Goal: Task Accomplishment & Management: Manage account settings

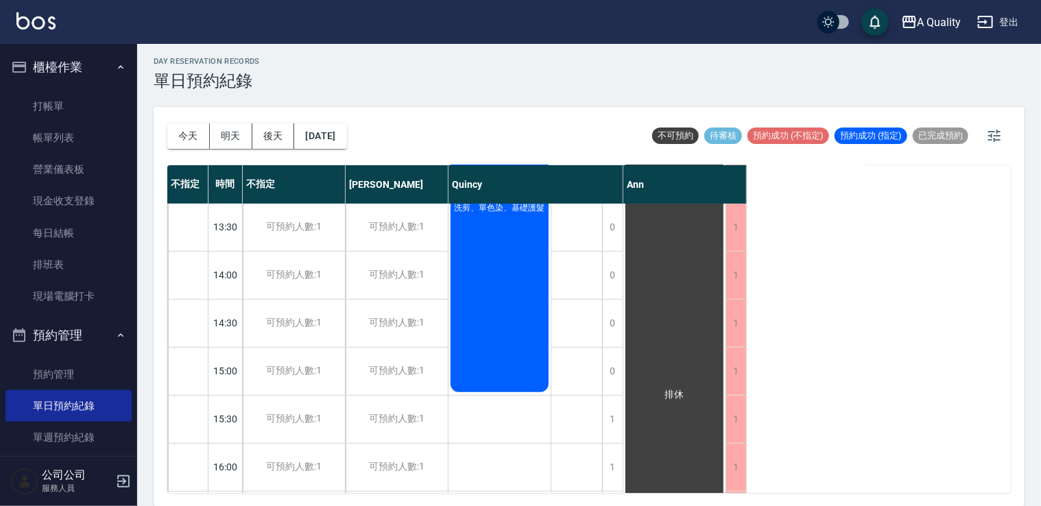
scroll to position [105, 0]
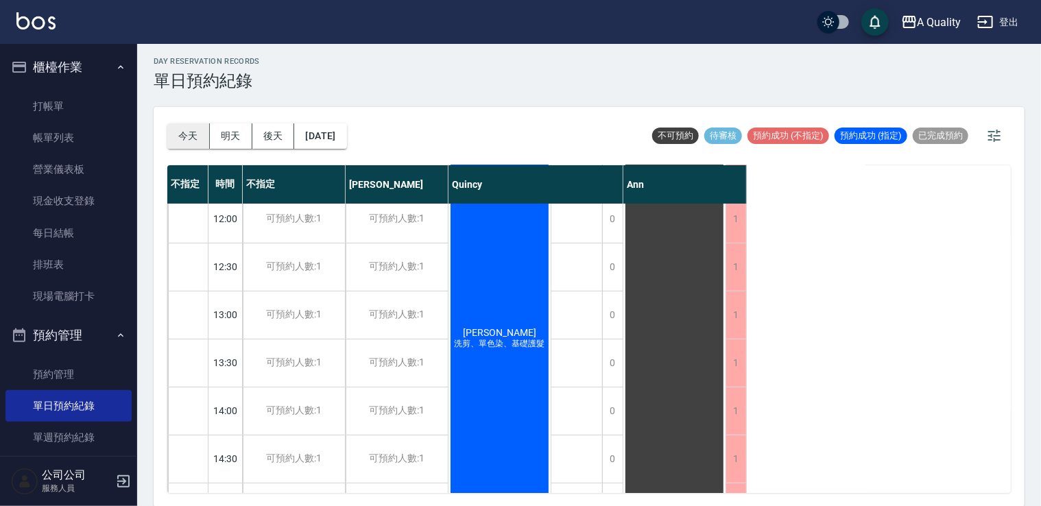
click at [178, 130] on button "今天" at bounding box center [188, 135] width 43 height 25
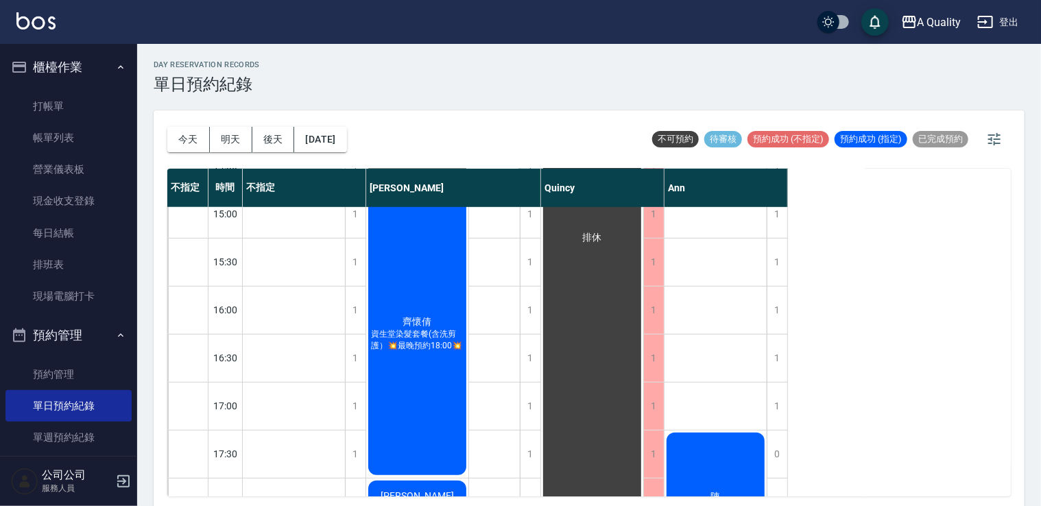
scroll to position [480, 0]
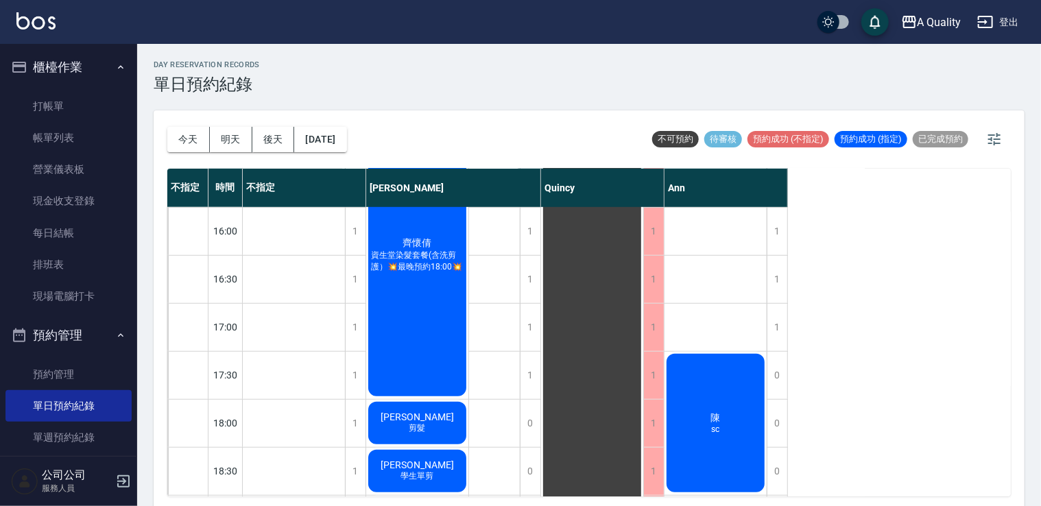
click at [409, 314] on div "齊懷倩 資生堂染髮套餐(含洗剪護）💥最晚預約18:00💥" at bounding box center [417, 255] width 102 height 287
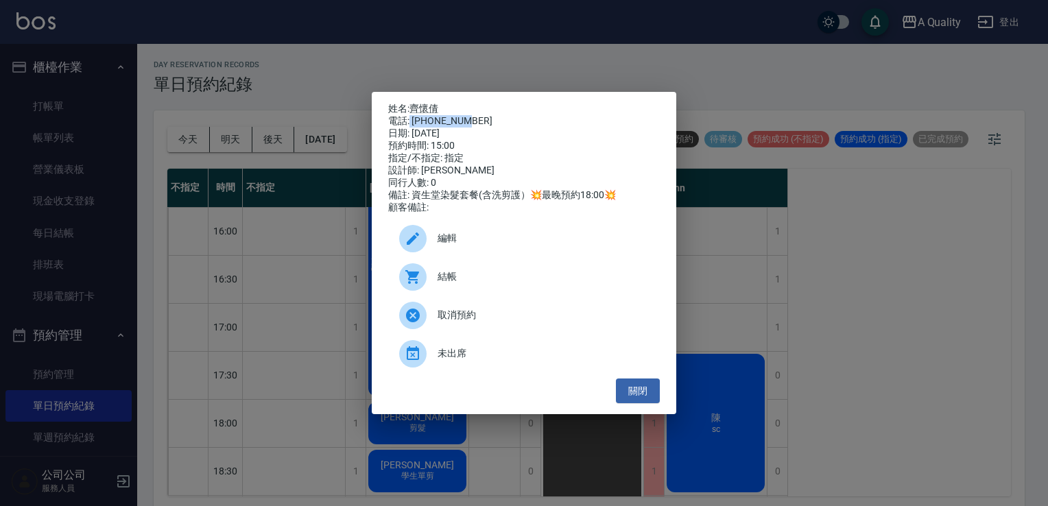
drag, startPoint x: 409, startPoint y: 314, endPoint x: 475, endPoint y: 117, distance: 207.7
click at [475, 117] on div "電話: 0936192489" at bounding box center [524, 121] width 272 height 12
click at [470, 117] on div "電話: 0936192489" at bounding box center [524, 121] width 272 height 12
click at [472, 115] on div "電話: 0936192489" at bounding box center [524, 121] width 272 height 12
drag, startPoint x: 464, startPoint y: 117, endPoint x: 411, endPoint y: 119, distance: 52.8
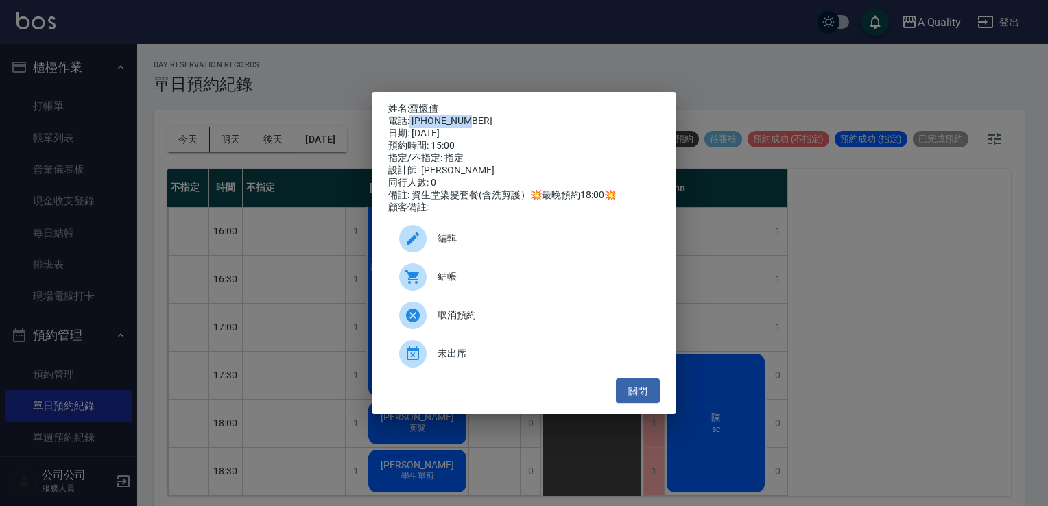
click at [411, 119] on div "電話: 0936192489" at bounding box center [524, 121] width 272 height 12
drag, startPoint x: 411, startPoint y: 119, endPoint x: 422, endPoint y: 121, distance: 10.5
copy div "0936192489"
drag, startPoint x: 639, startPoint y: 395, endPoint x: 537, endPoint y: 303, distance: 137.4
click at [630, 387] on button "關閉" at bounding box center [638, 391] width 44 height 25
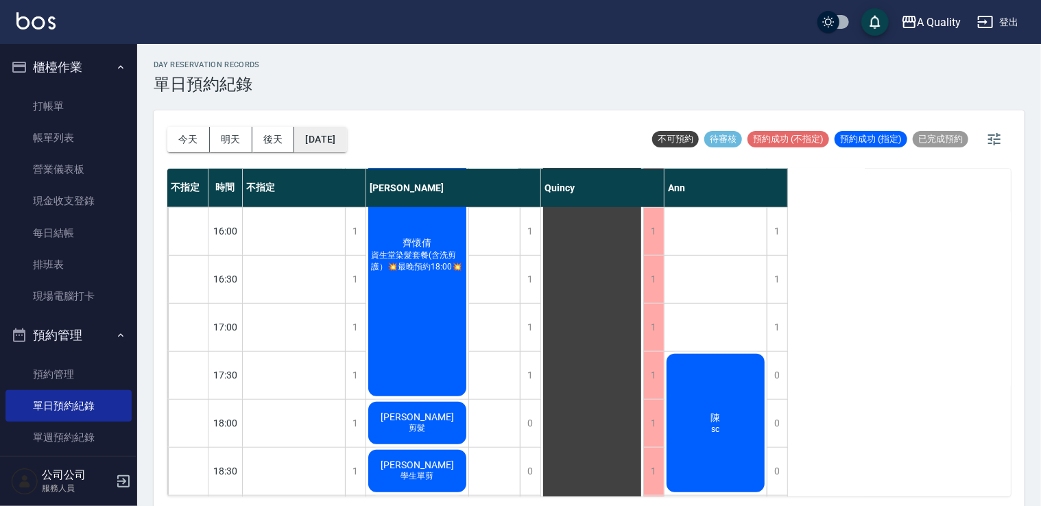
click at [324, 139] on button "2025/09/19" at bounding box center [320, 139] width 52 height 25
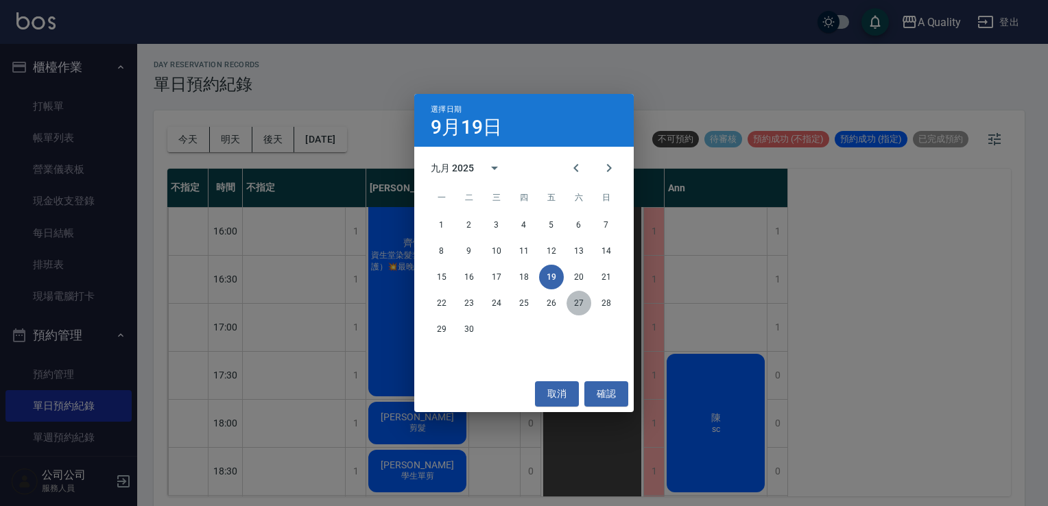
click at [586, 306] on button "27" at bounding box center [578, 303] width 25 height 25
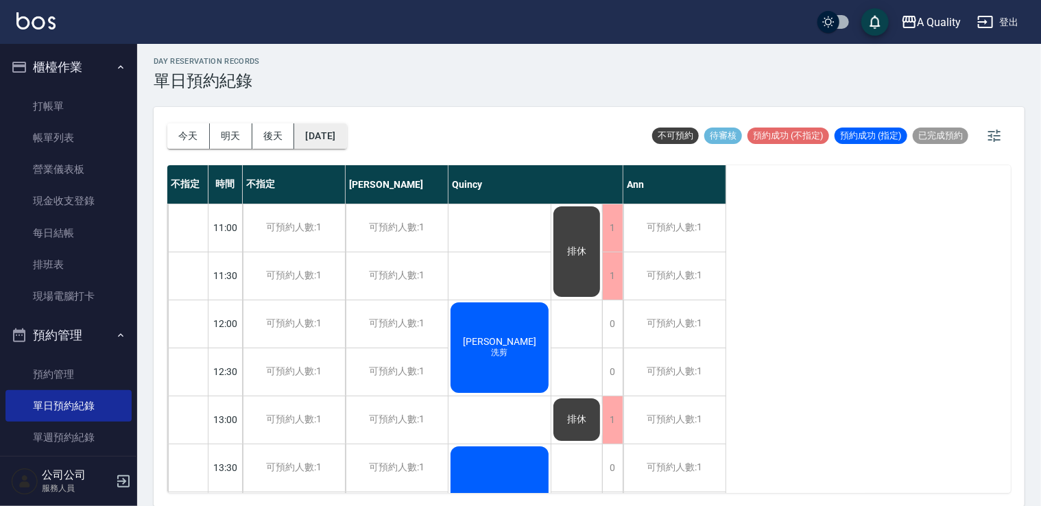
click at [344, 136] on button "2025/09/27" at bounding box center [320, 135] width 52 height 25
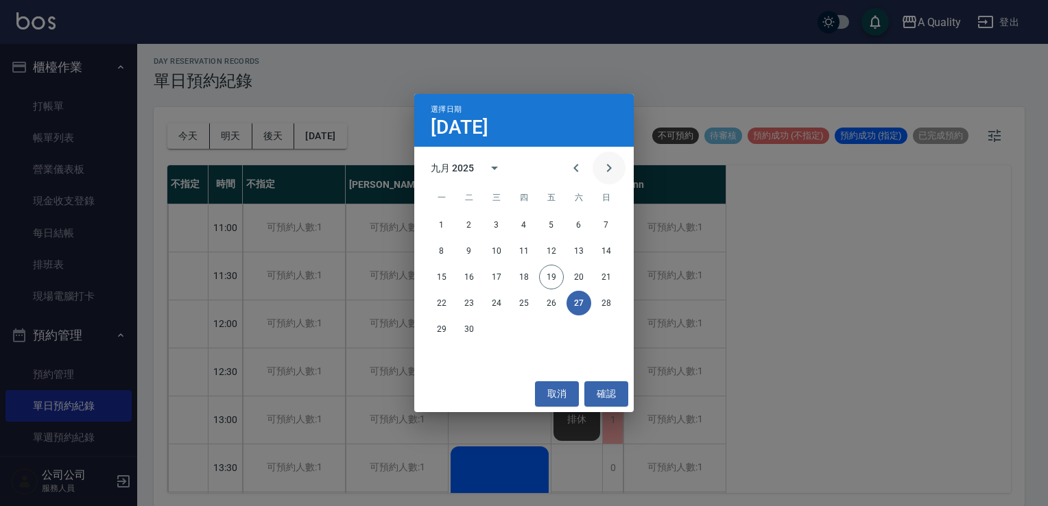
click at [607, 170] on icon "Next month" at bounding box center [609, 168] width 16 height 16
click at [553, 306] on button "24" at bounding box center [551, 303] width 25 height 25
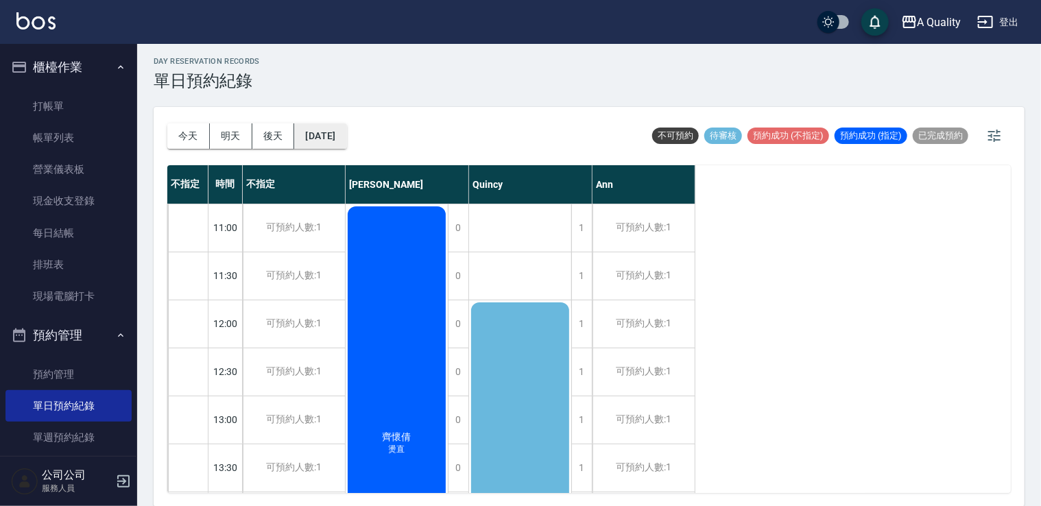
click at [346, 134] on button "2025/10/24" at bounding box center [320, 135] width 52 height 25
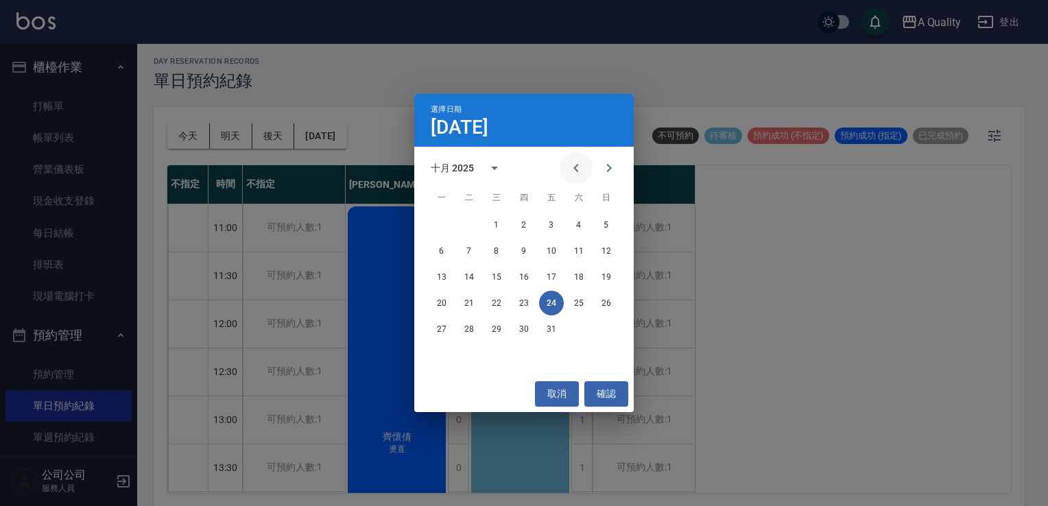
click at [579, 174] on icon "Previous month" at bounding box center [576, 168] width 16 height 16
click at [549, 305] on button "26" at bounding box center [551, 303] width 25 height 25
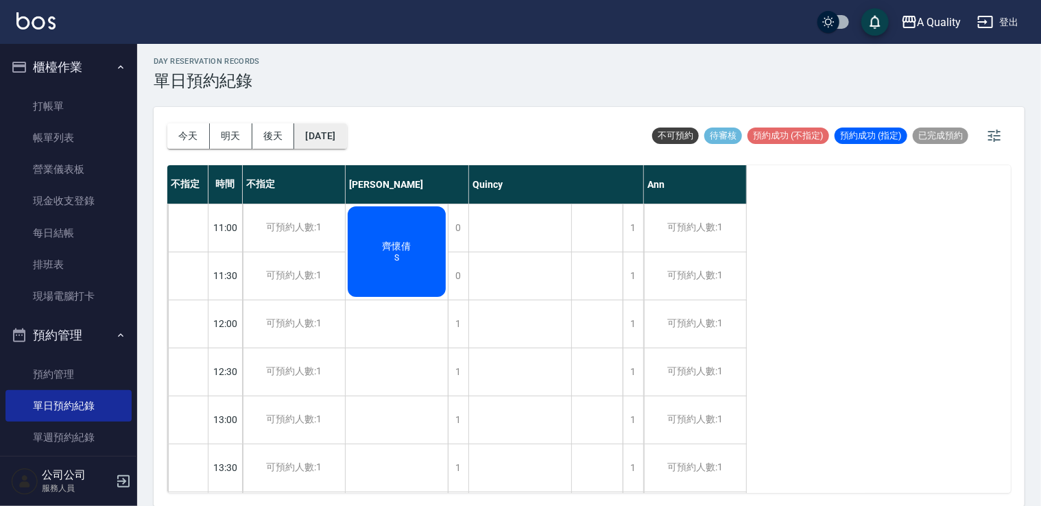
click at [346, 141] on button "2025/09/26" at bounding box center [320, 135] width 52 height 25
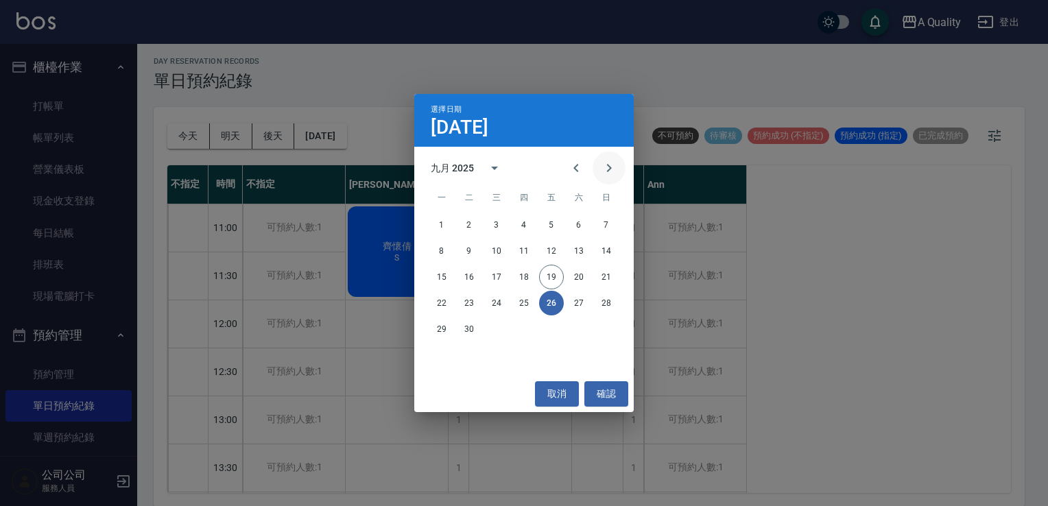
click at [612, 171] on icon "Next month" at bounding box center [609, 168] width 16 height 16
click at [554, 310] on button "24" at bounding box center [551, 303] width 25 height 25
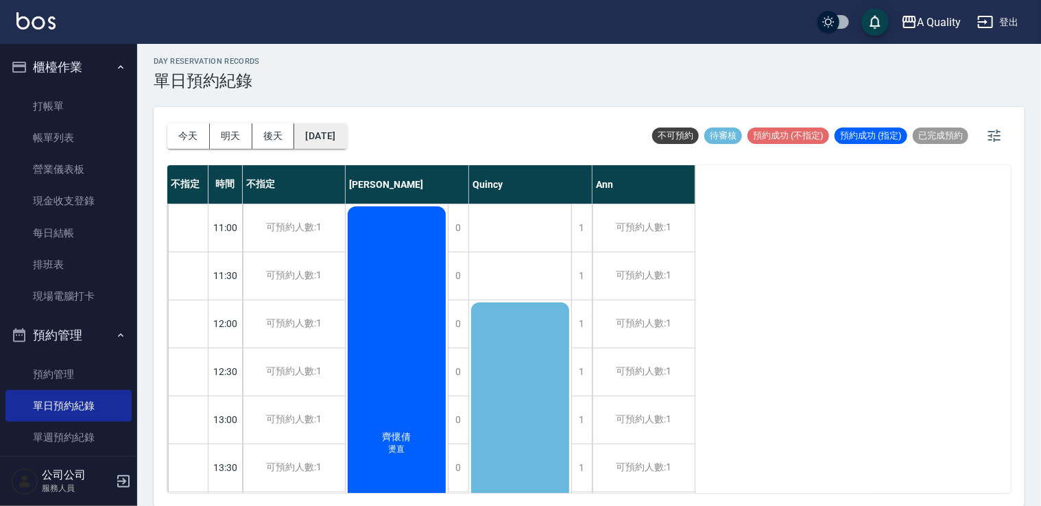
click at [346, 138] on button "2025/10/24" at bounding box center [320, 135] width 52 height 25
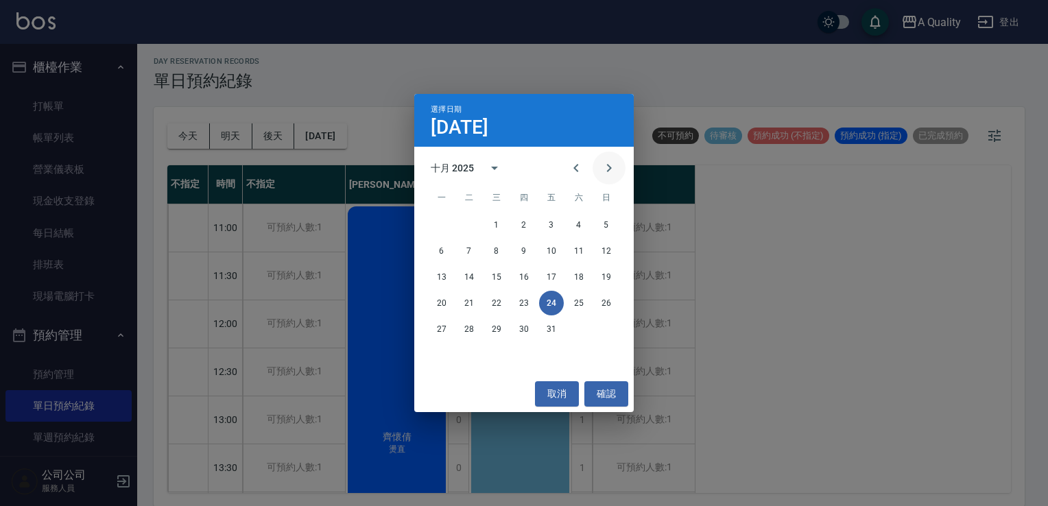
click at [607, 173] on icon "Next month" at bounding box center [609, 168] width 16 height 16
click at [441, 254] on button "3" at bounding box center [441, 251] width 25 height 25
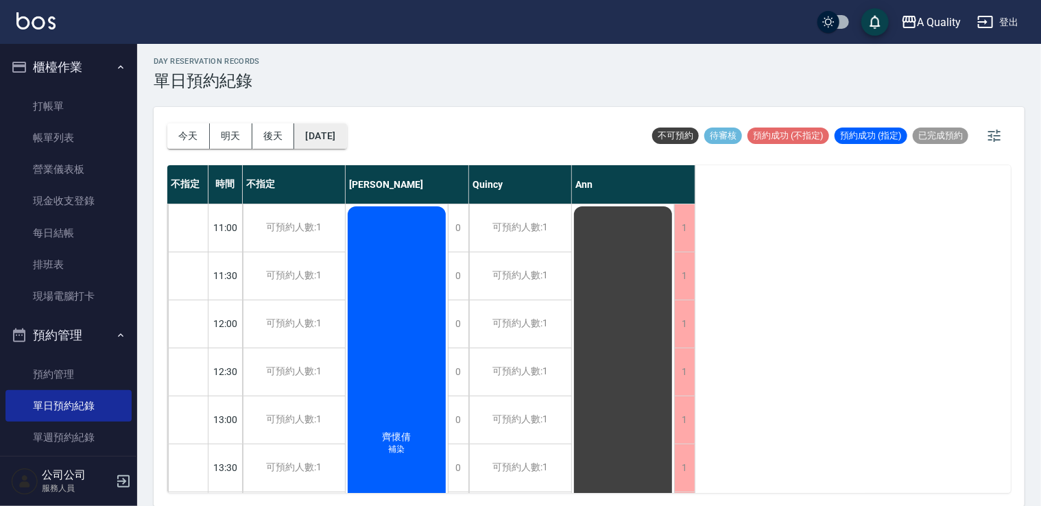
click at [324, 139] on button "2025/11/03" at bounding box center [320, 135] width 52 height 25
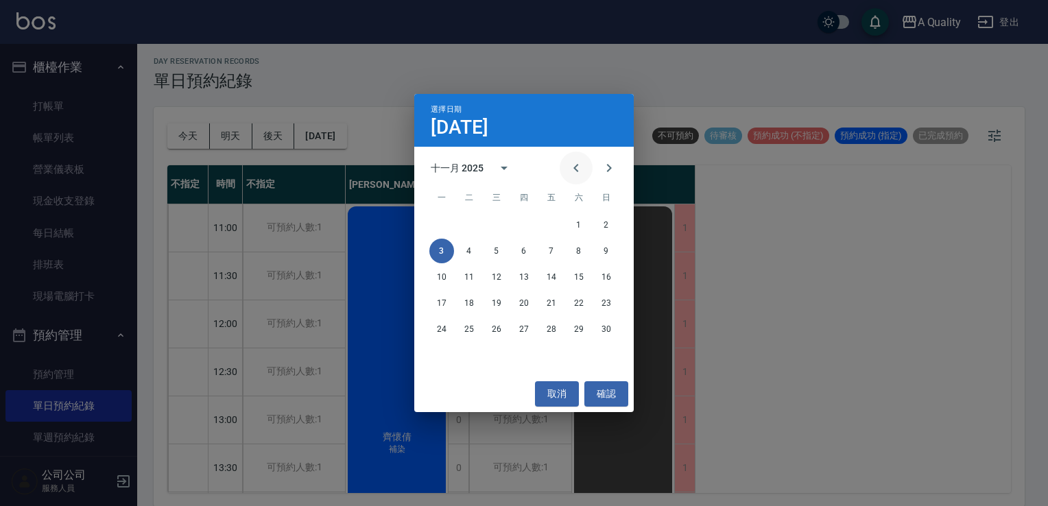
click at [573, 173] on icon "Previous month" at bounding box center [576, 168] width 16 height 16
drag, startPoint x: 577, startPoint y: 170, endPoint x: 589, endPoint y: 195, distance: 27.6
click at [577, 170] on icon "Previous month" at bounding box center [576, 168] width 16 height 16
click at [609, 303] on button "28" at bounding box center [606, 303] width 25 height 25
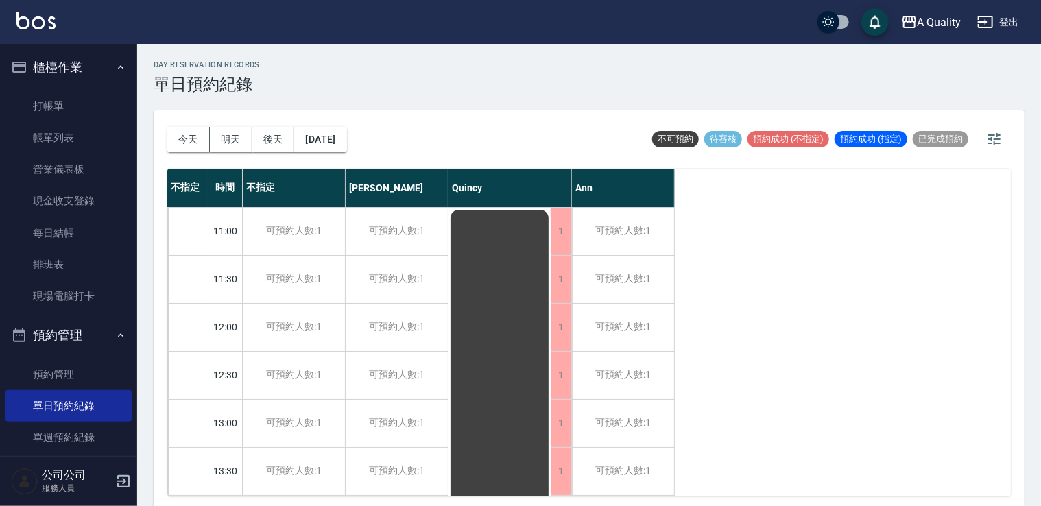
drag, startPoint x: 333, startPoint y: 154, endPoint x: 341, endPoint y: 134, distance: 21.5
click at [333, 153] on div "今天 明天 後天 2025/09/28" at bounding box center [257, 139] width 180 height 58
click at [341, 133] on button "2025/09/28" at bounding box center [320, 139] width 52 height 25
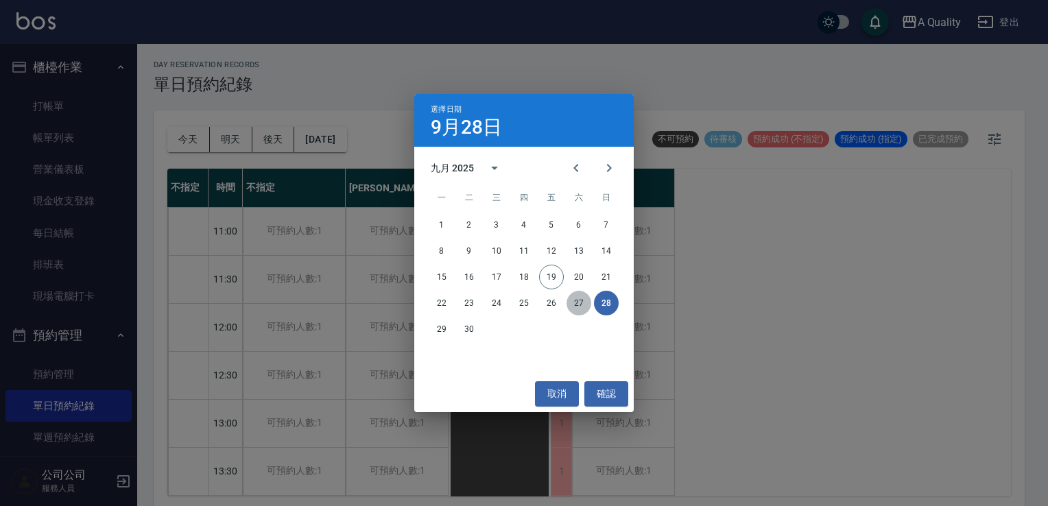
click at [576, 307] on button "27" at bounding box center [578, 303] width 25 height 25
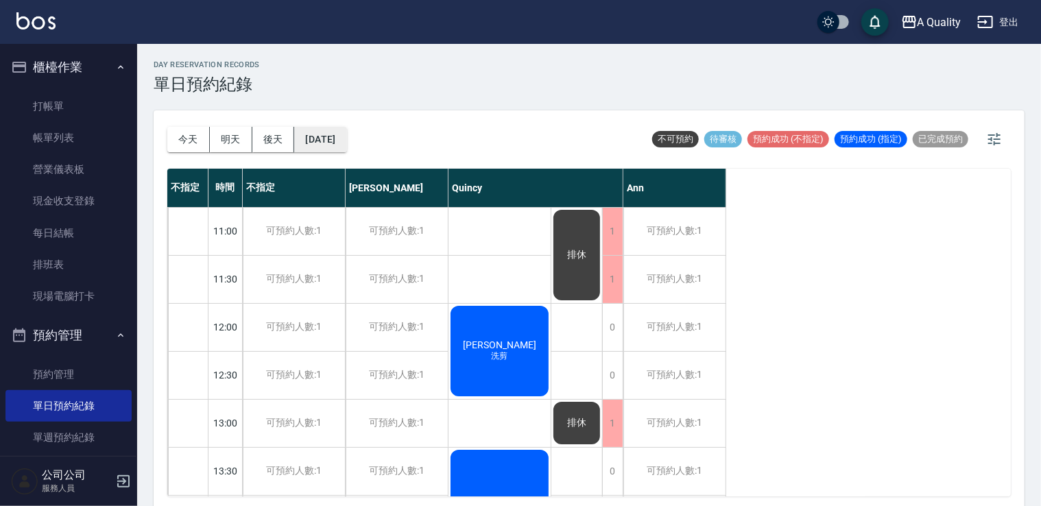
click at [334, 139] on button "2025/09/27" at bounding box center [320, 139] width 52 height 25
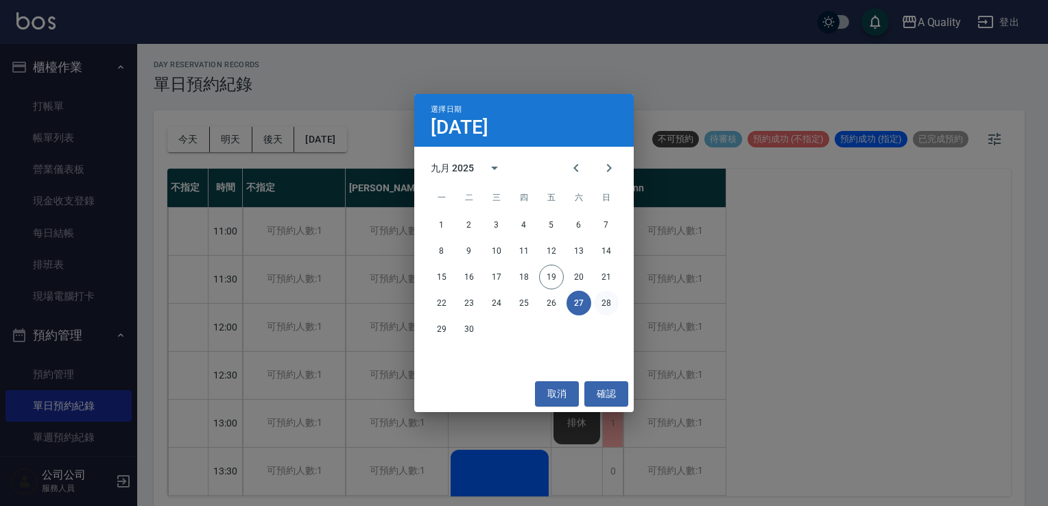
click at [610, 304] on button "28" at bounding box center [606, 303] width 25 height 25
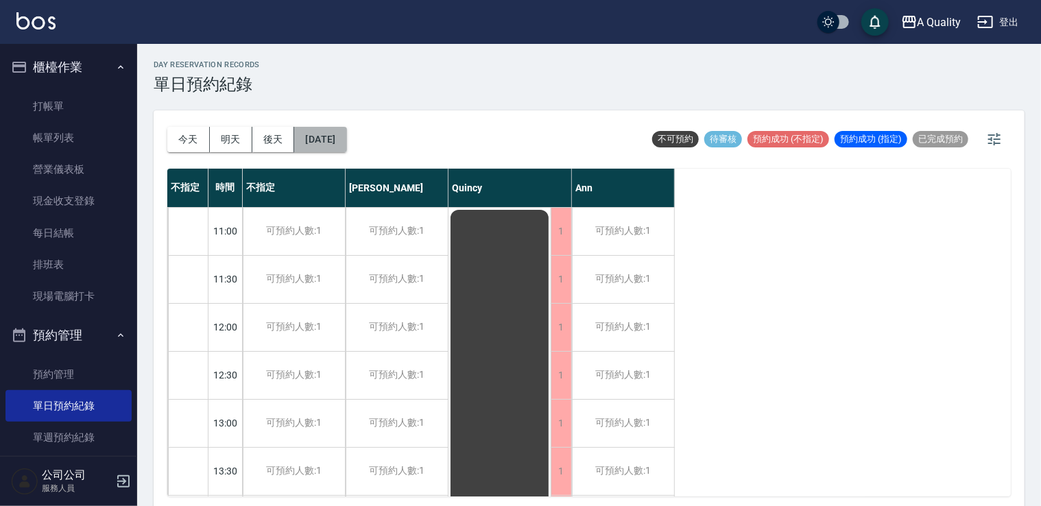
click at [346, 146] on button "2025/09/28" at bounding box center [320, 139] width 52 height 25
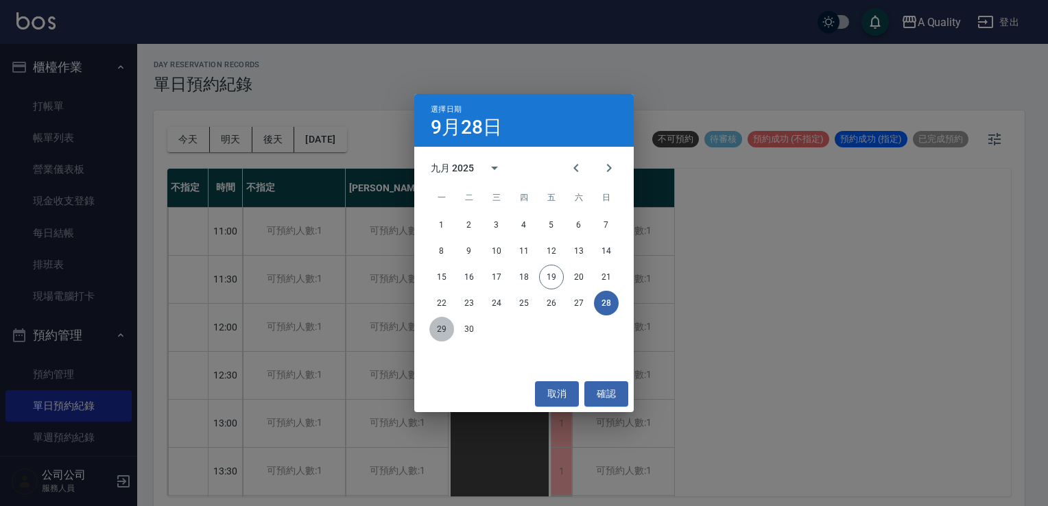
click at [440, 333] on button "29" at bounding box center [441, 329] width 25 height 25
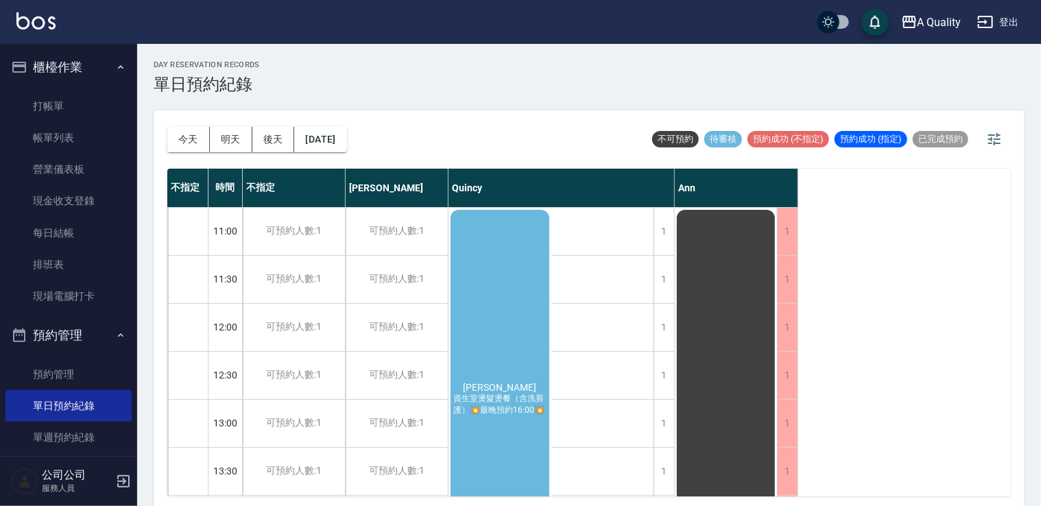
click at [516, 288] on div "張芬華 資生堂燙髮燙餐（含洗剪護）💥最晚預約16:00💥" at bounding box center [499, 399] width 103 height 383
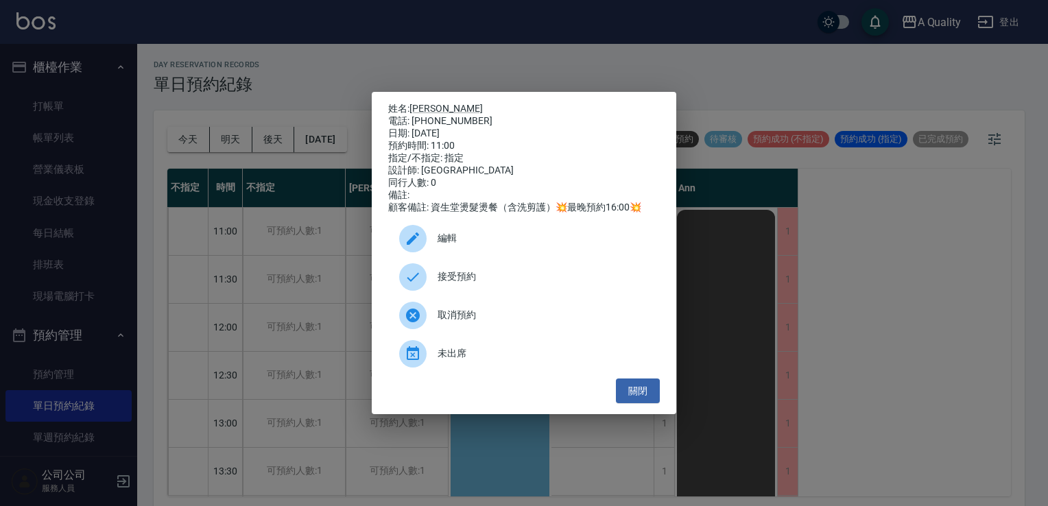
click at [437, 245] on span "編輯" at bounding box center [542, 238] width 211 height 14
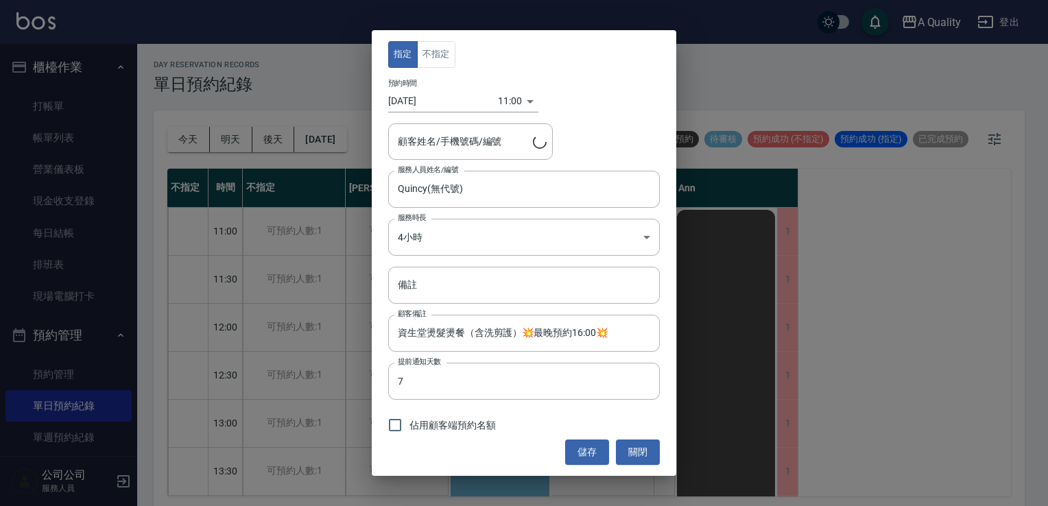
type input "張芬華/0918799178/000361"
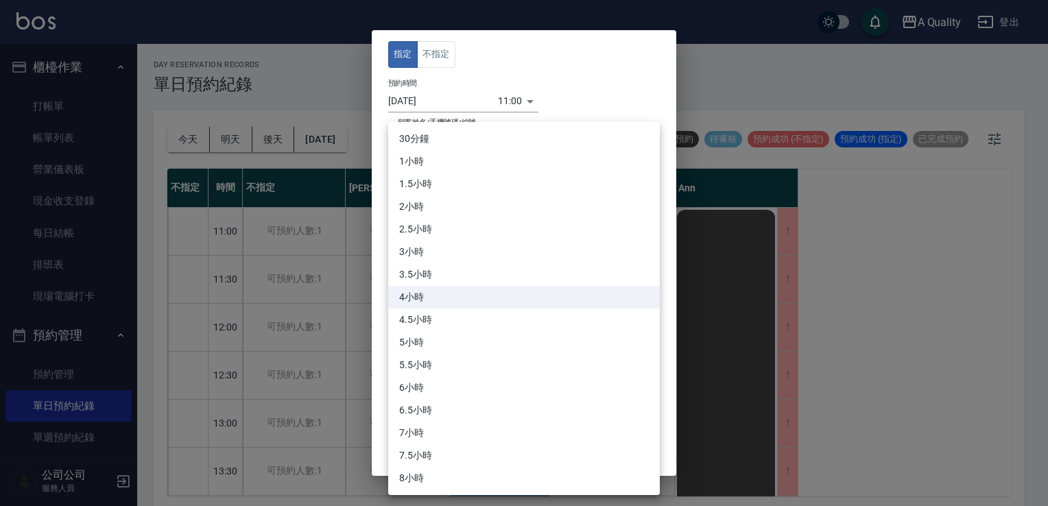
click at [447, 236] on body "A Quality 登出 櫃檯作業 打帳單 帳單列表 營業儀表板 現金收支登錄 每日結帳 排班表 現場電腦打卡 預約管理 預約管理 單日預約紀錄 單週預約紀錄…" at bounding box center [524, 255] width 1048 height 510
drag, startPoint x: 424, startPoint y: 322, endPoint x: 448, endPoint y: 325, distance: 24.2
click at [424, 322] on li "4.5小時" at bounding box center [524, 320] width 272 height 23
type input "9"
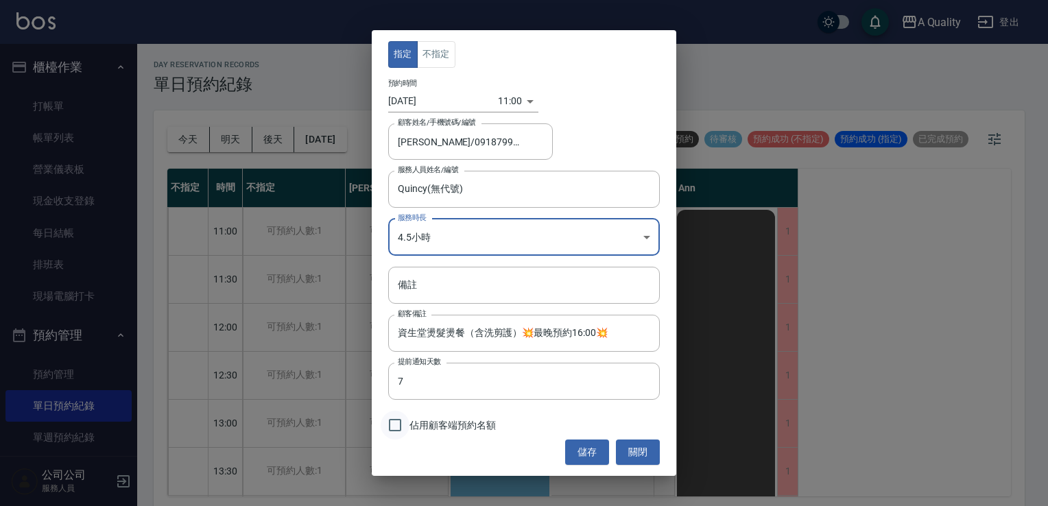
click at [389, 432] on input "佔用顧客端預約名額" at bounding box center [395, 425] width 29 height 29
checkbox input "true"
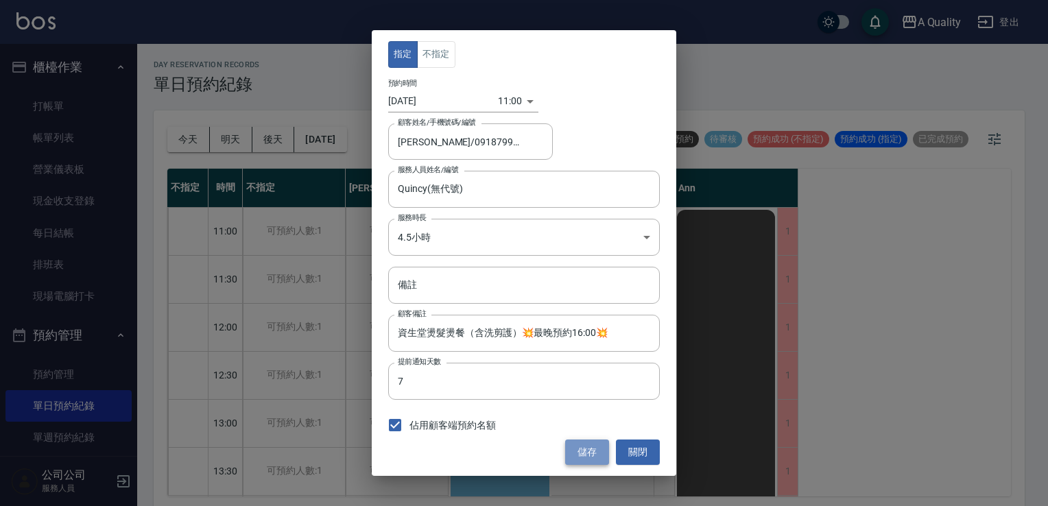
click at [579, 447] on button "儲存" at bounding box center [587, 452] width 44 height 25
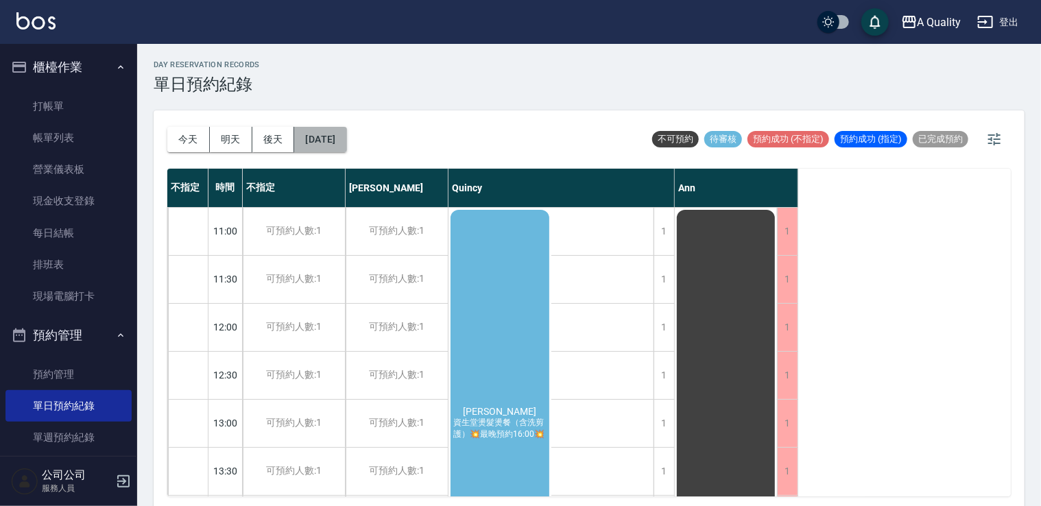
click at [346, 149] on button "2025/09/29" at bounding box center [320, 139] width 52 height 25
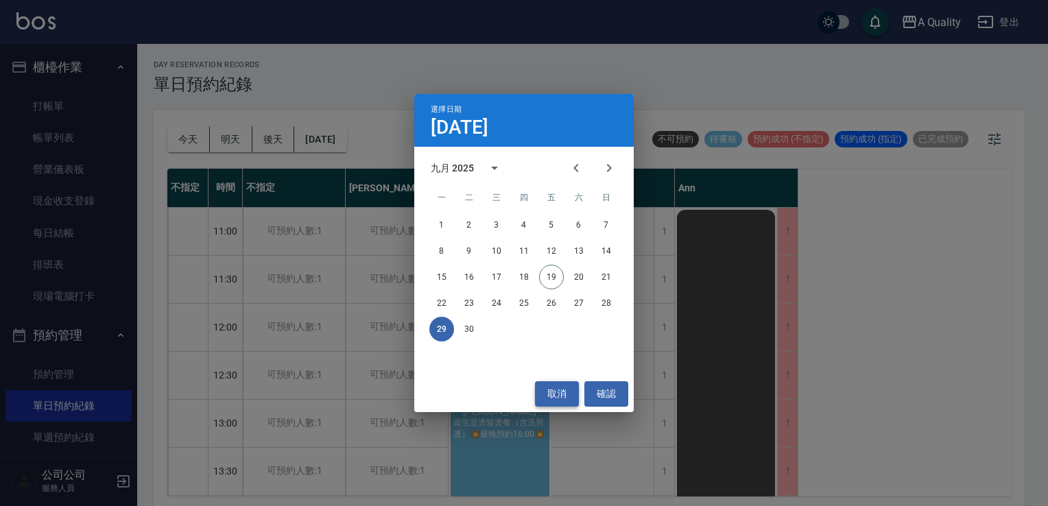
drag, startPoint x: 562, startPoint y: 399, endPoint x: 551, endPoint y: 396, distance: 11.5
click at [562, 399] on button "取消" at bounding box center [557, 393] width 44 height 25
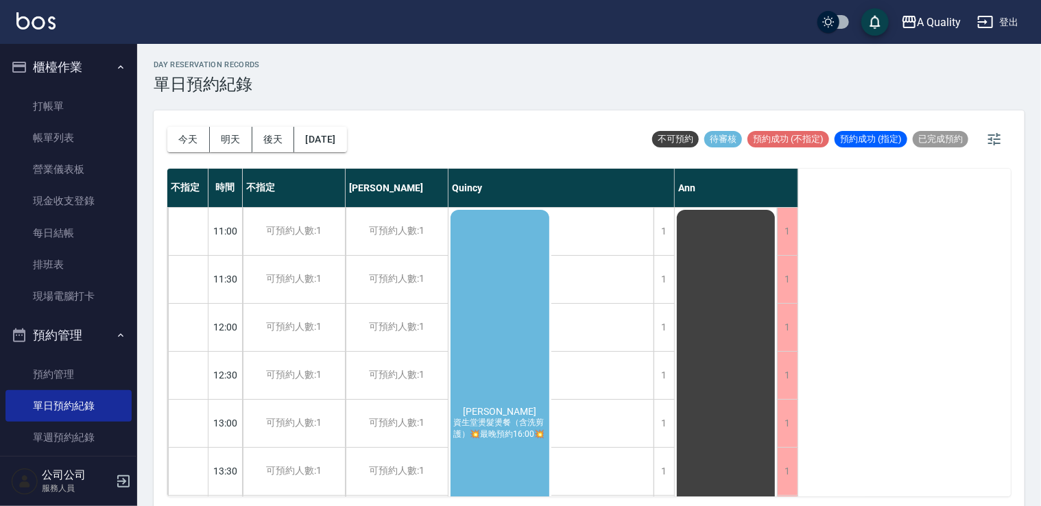
click at [501, 352] on div "張芬華 資生堂燙髮燙餐（含洗剪護）💥最晚預約16:00💥" at bounding box center [499, 423] width 103 height 431
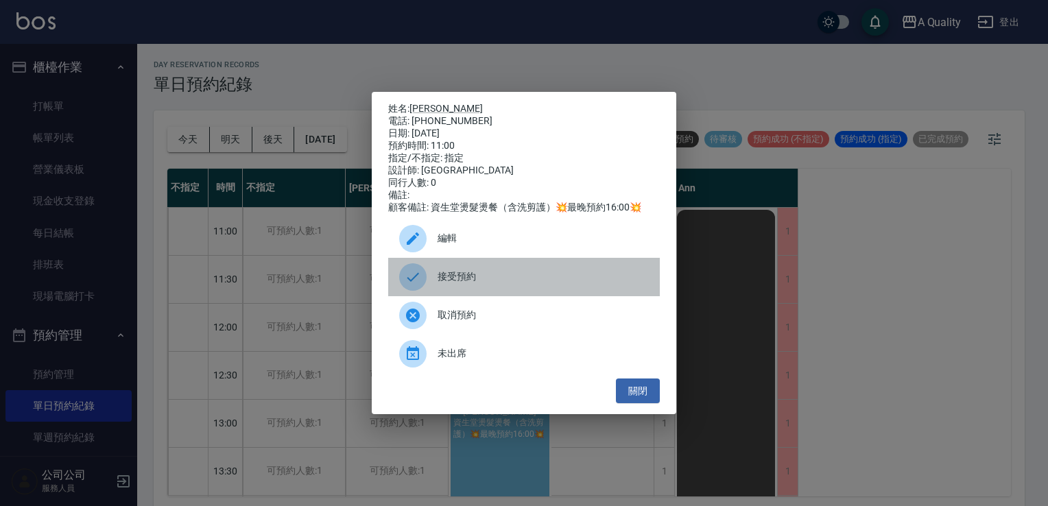
click at [463, 284] on span "接受預約" at bounding box center [542, 276] width 211 height 14
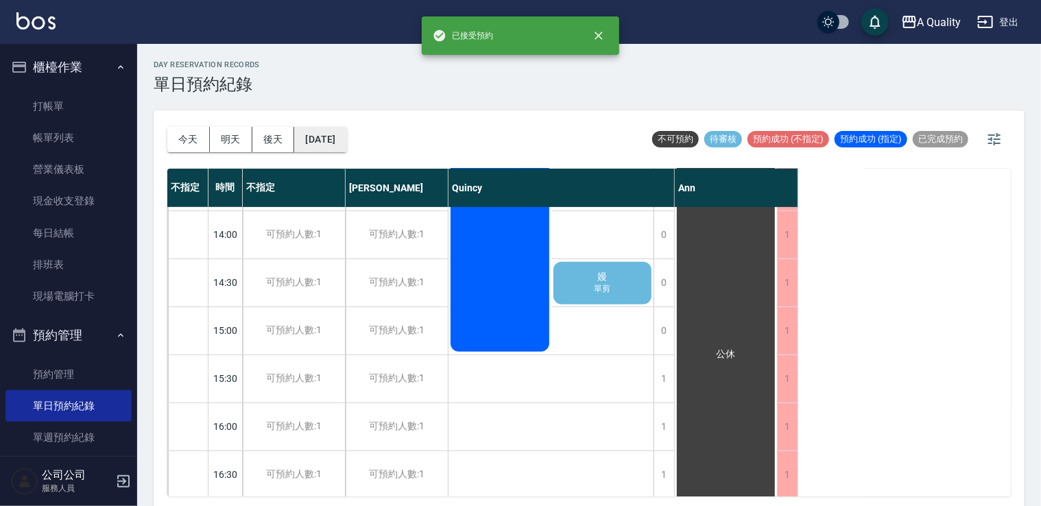
scroll to position [206, 0]
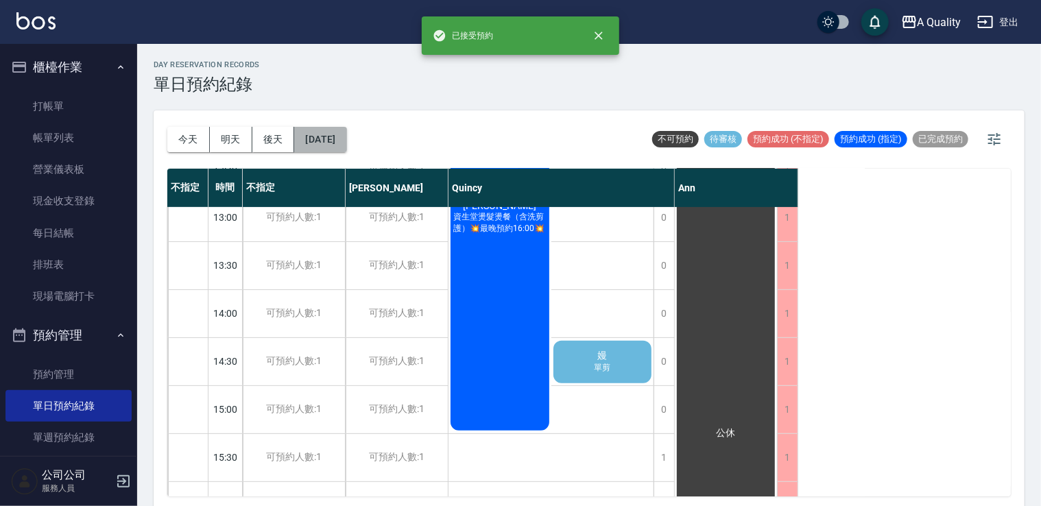
click at [346, 145] on button "2025/09/29" at bounding box center [320, 139] width 52 height 25
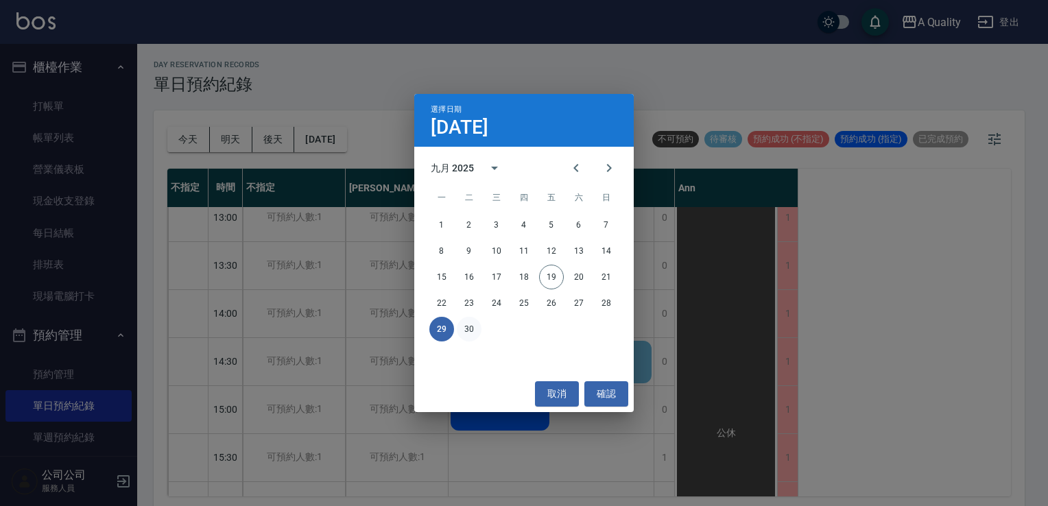
click at [469, 328] on button "30" at bounding box center [469, 329] width 25 height 25
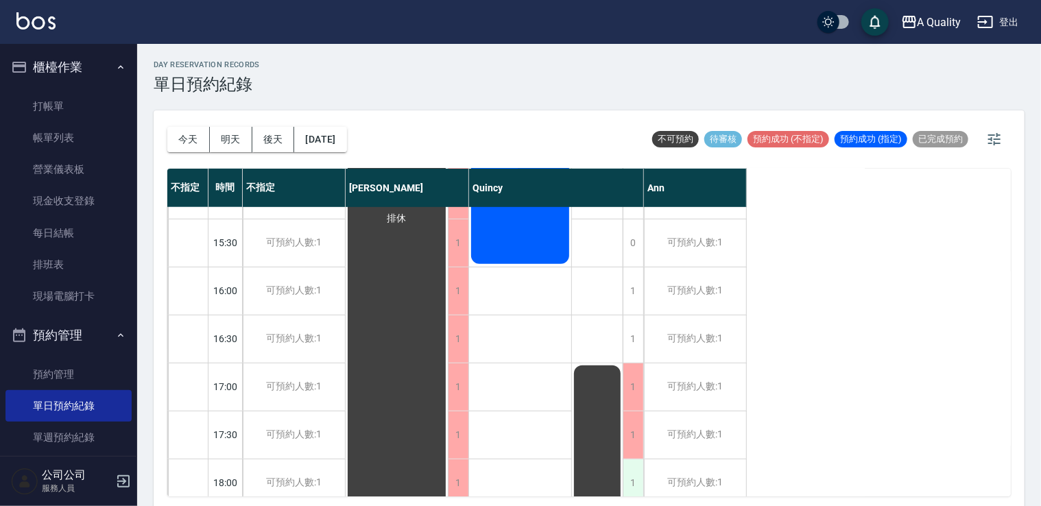
scroll to position [480, 0]
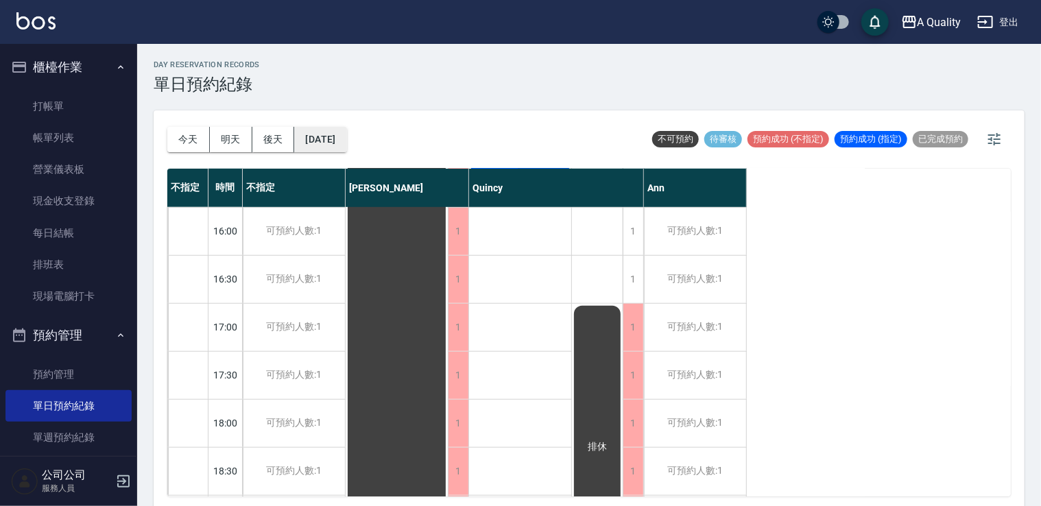
click at [340, 132] on button "2025/09/30" at bounding box center [320, 139] width 52 height 25
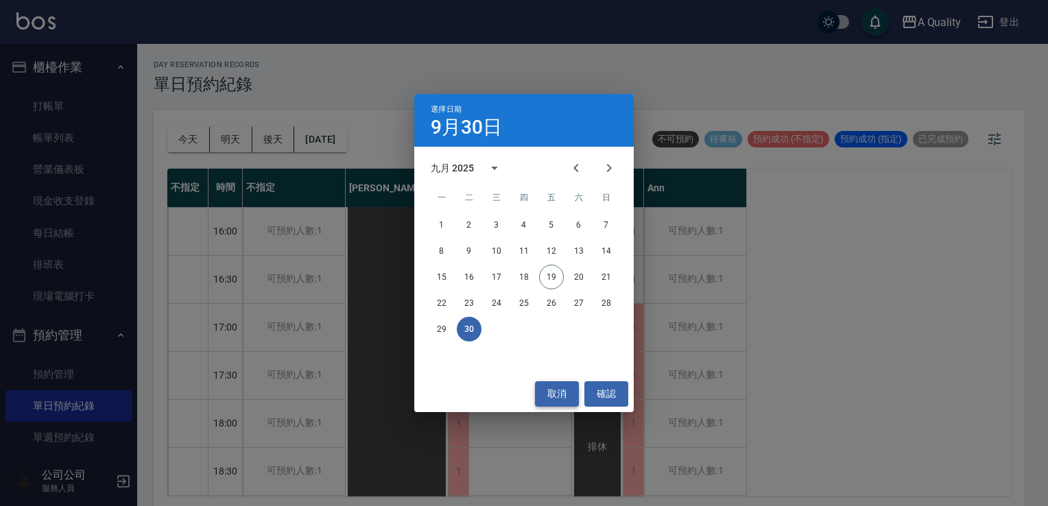
click at [539, 385] on button "取消" at bounding box center [557, 393] width 44 height 25
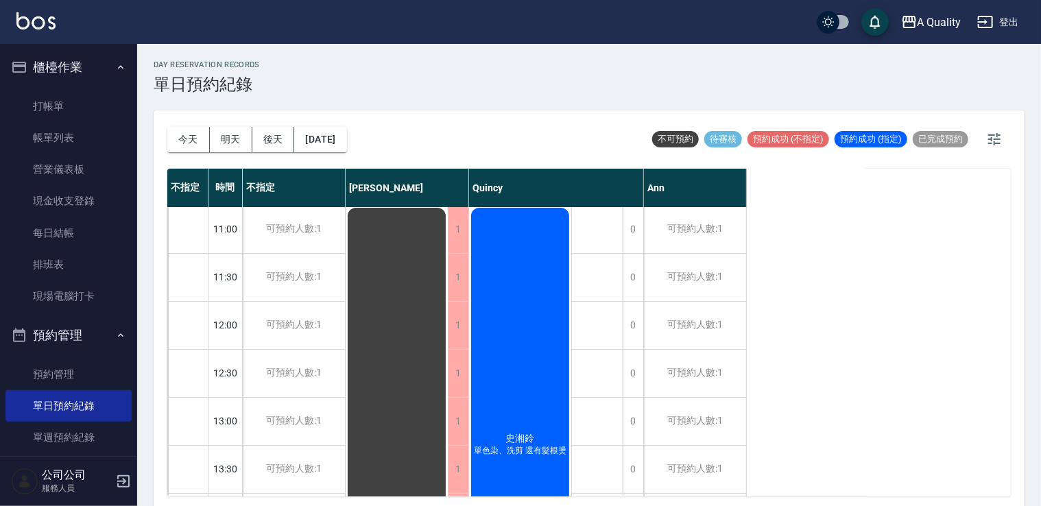
scroll to position [0, 0]
click at [346, 136] on button "2025/09/30" at bounding box center [320, 139] width 52 height 25
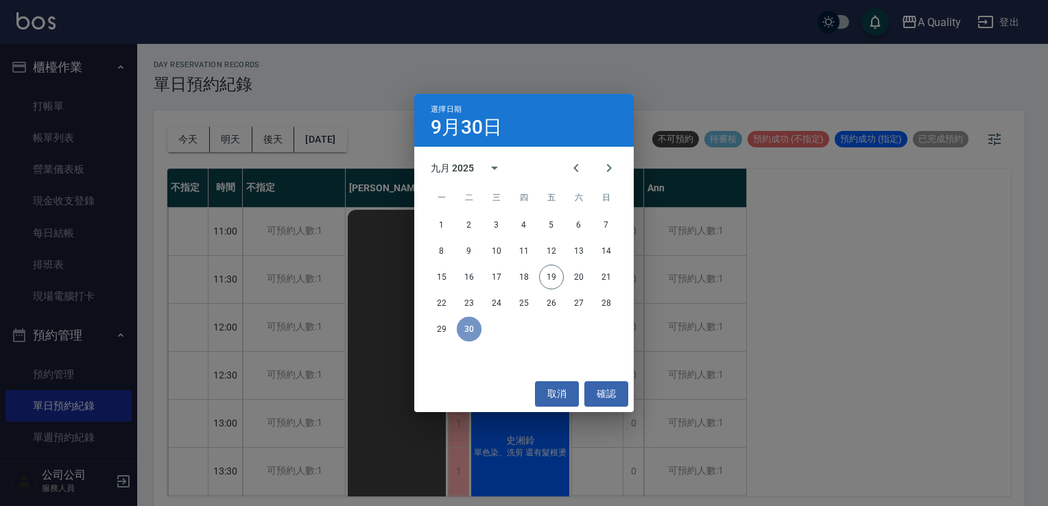
click at [470, 330] on button "30" at bounding box center [469, 329] width 25 height 25
click at [551, 391] on button "取消" at bounding box center [557, 393] width 44 height 25
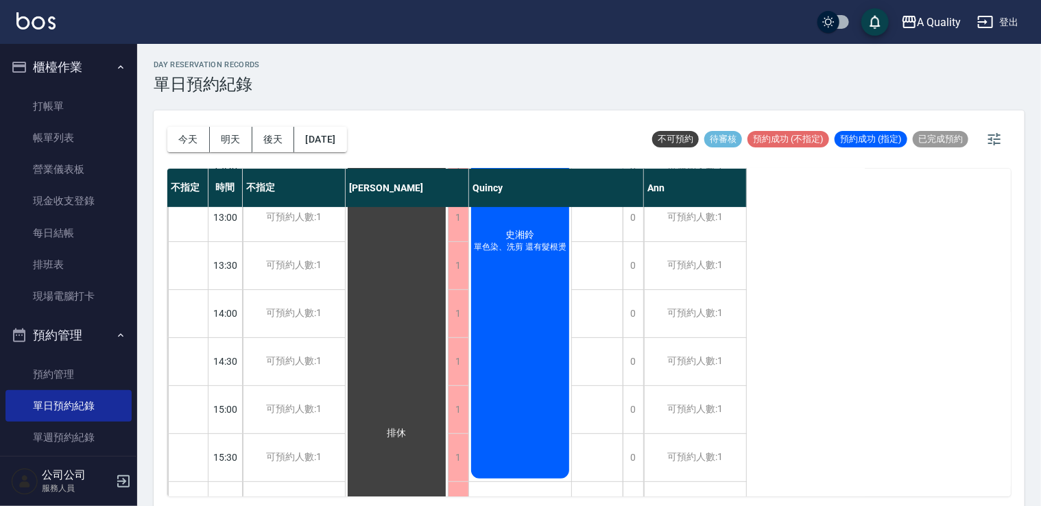
scroll to position [411, 0]
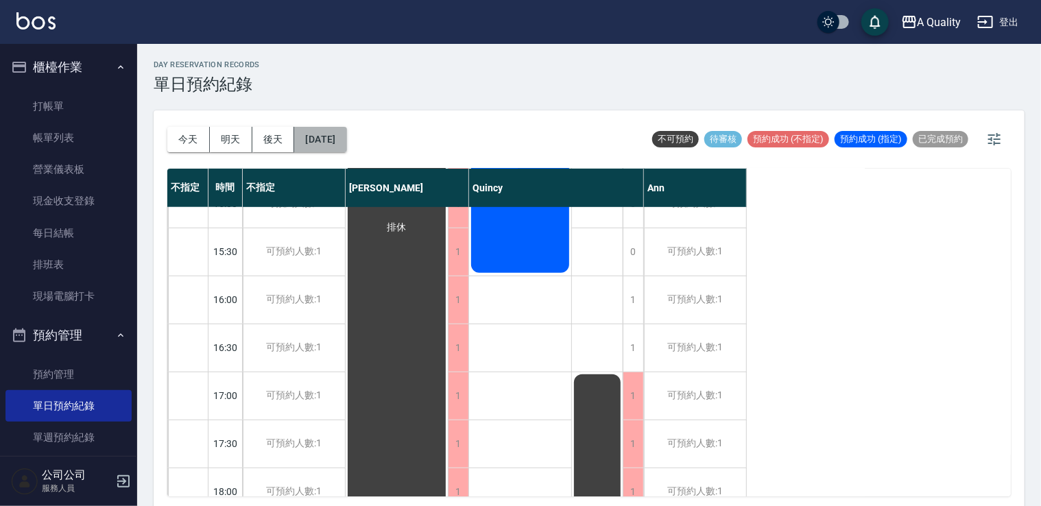
click at [344, 139] on button "2025/09/30" at bounding box center [320, 139] width 52 height 25
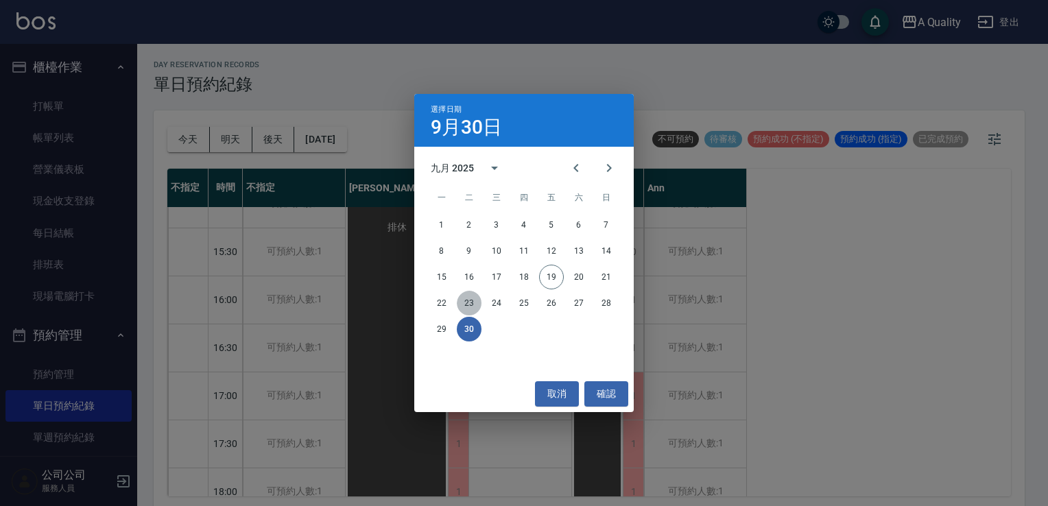
click at [472, 304] on button "23" at bounding box center [469, 303] width 25 height 25
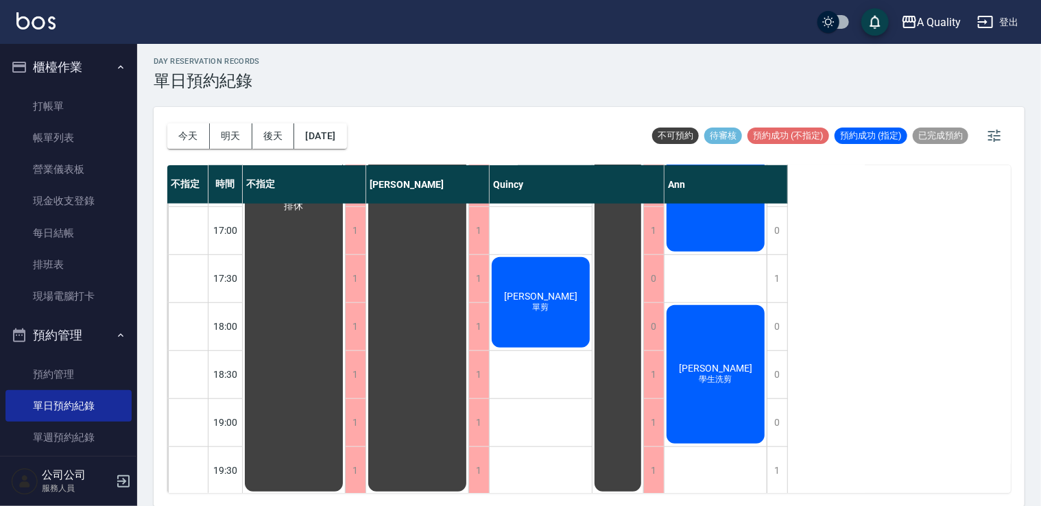
scroll to position [585, 0]
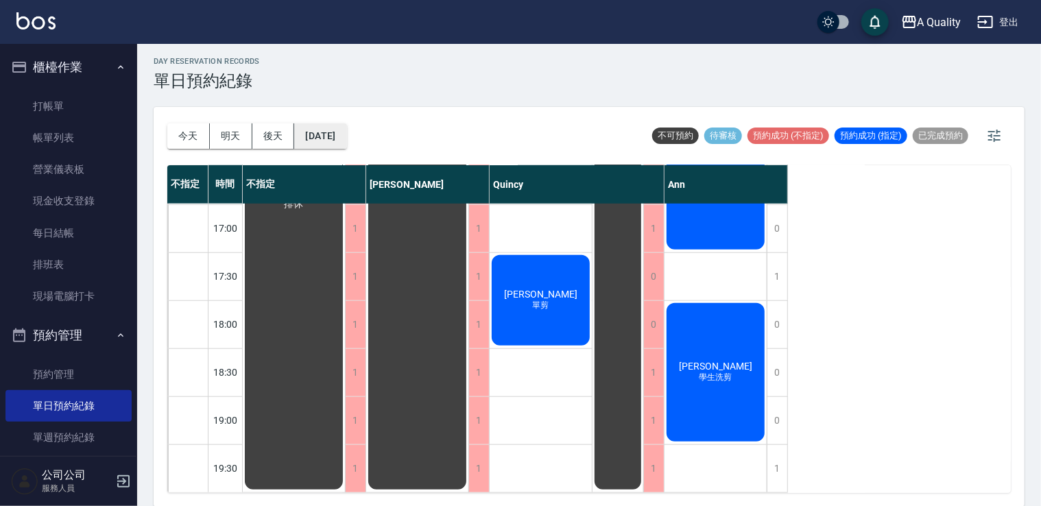
click at [346, 137] on button "2025/09/23" at bounding box center [320, 135] width 52 height 25
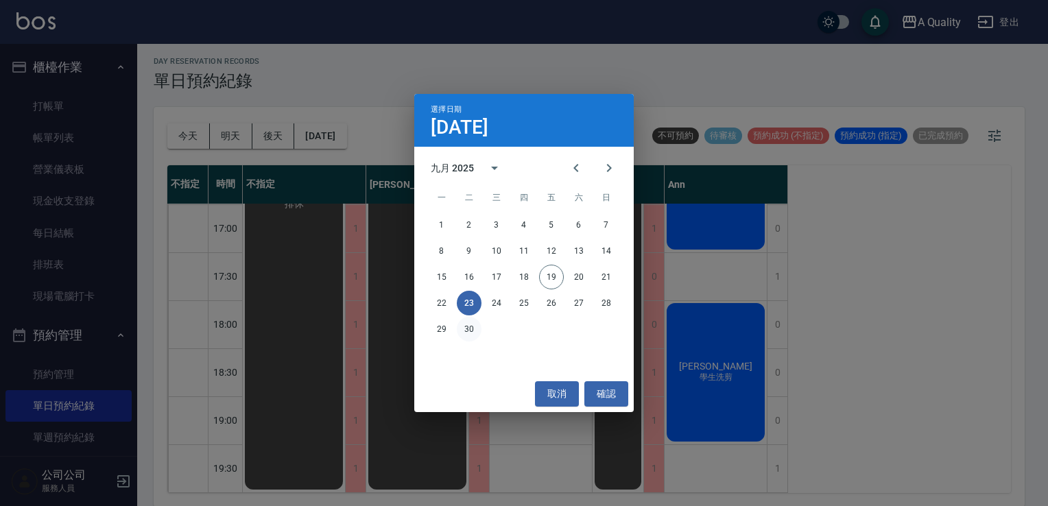
click at [472, 329] on button "30" at bounding box center [469, 329] width 25 height 25
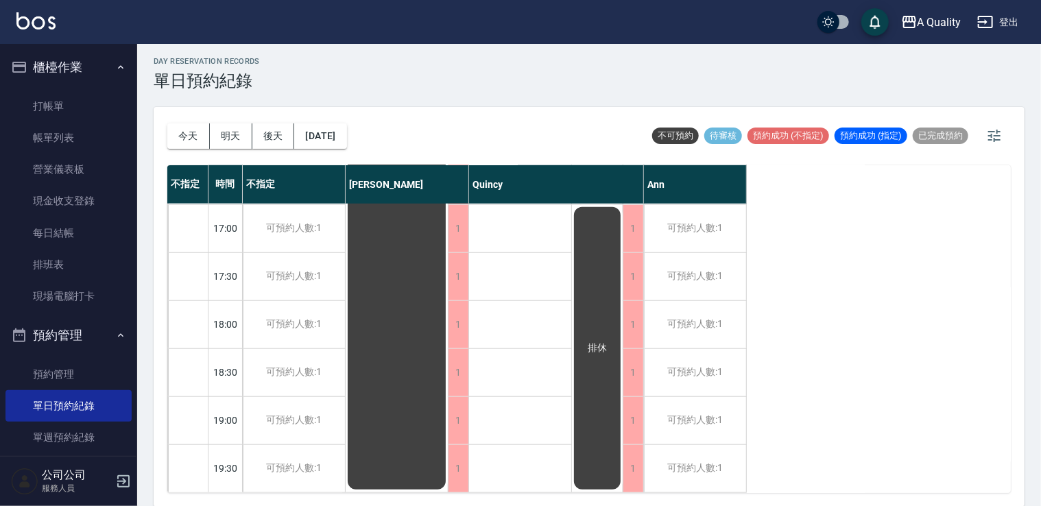
click at [601, 342] on span "排休" at bounding box center [597, 348] width 25 height 12
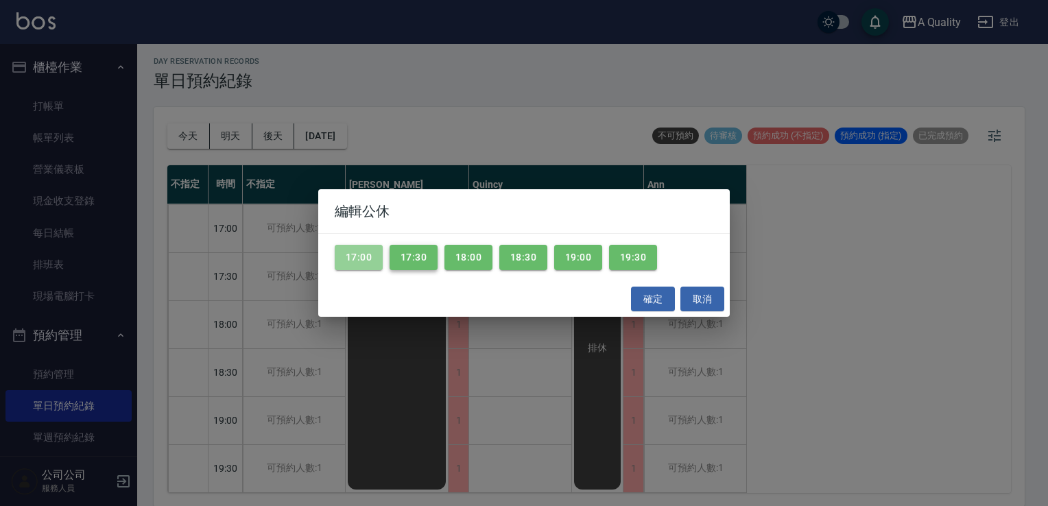
drag, startPoint x: 348, startPoint y: 259, endPoint x: 407, endPoint y: 256, distance: 58.4
click at [352, 259] on button "17:00" at bounding box center [359, 257] width 48 height 25
drag, startPoint x: 414, startPoint y: 256, endPoint x: 469, endPoint y: 256, distance: 54.9
click at [414, 256] on button "17:30" at bounding box center [413, 257] width 48 height 25
click at [477, 256] on button "18:00" at bounding box center [468, 257] width 48 height 25
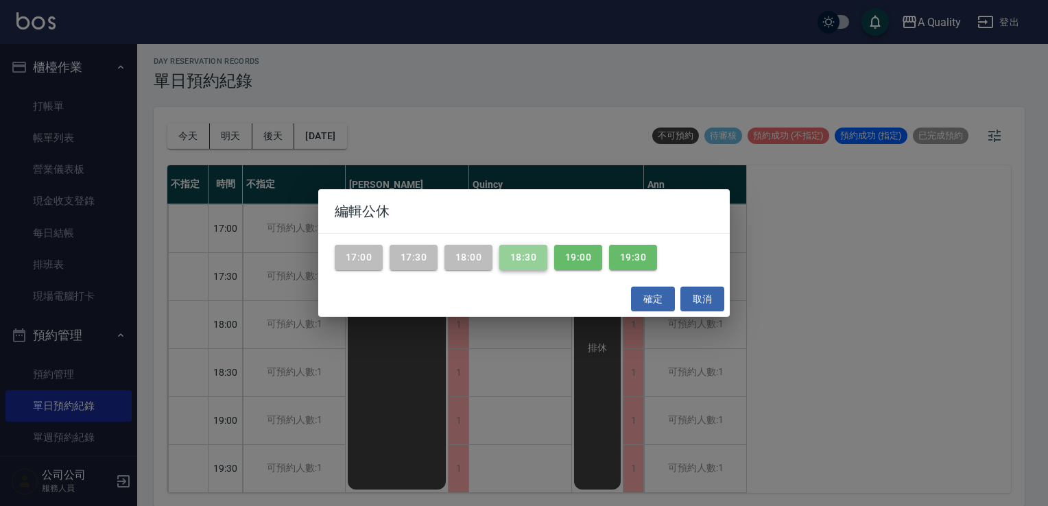
drag, startPoint x: 521, startPoint y: 256, endPoint x: 589, endPoint y: 260, distance: 68.0
click at [522, 256] on button "18:30" at bounding box center [523, 257] width 48 height 25
click at [582, 260] on button "19:00" at bounding box center [578, 257] width 48 height 25
click at [631, 260] on button "19:30" at bounding box center [633, 257] width 48 height 25
click at [653, 294] on button "確定" at bounding box center [653, 299] width 44 height 25
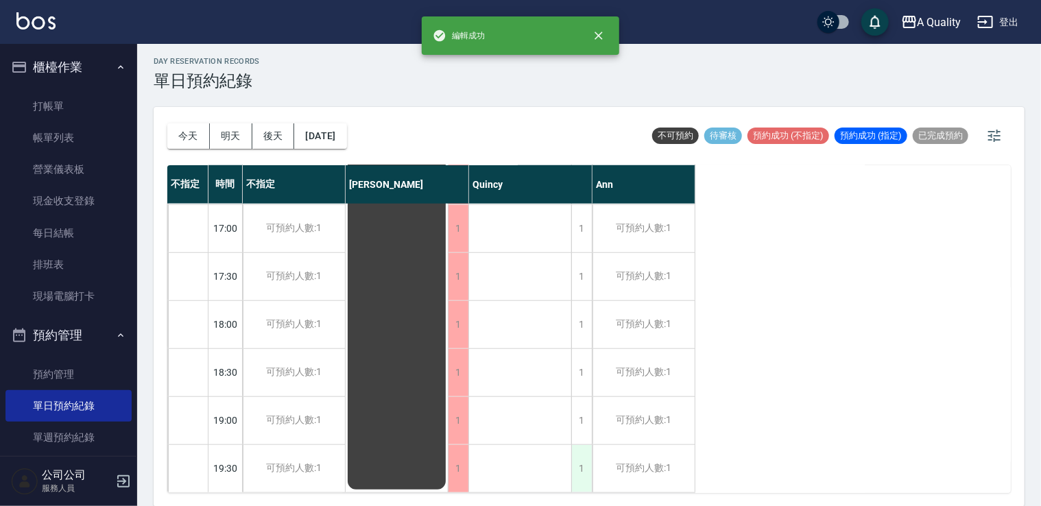
click at [587, 455] on div "1" at bounding box center [581, 468] width 21 height 47
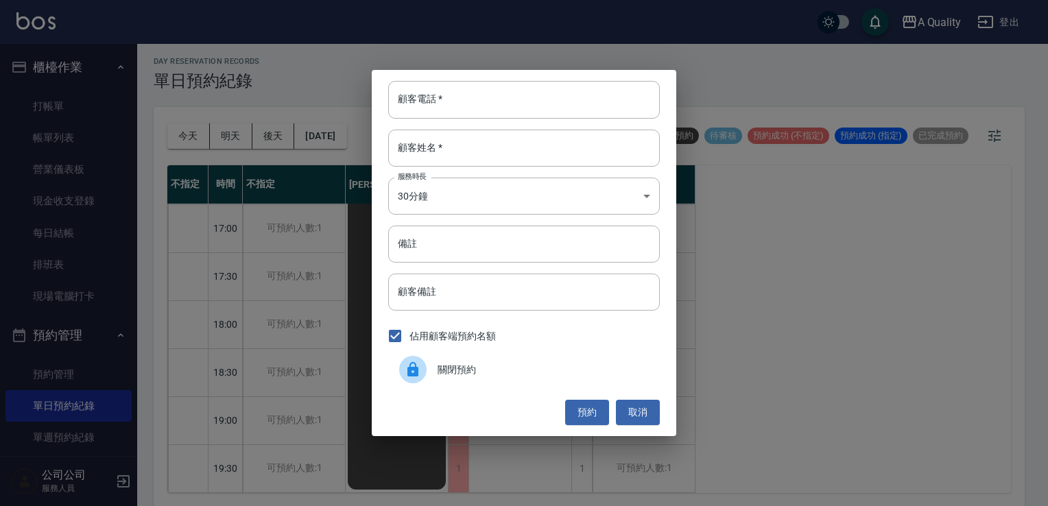
click at [521, 370] on span "關閉預約" at bounding box center [542, 370] width 211 height 14
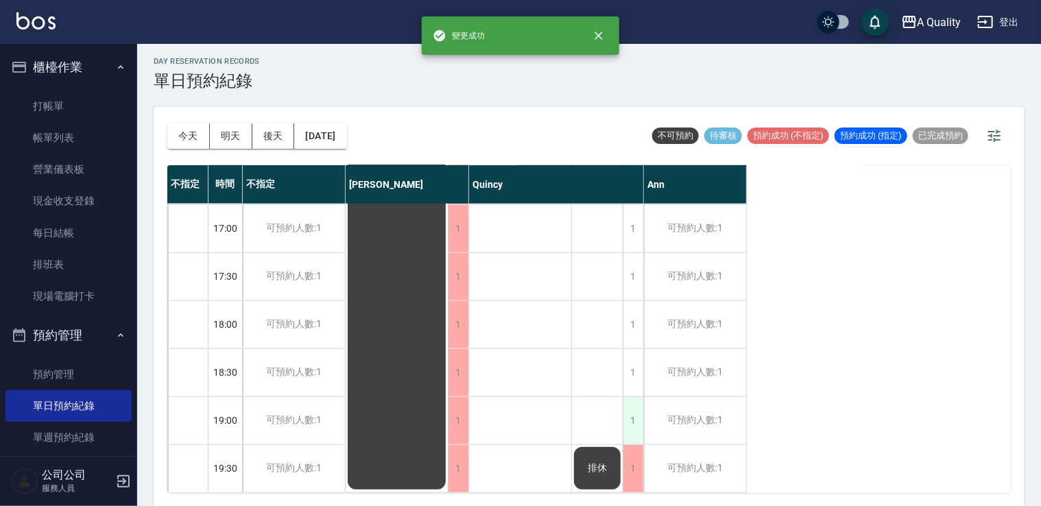
click at [636, 409] on div "1" at bounding box center [633, 420] width 21 height 47
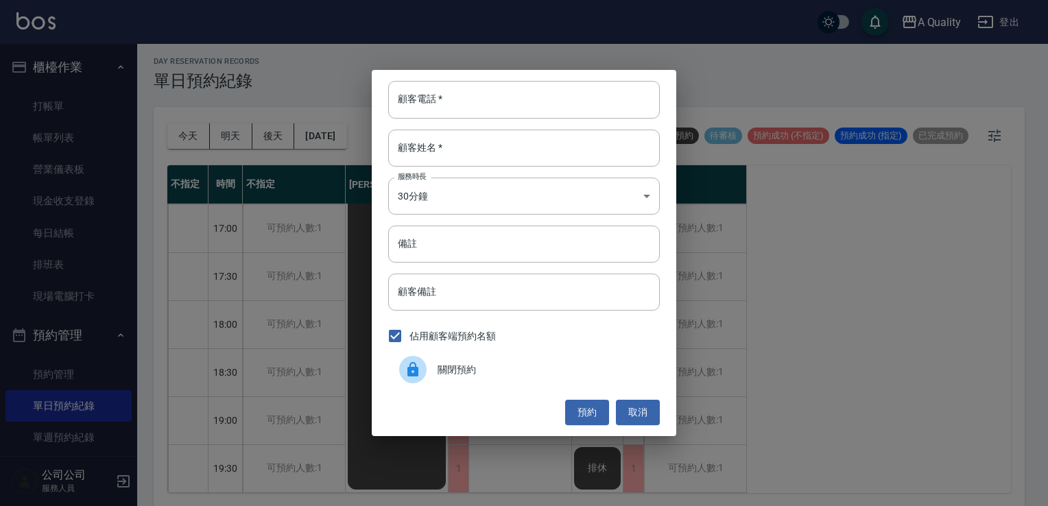
click at [553, 376] on span "關閉預約" at bounding box center [542, 370] width 211 height 14
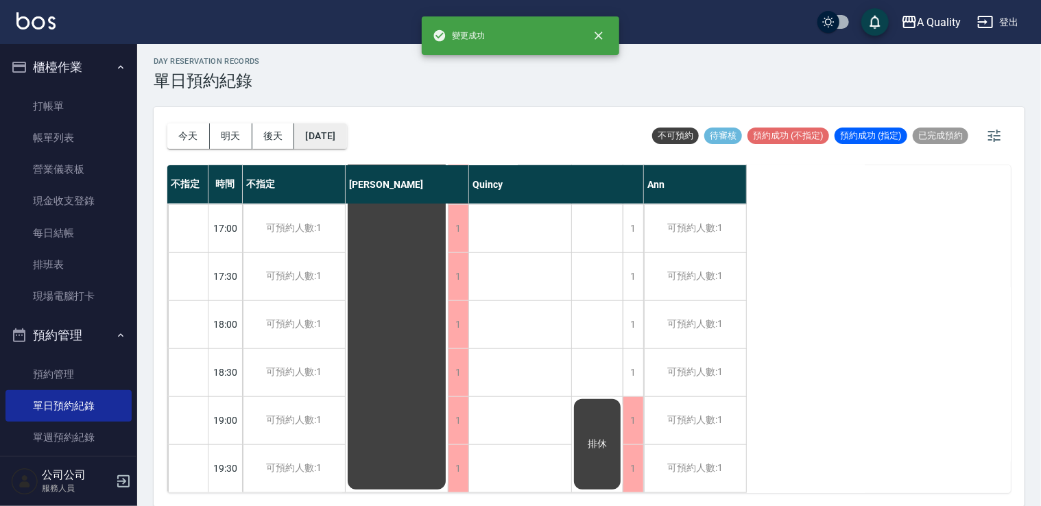
click at [346, 145] on button "2025/09/30" at bounding box center [320, 135] width 52 height 25
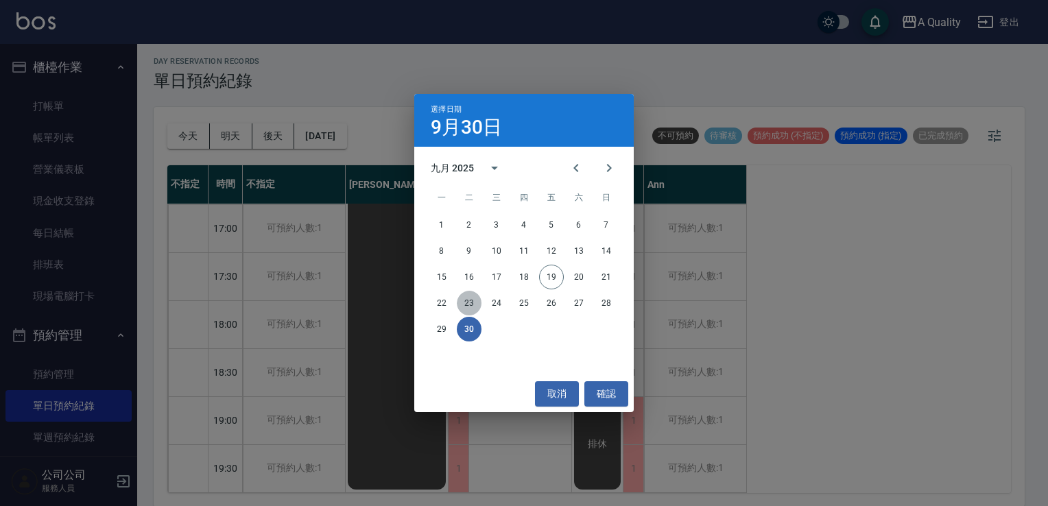
click at [472, 300] on button "23" at bounding box center [469, 303] width 25 height 25
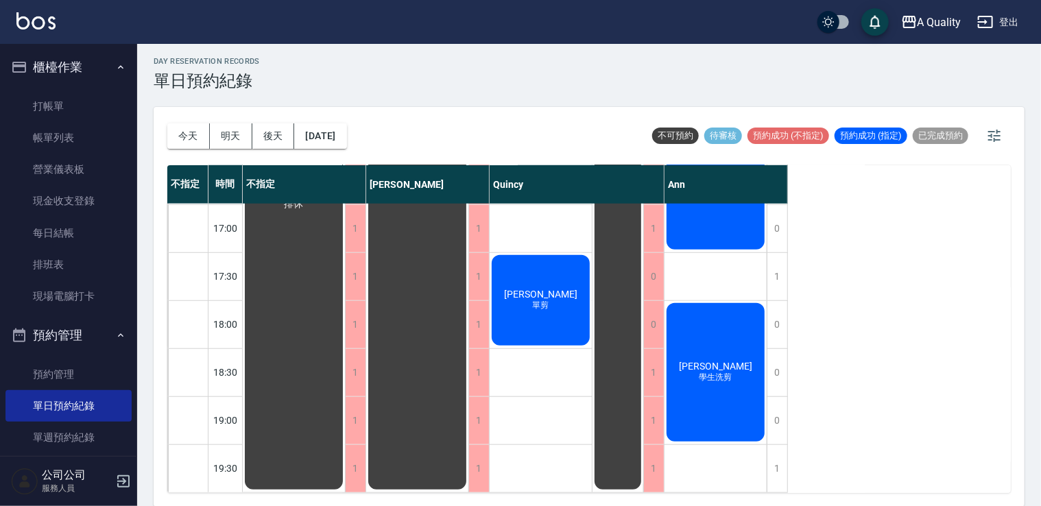
click at [523, 289] on span "郭珊妤" at bounding box center [540, 294] width 79 height 11
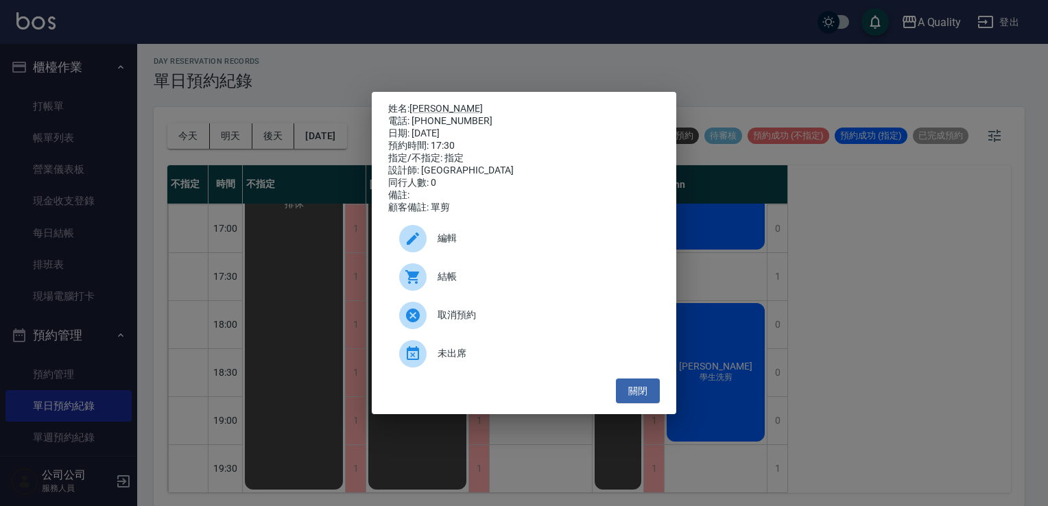
click at [475, 252] on div "編輯" at bounding box center [524, 238] width 272 height 38
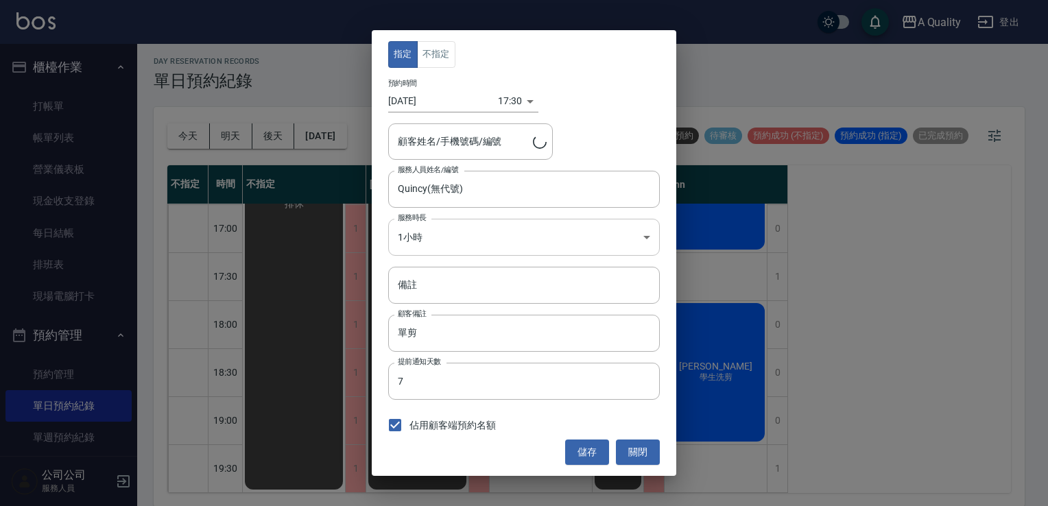
type input "郭珊妤/0958151788"
click at [434, 99] on input "2025/09/23" at bounding box center [443, 101] width 110 height 23
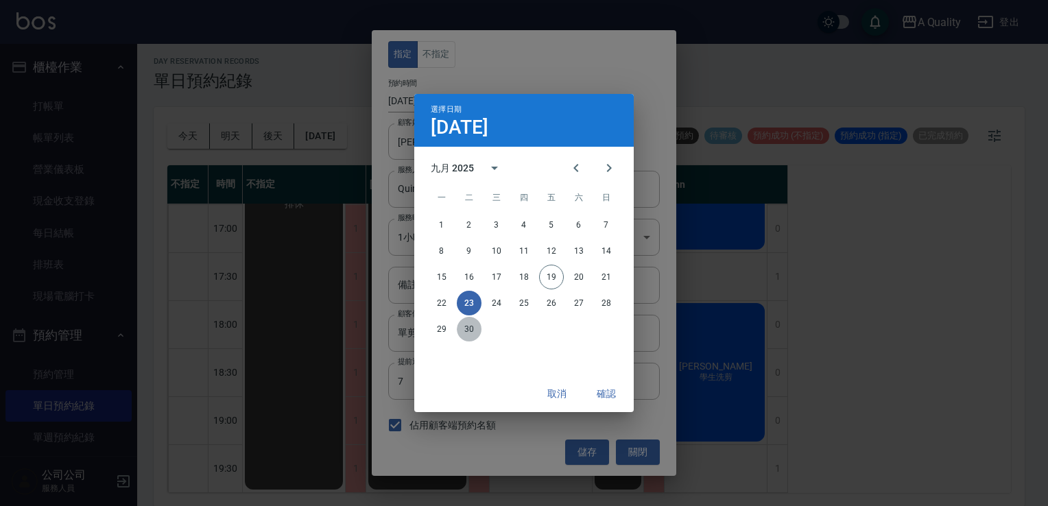
click at [467, 336] on button "30" at bounding box center [469, 329] width 25 height 25
type input "2025/09/30"
type input "1759224600000"
click at [603, 393] on button "確認" at bounding box center [606, 393] width 44 height 25
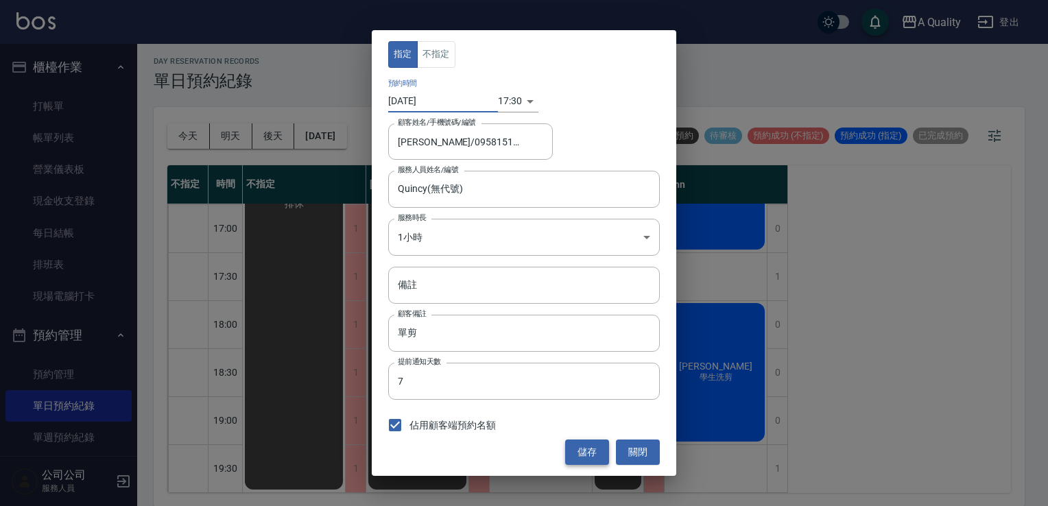
click at [579, 454] on button "儲存" at bounding box center [587, 452] width 44 height 25
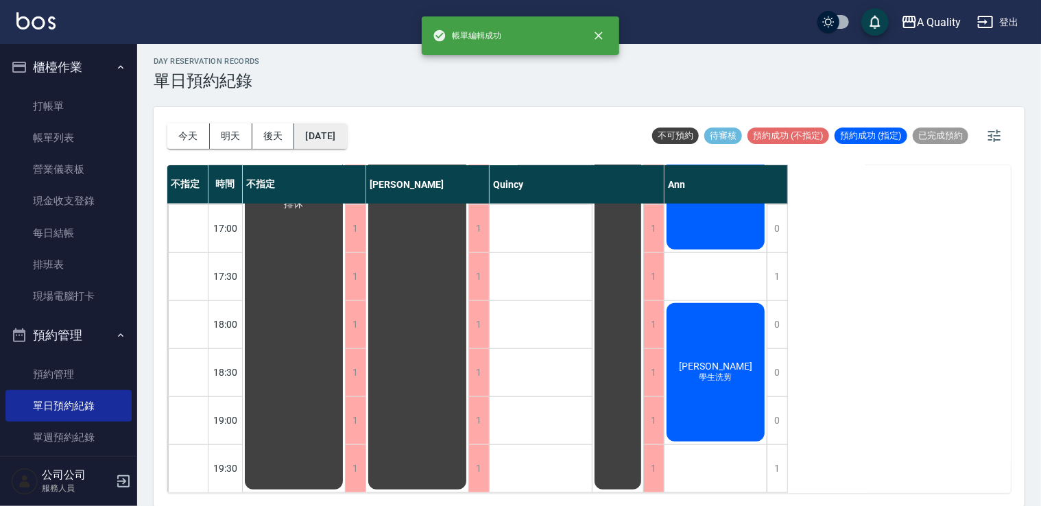
click at [346, 142] on button "2025/09/23" at bounding box center [320, 135] width 52 height 25
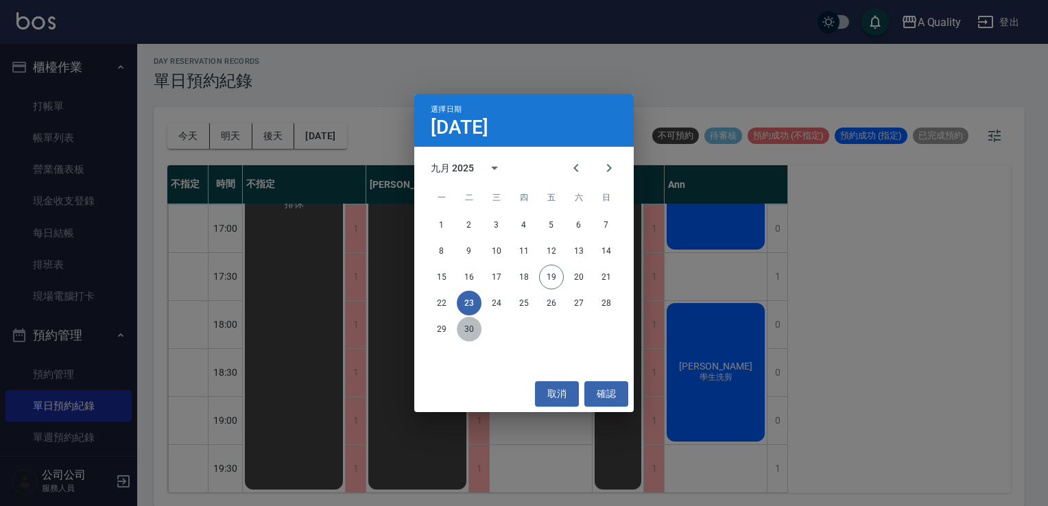
click at [474, 337] on button "30" at bounding box center [469, 329] width 25 height 25
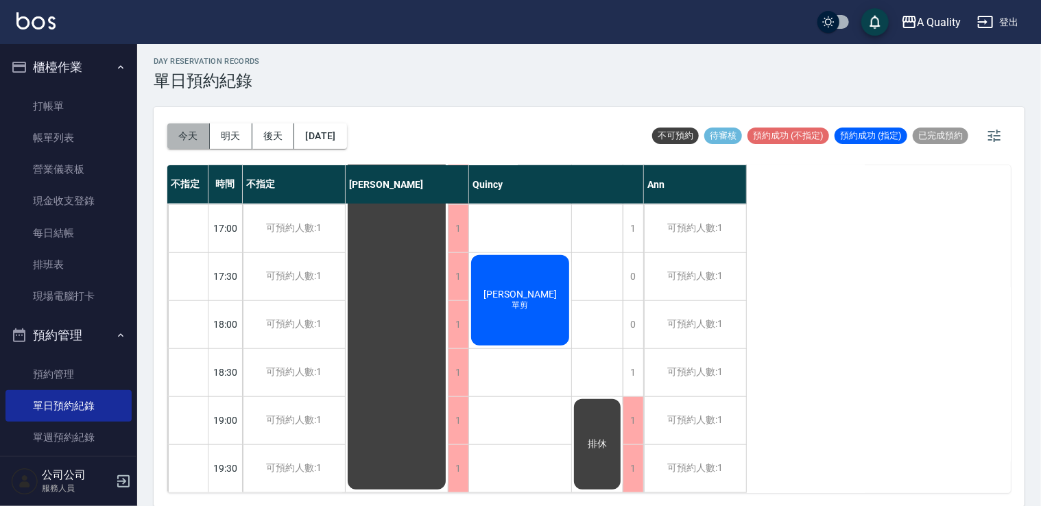
click at [184, 133] on button "今天" at bounding box center [188, 135] width 43 height 25
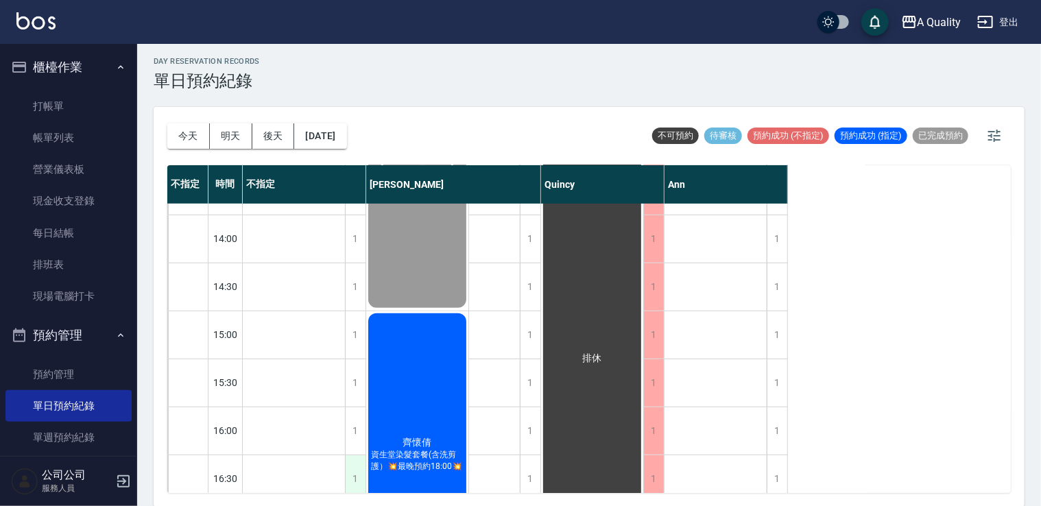
scroll to position [242, 0]
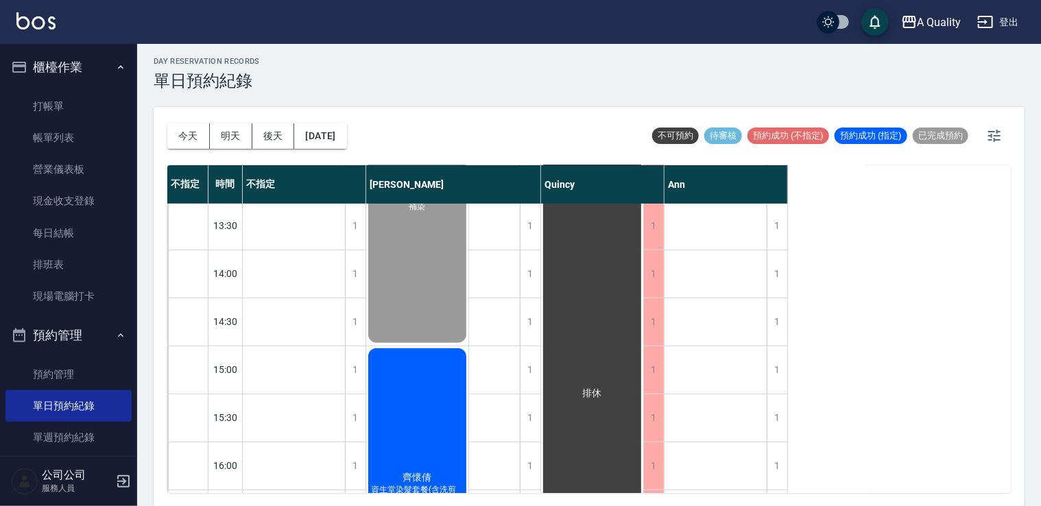
click at [414, 413] on div "齊懷倩 資生堂染髮套餐(含洗剪護）💥最晚預約18:00💥" at bounding box center [417, 489] width 102 height 287
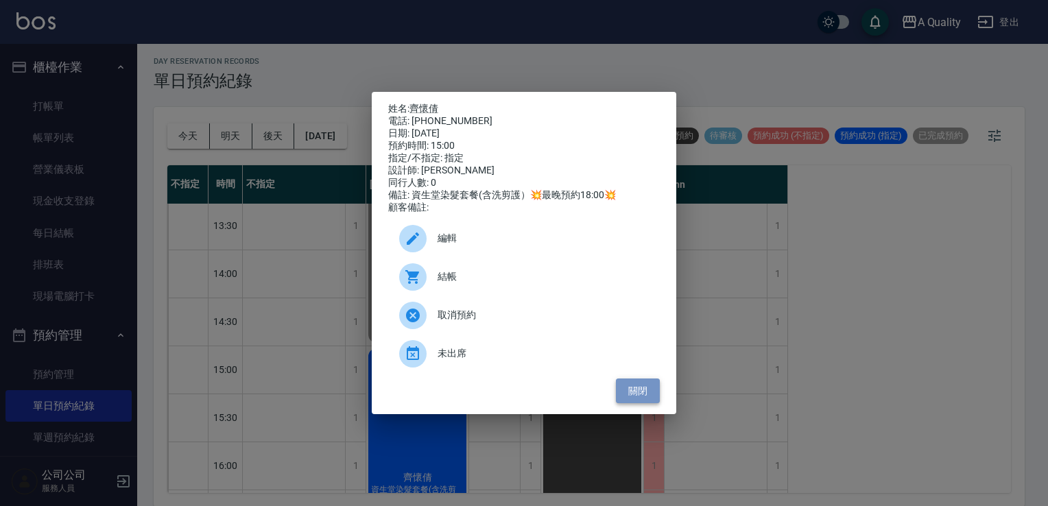
click at [628, 387] on button "關閉" at bounding box center [638, 391] width 44 height 25
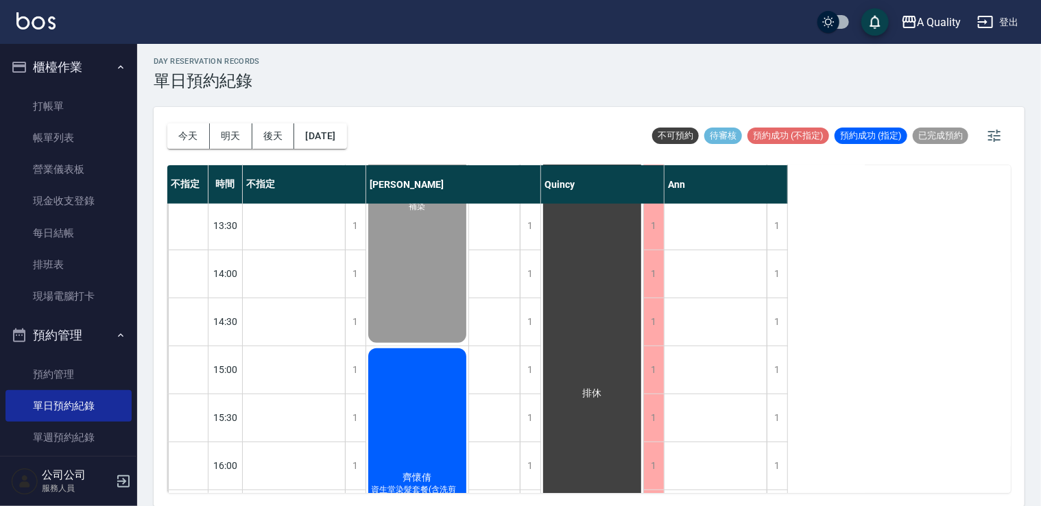
scroll to position [311, 0]
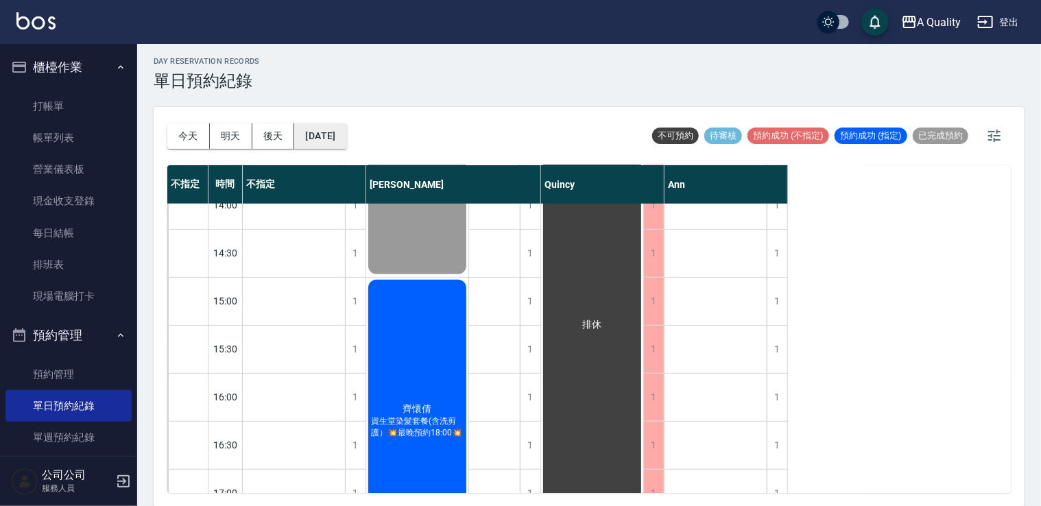
click at [319, 131] on button "2025/09/19" at bounding box center [320, 135] width 52 height 25
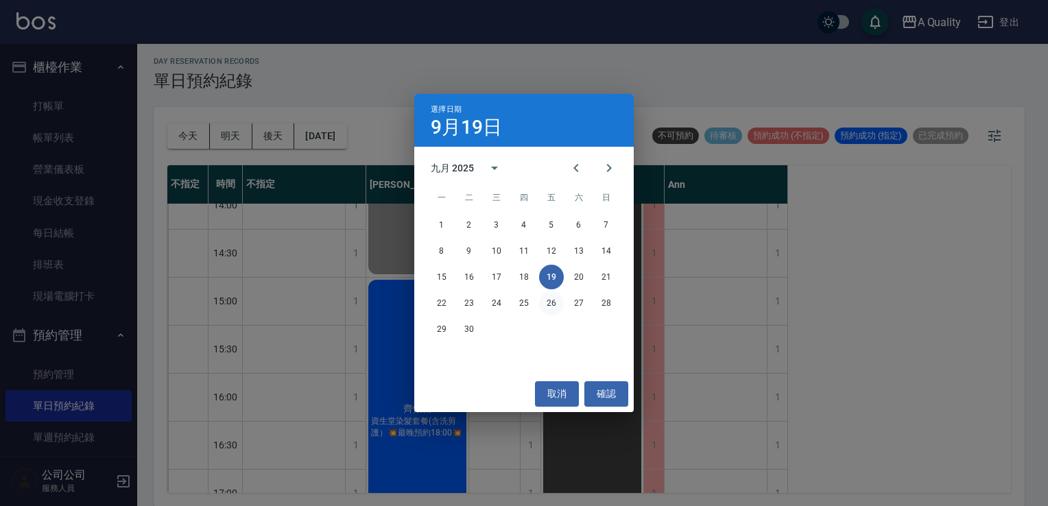
click at [555, 308] on button "26" at bounding box center [551, 303] width 25 height 25
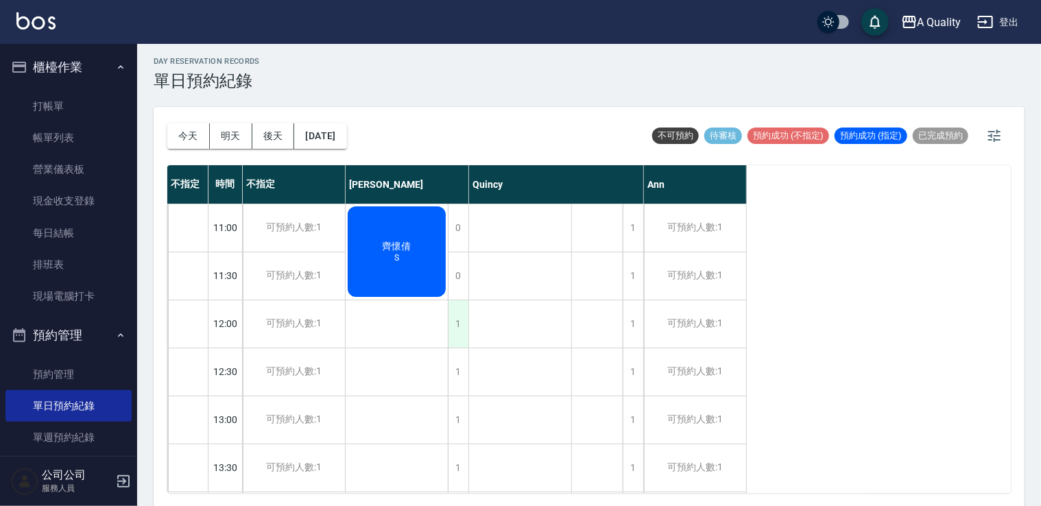
click at [458, 325] on div "1" at bounding box center [458, 323] width 21 height 47
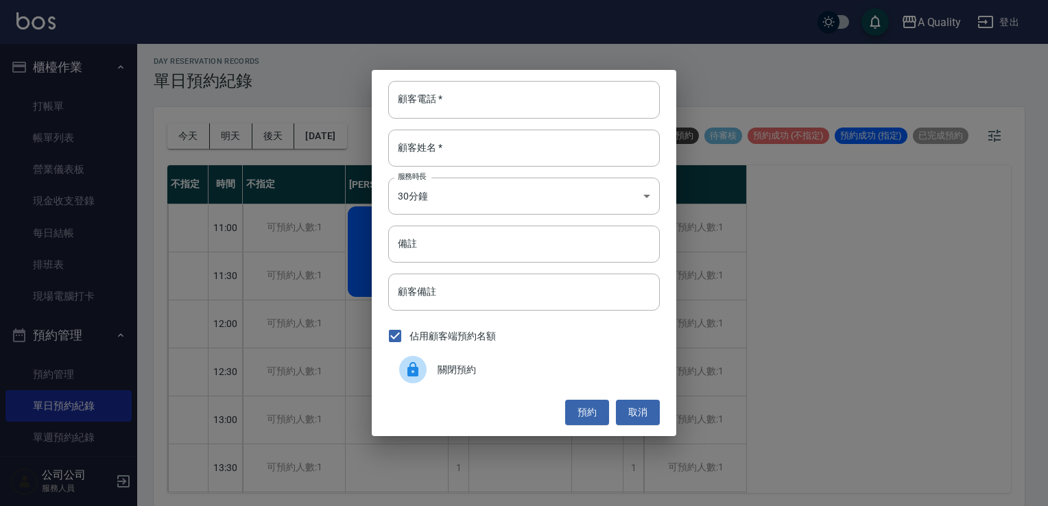
click at [453, 367] on span "關閉預約" at bounding box center [542, 370] width 211 height 14
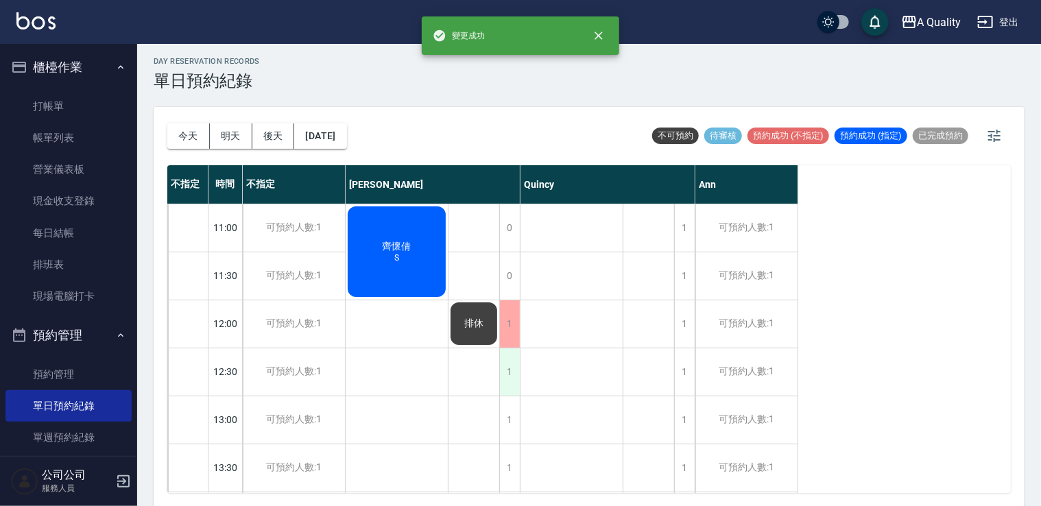
click at [507, 367] on div "1" at bounding box center [509, 371] width 21 height 47
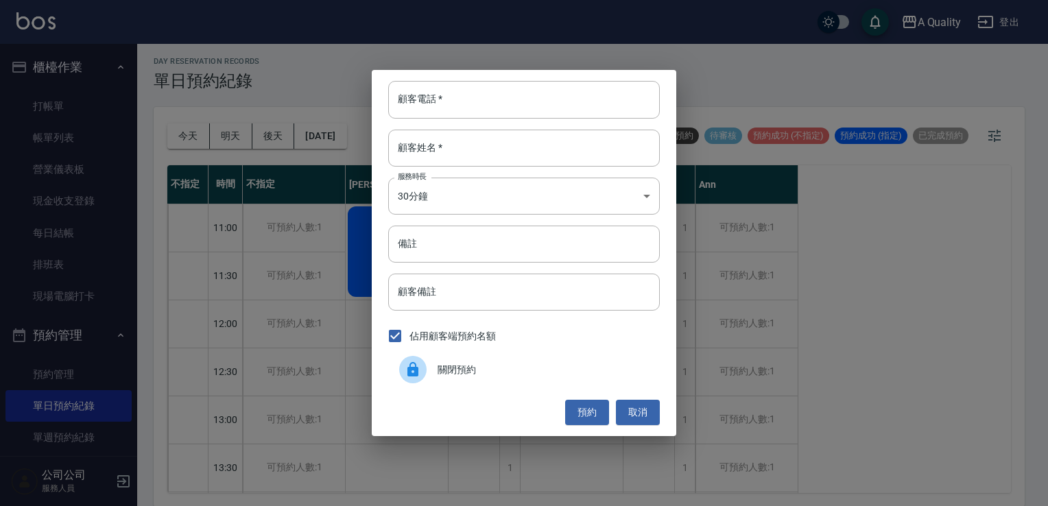
drag, startPoint x: 477, startPoint y: 372, endPoint x: 484, endPoint y: 350, distance: 23.0
click at [477, 372] on span "關閉預約" at bounding box center [542, 370] width 211 height 14
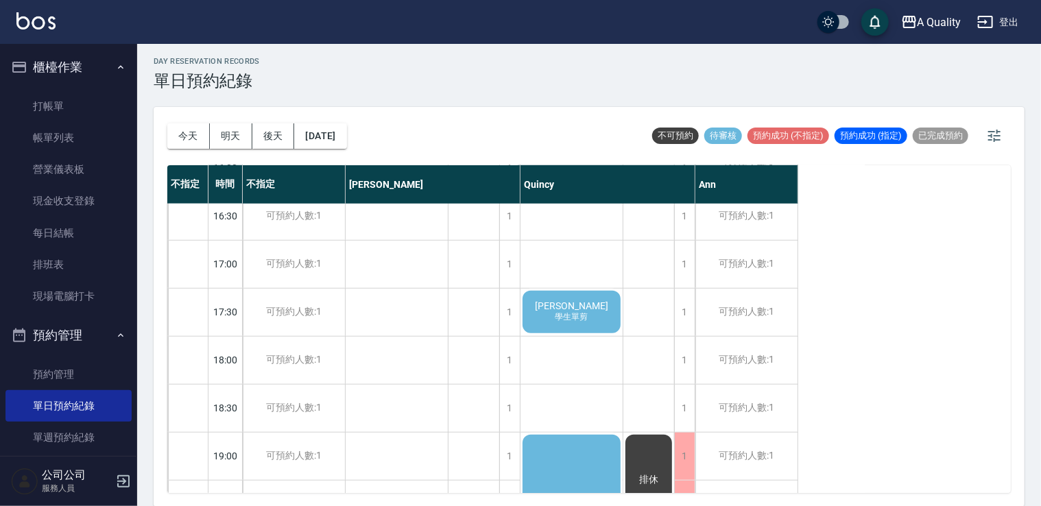
scroll to position [571, 0]
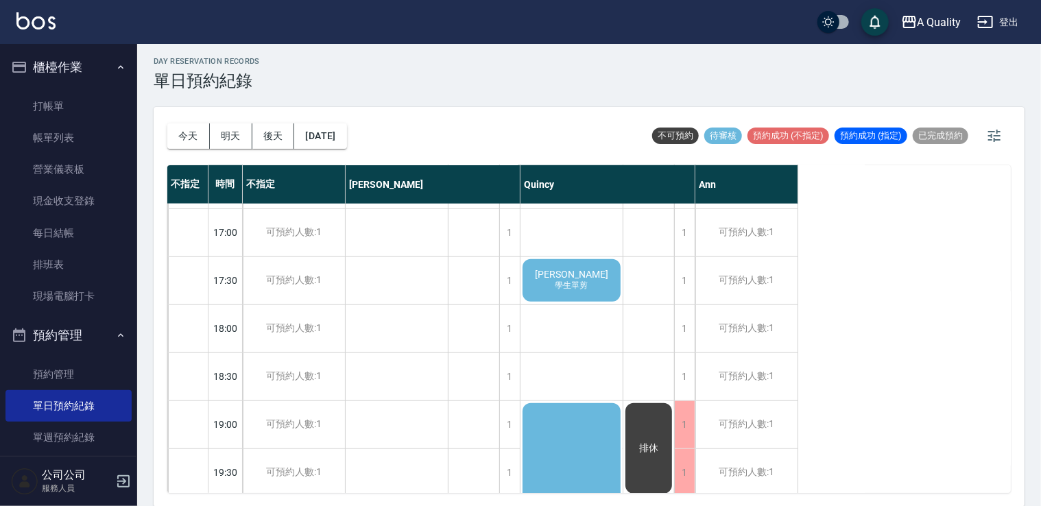
click at [579, 279] on span "洪欣源" at bounding box center [571, 274] width 79 height 11
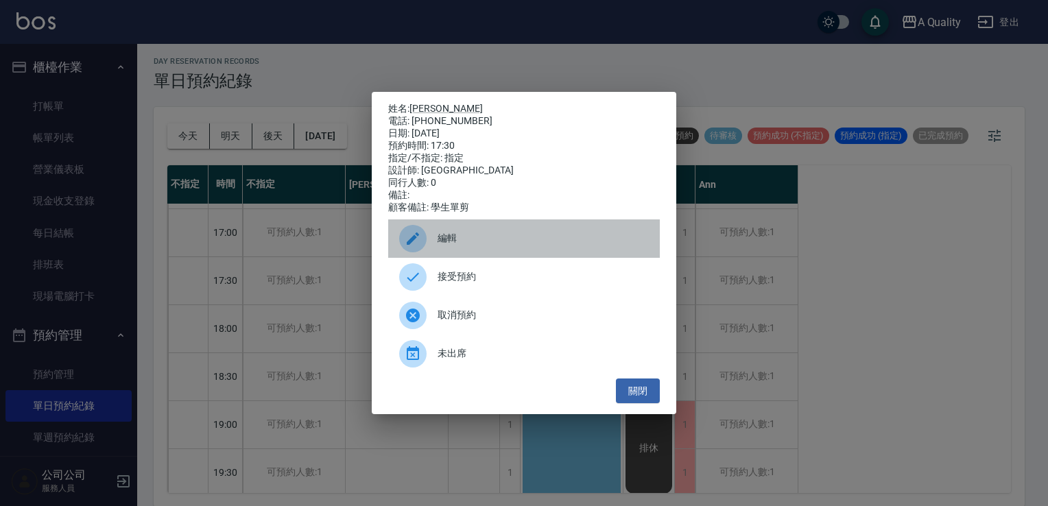
click at [505, 241] on span "編輯" at bounding box center [542, 238] width 211 height 14
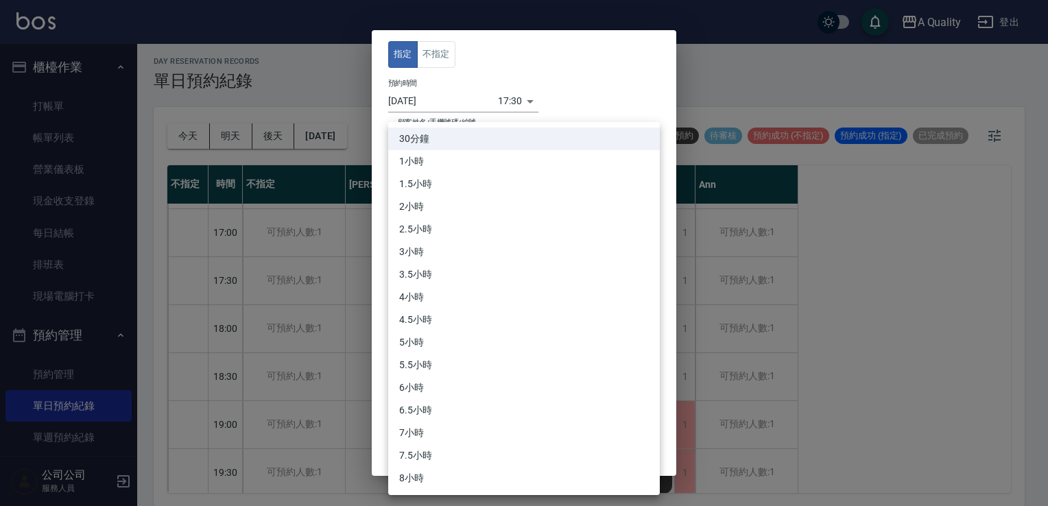
click at [461, 243] on body "A Quality 登出 櫃檯作業 打帳單 帳單列表 營業儀表板 現金收支登錄 每日結帳 排班表 現場電腦打卡 預約管理 預約管理 單日預約紀錄 單週預約紀錄…" at bounding box center [524, 252] width 1048 height 510
click at [427, 161] on li "1小時" at bounding box center [524, 161] width 272 height 23
type input "2"
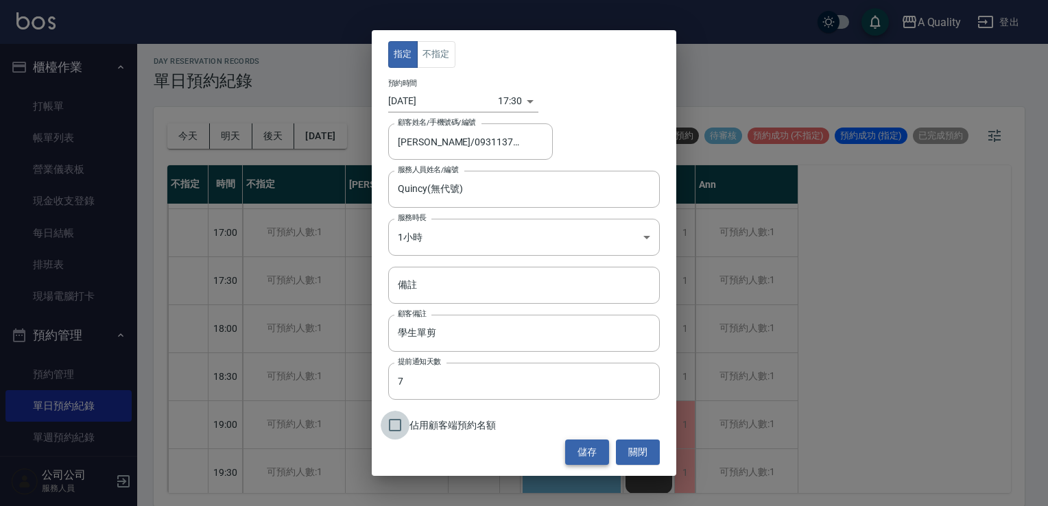
drag, startPoint x: 398, startPoint y: 421, endPoint x: 605, endPoint y: 446, distance: 207.9
click at [399, 421] on input "佔用顧客端預約名額" at bounding box center [395, 425] width 29 height 29
checkbox input "true"
click at [597, 453] on button "儲存" at bounding box center [587, 452] width 44 height 25
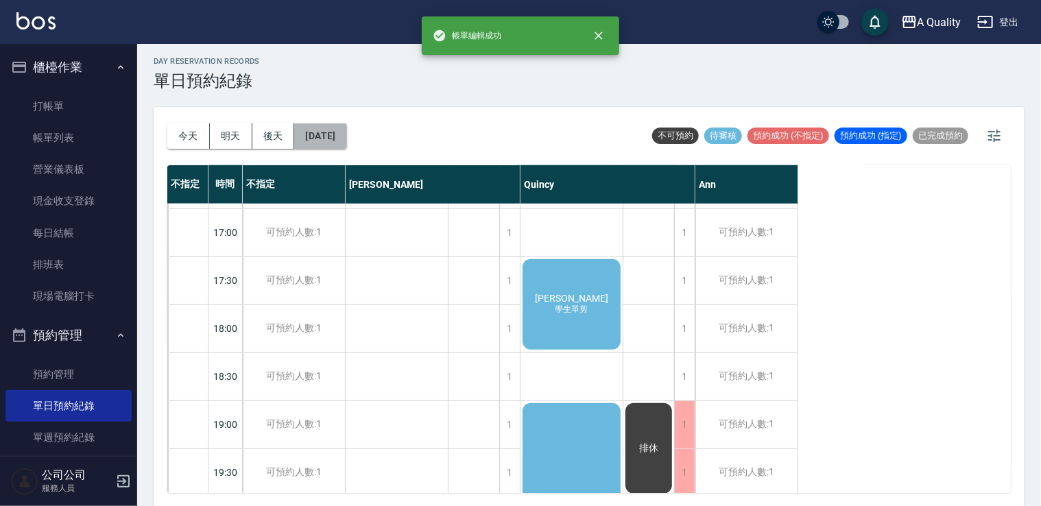
click at [346, 135] on button "2025/09/26" at bounding box center [320, 135] width 52 height 25
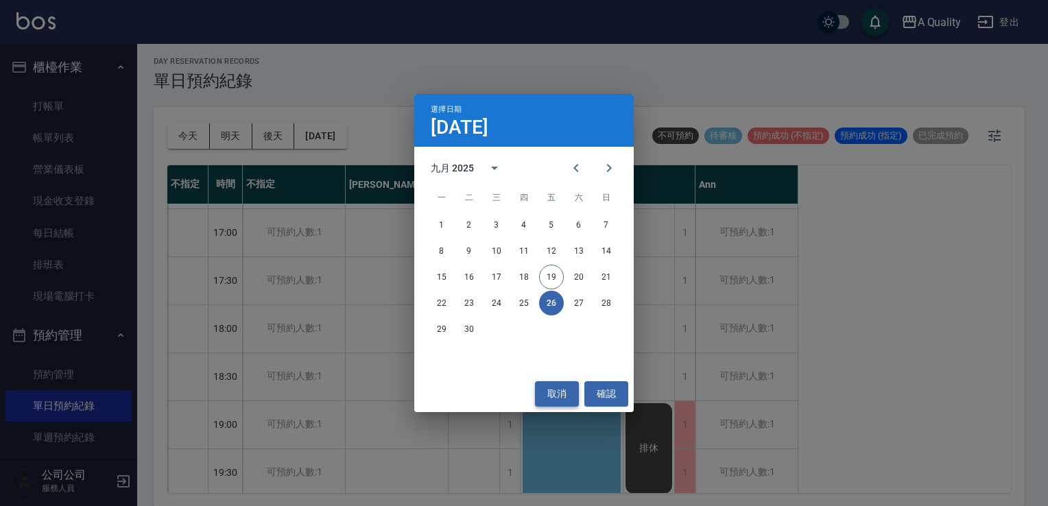
click at [556, 393] on button "取消" at bounding box center [557, 393] width 44 height 25
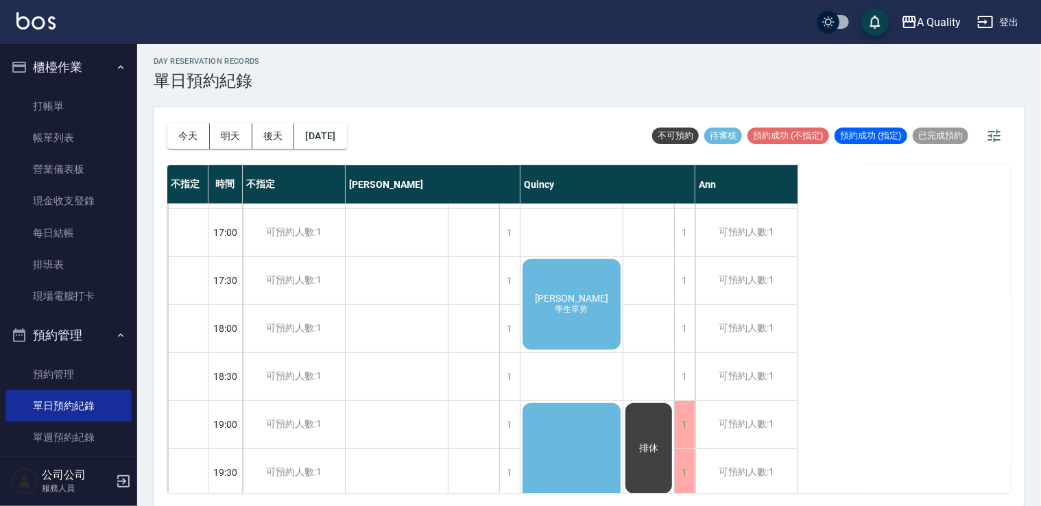
scroll to position [708, 0]
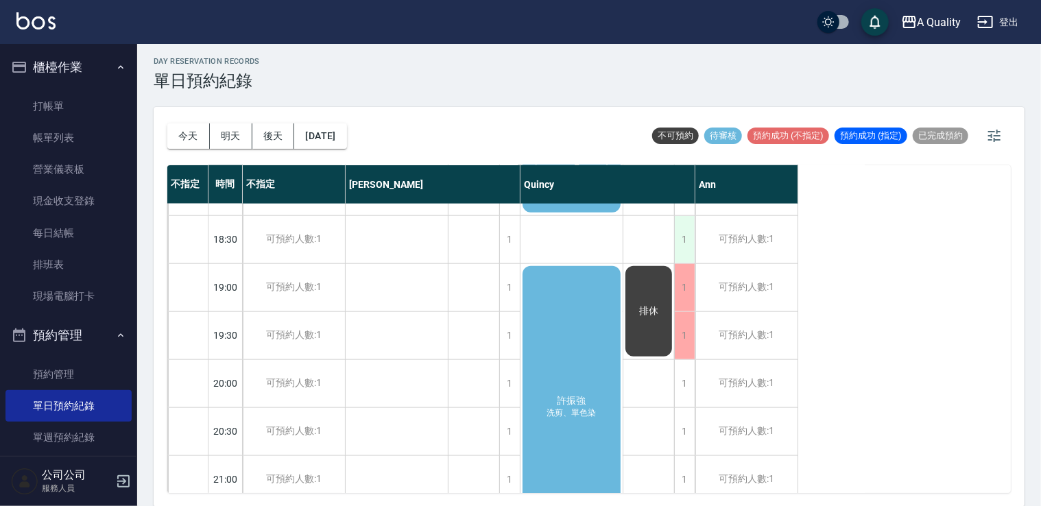
click at [681, 241] on div "1" at bounding box center [684, 239] width 21 height 47
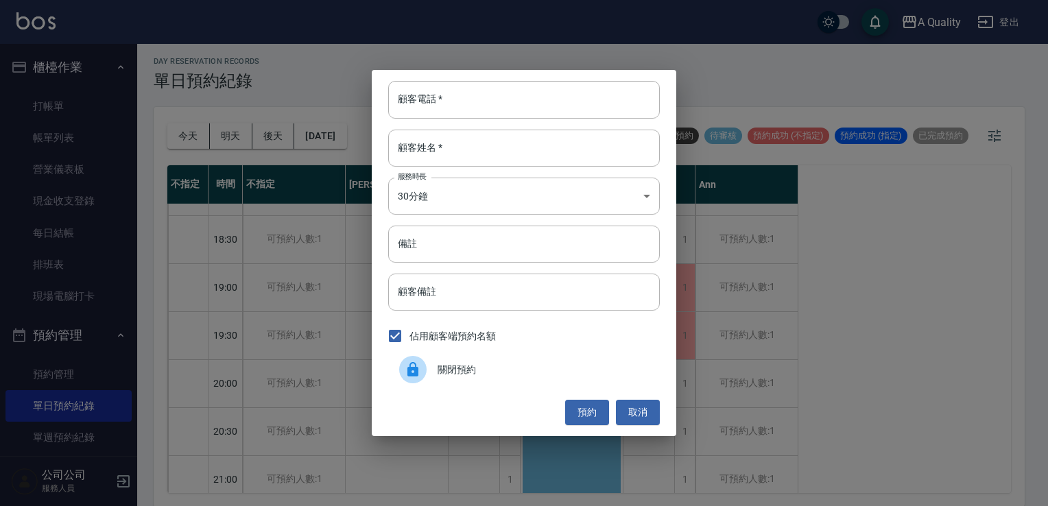
drag, startPoint x: 524, startPoint y: 376, endPoint x: 540, endPoint y: 364, distance: 19.6
click at [524, 375] on span "關閉預約" at bounding box center [542, 370] width 211 height 14
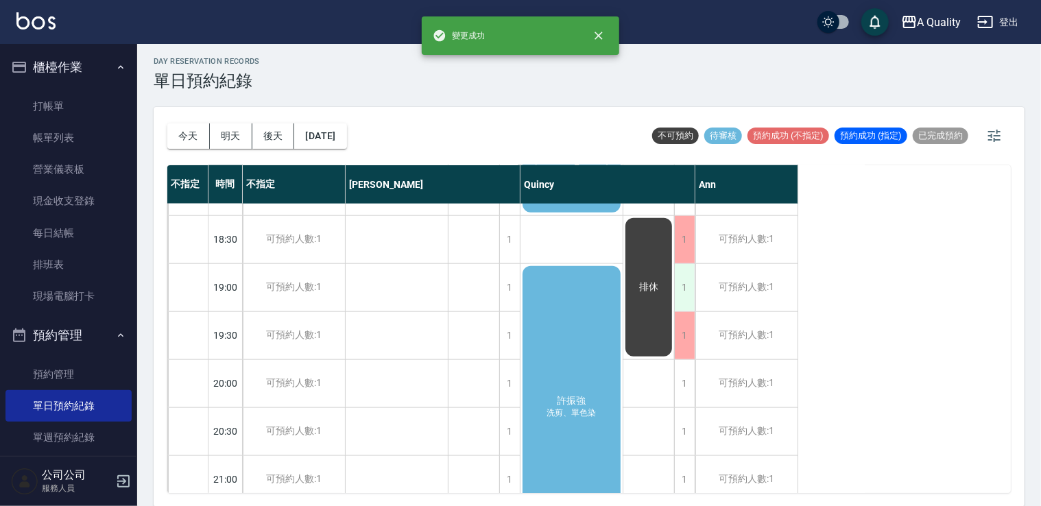
scroll to position [640, 0]
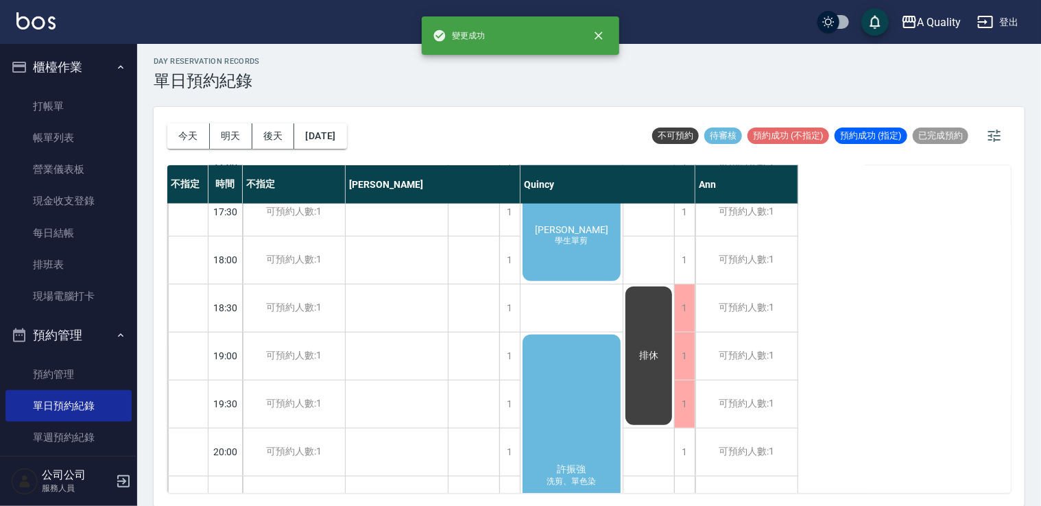
click at [573, 261] on div "洪欣源 學生單剪" at bounding box center [571, 236] width 102 height 95
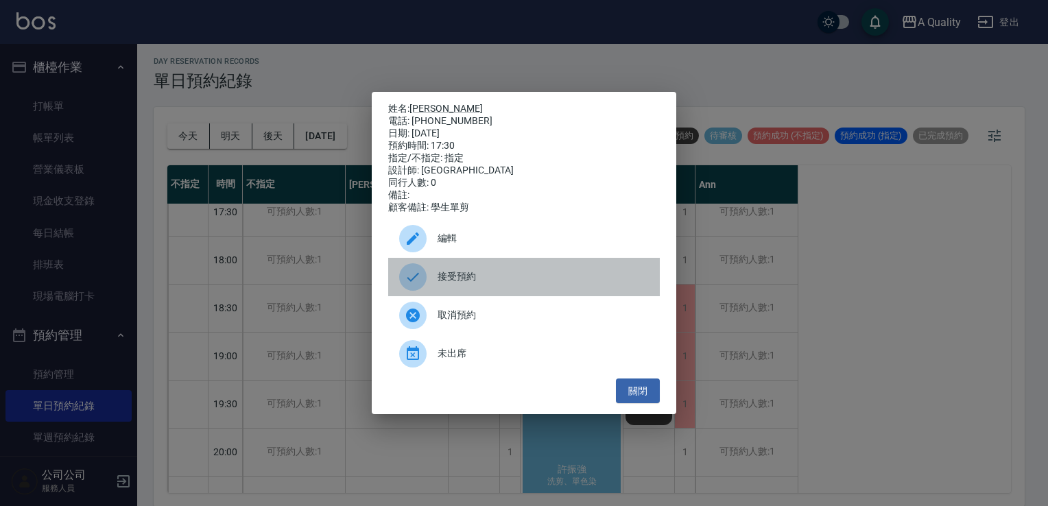
click at [470, 284] on span "接受預約" at bounding box center [542, 276] width 211 height 14
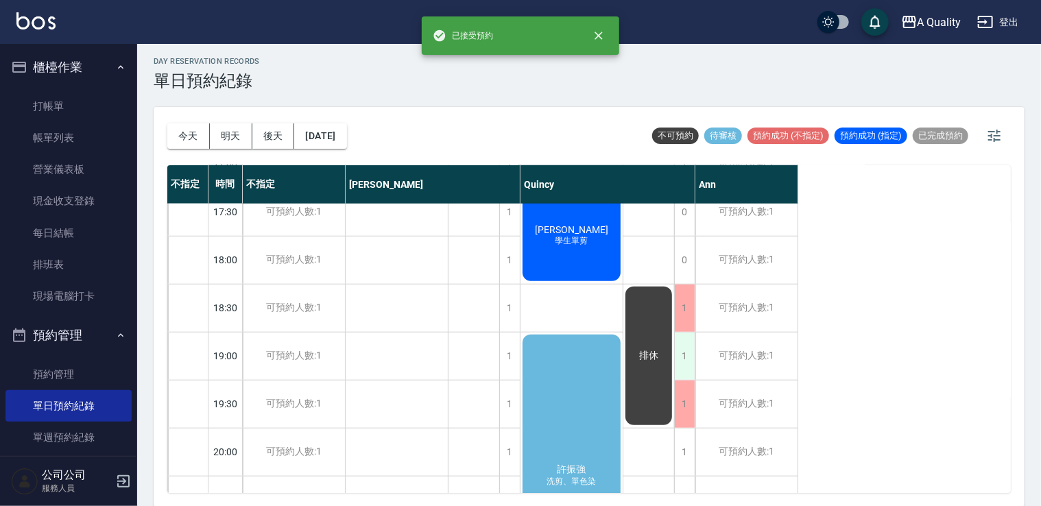
click at [686, 361] on div "1" at bounding box center [684, 356] width 21 height 47
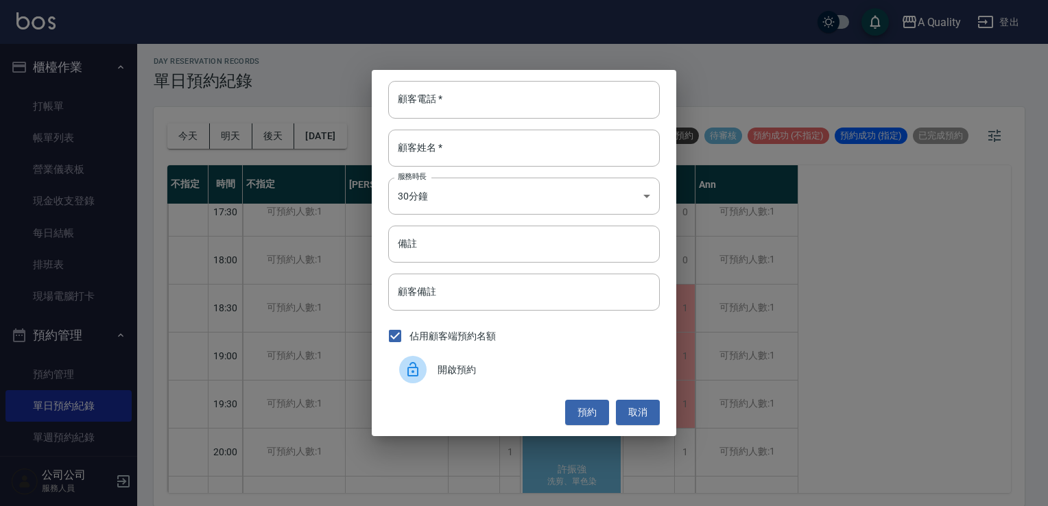
drag, startPoint x: 584, startPoint y: 366, endPoint x: 600, endPoint y: 366, distance: 16.5
click at [586, 366] on span "開啟預約" at bounding box center [542, 370] width 211 height 14
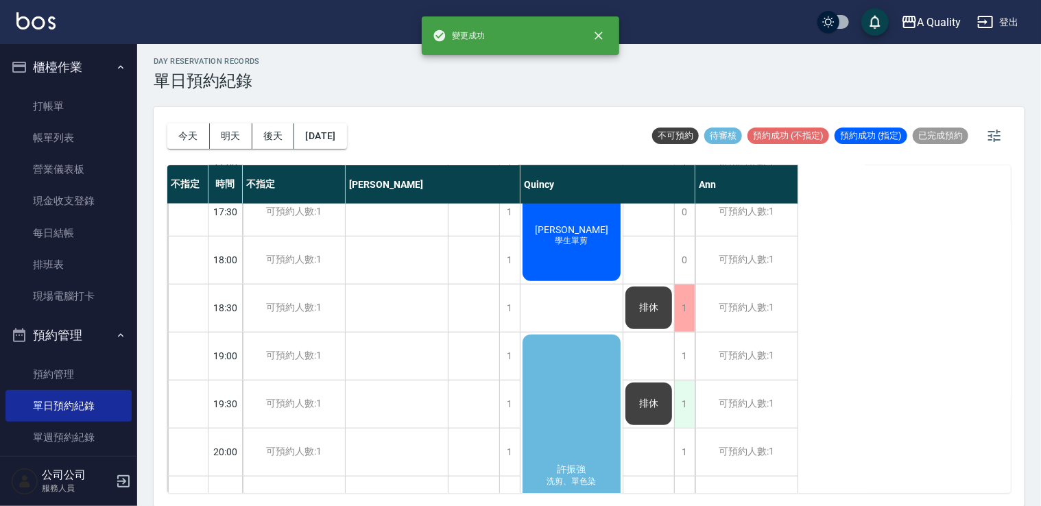
click at [686, 399] on div "1" at bounding box center [684, 404] width 21 height 47
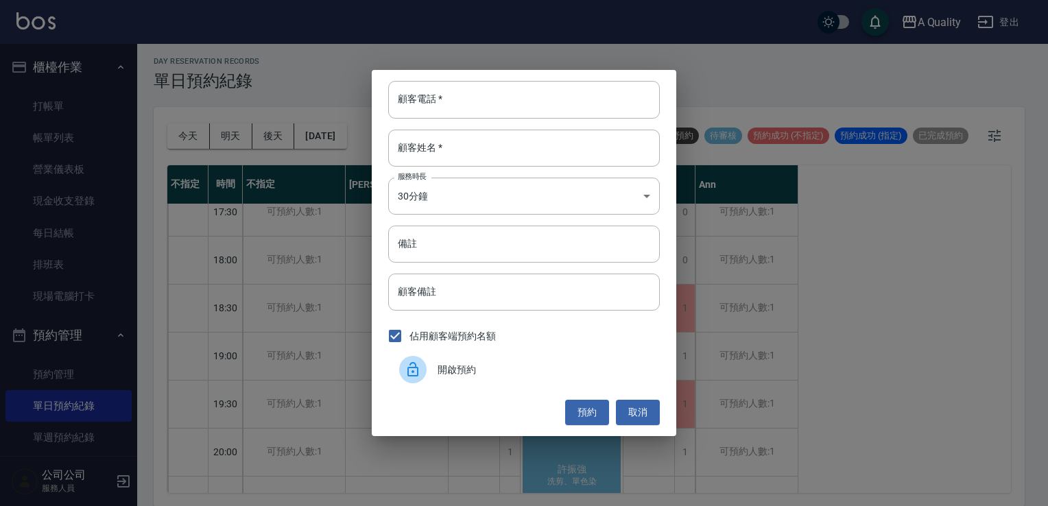
click at [605, 369] on span "開啟預約" at bounding box center [542, 370] width 211 height 14
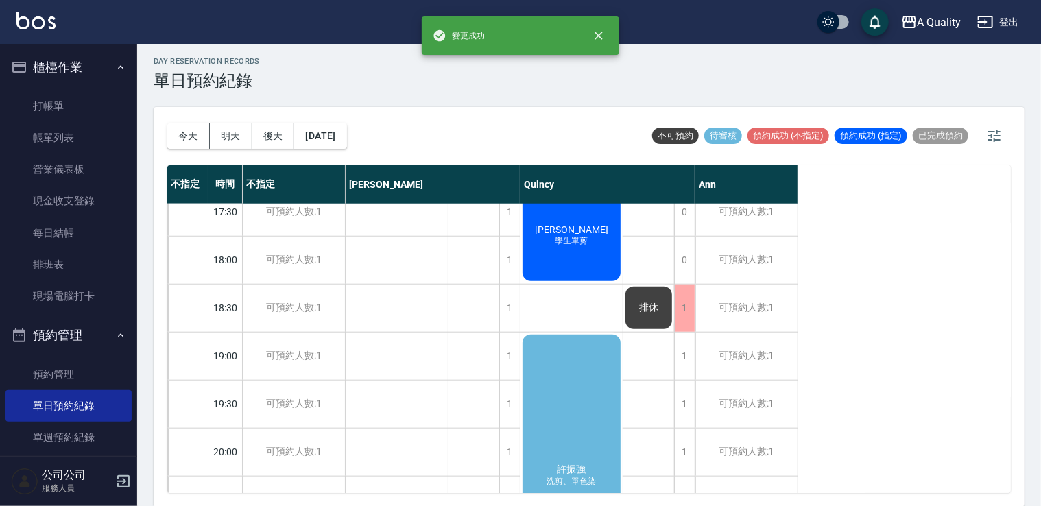
click at [564, 371] on div "許振強 洗剪、單色染" at bounding box center [571, 476] width 102 height 287
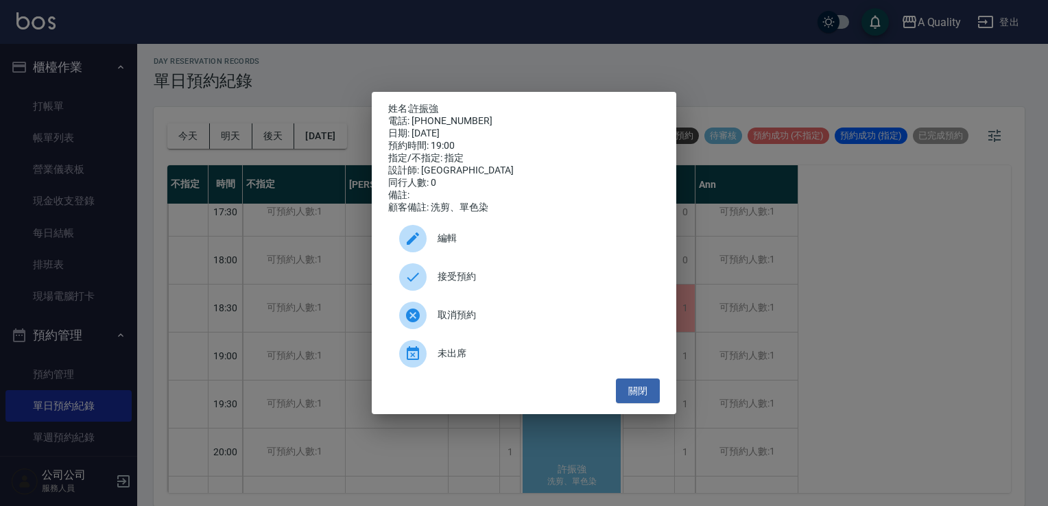
click at [491, 284] on span "接受預約" at bounding box center [542, 276] width 211 height 14
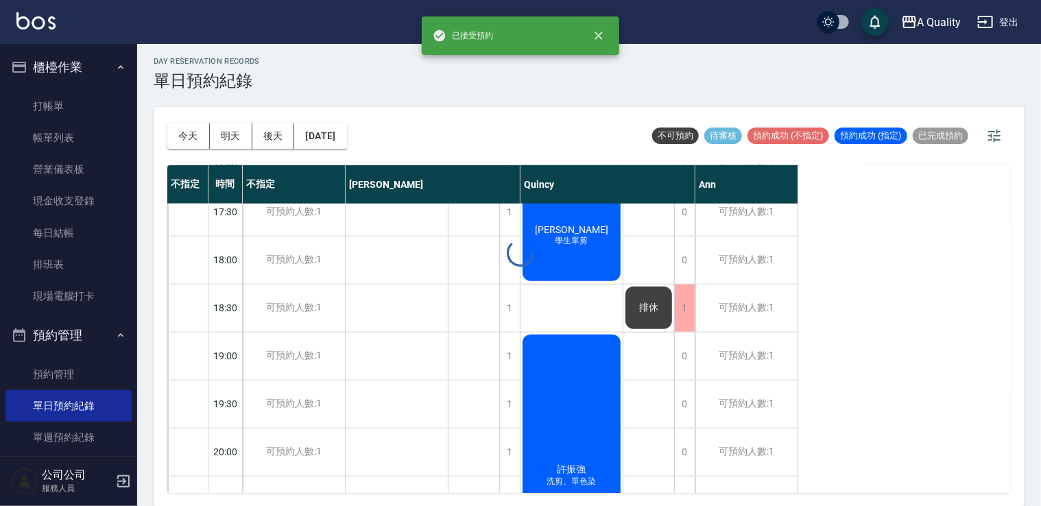
click at [576, 374] on div "許振強 洗剪、單色染" at bounding box center [571, 476] width 102 height 287
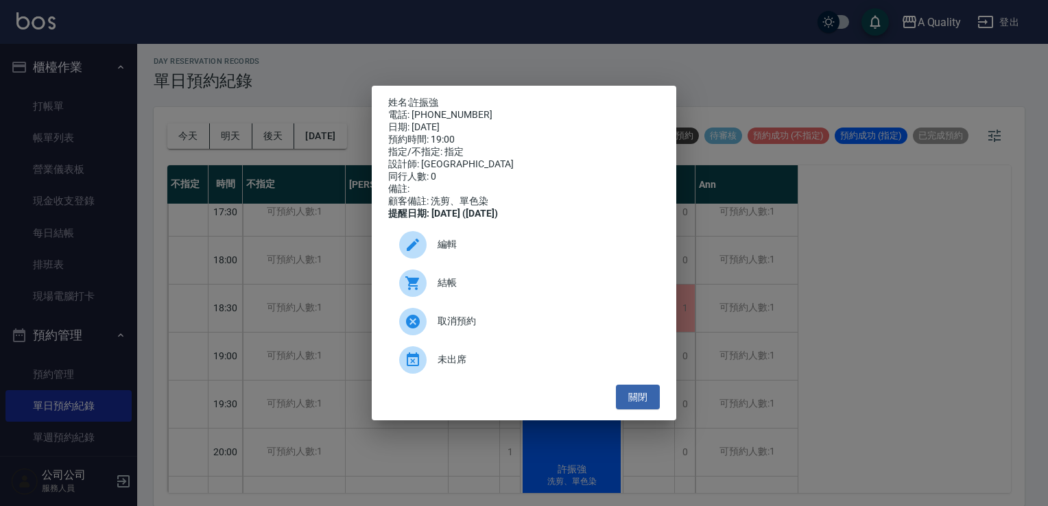
click at [483, 247] on span "編輯" at bounding box center [542, 244] width 211 height 14
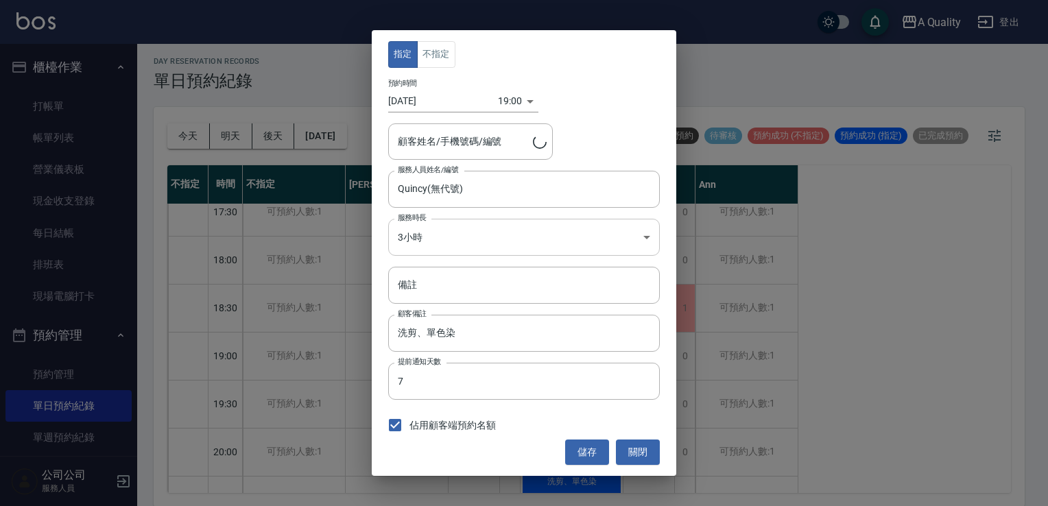
type input "許振強/0933874806/"
click at [464, 232] on body "A Quality 登出 櫃檯作業 打帳單 帳單列表 營業儀表板 現金收支登錄 每日結帳 排班表 現場電腦打卡 預約管理 預約管理 單日預約紀錄 單週預約紀錄…" at bounding box center [524, 252] width 1048 height 510
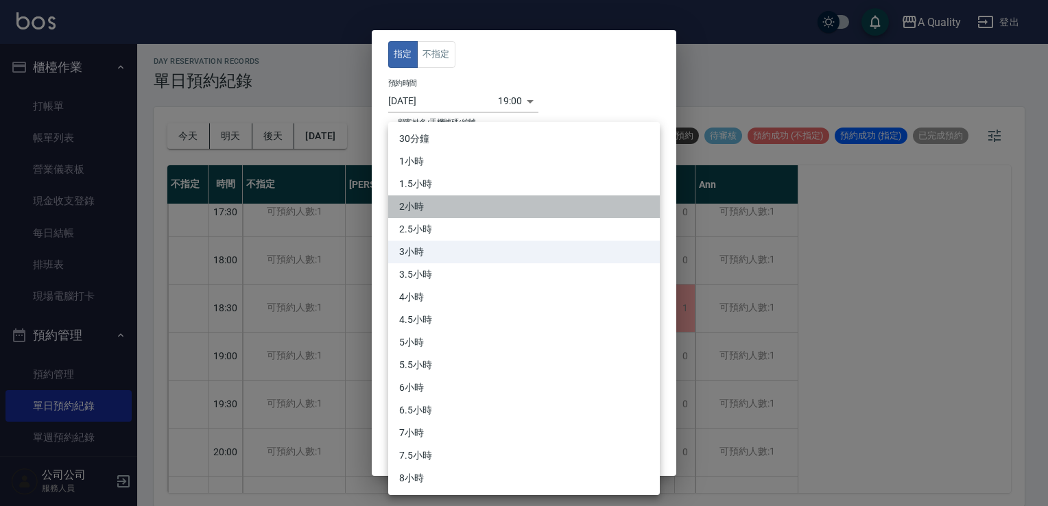
click at [423, 210] on li "2小時" at bounding box center [524, 206] width 272 height 23
type input "4"
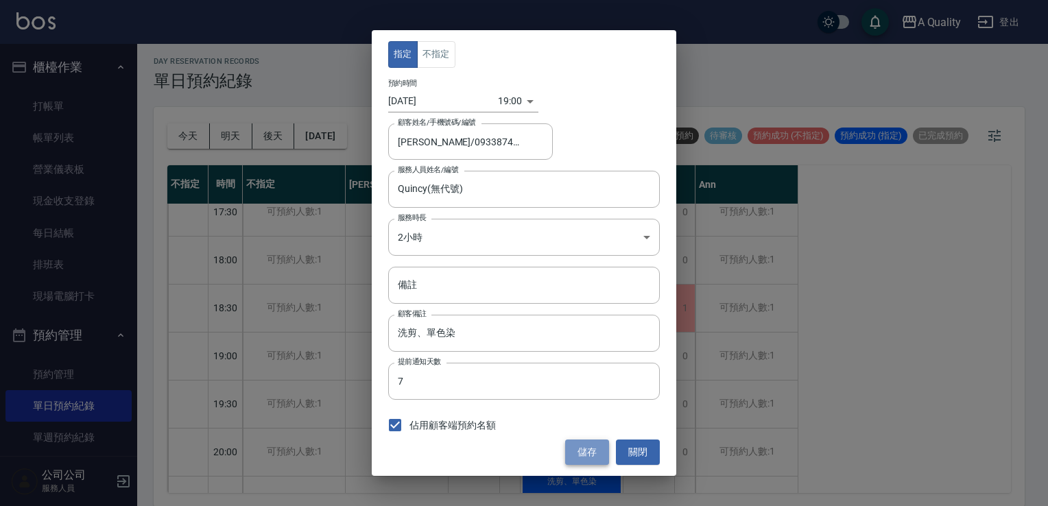
click at [583, 459] on button "儲存" at bounding box center [587, 452] width 44 height 25
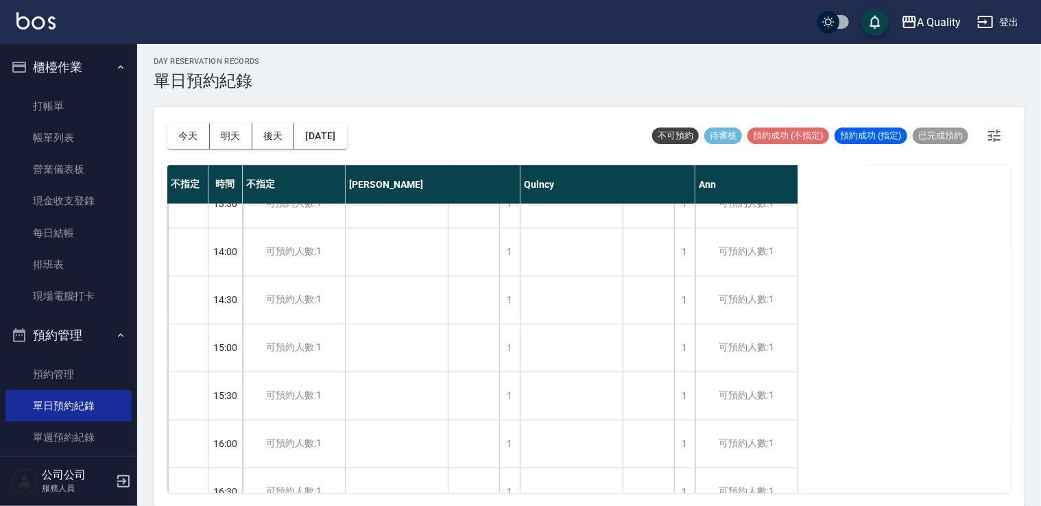
scroll to position [475, 0]
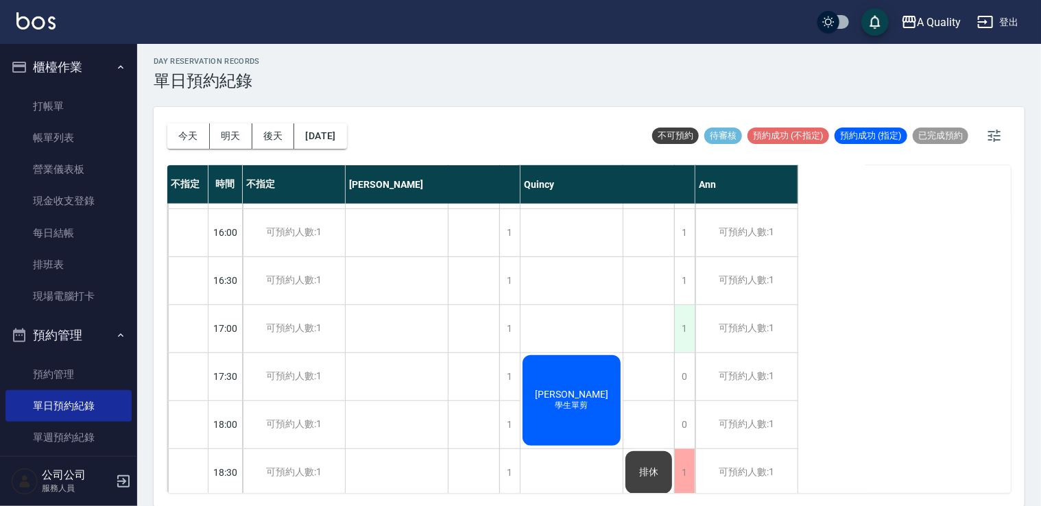
click at [683, 329] on div "1" at bounding box center [684, 328] width 21 height 47
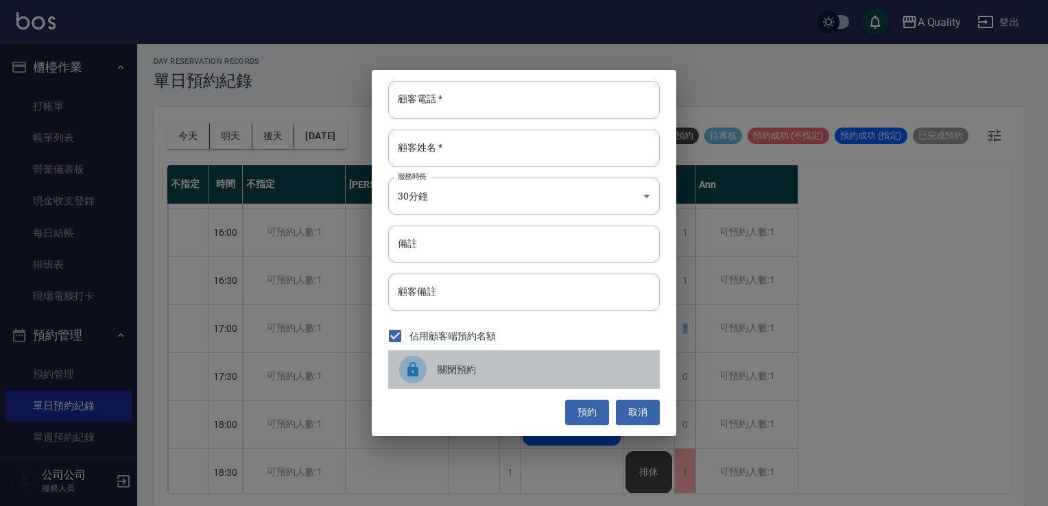
drag, startPoint x: 509, startPoint y: 370, endPoint x: 465, endPoint y: 315, distance: 70.7
click at [509, 370] on span "關閉預約" at bounding box center [542, 370] width 211 height 14
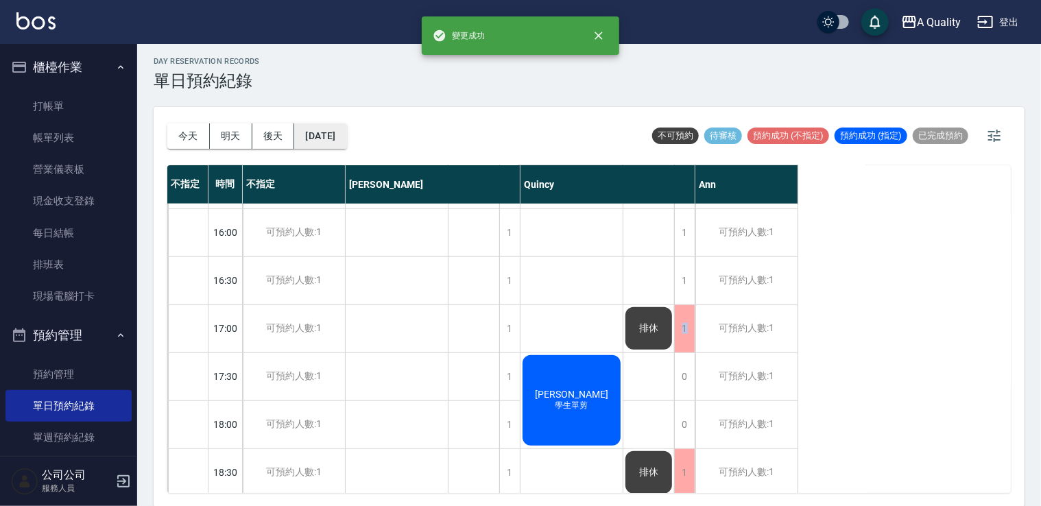
click at [327, 133] on button "2025/09/26" at bounding box center [320, 135] width 52 height 25
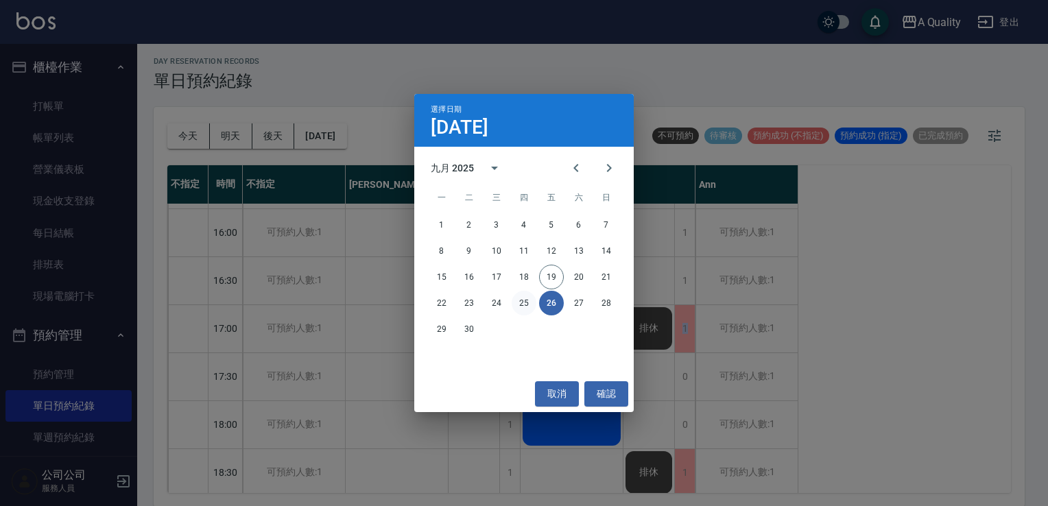
click at [528, 306] on button "25" at bounding box center [524, 303] width 25 height 25
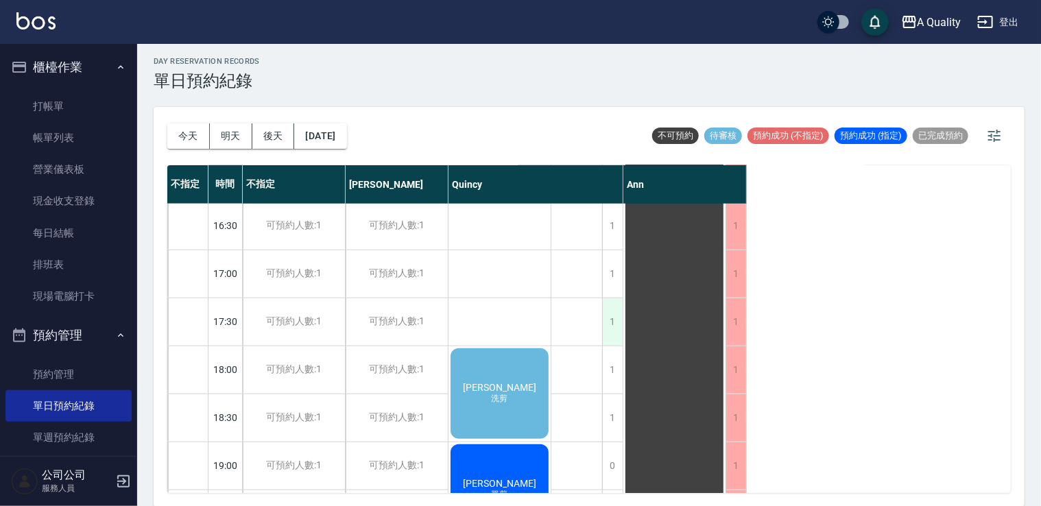
scroll to position [585, 0]
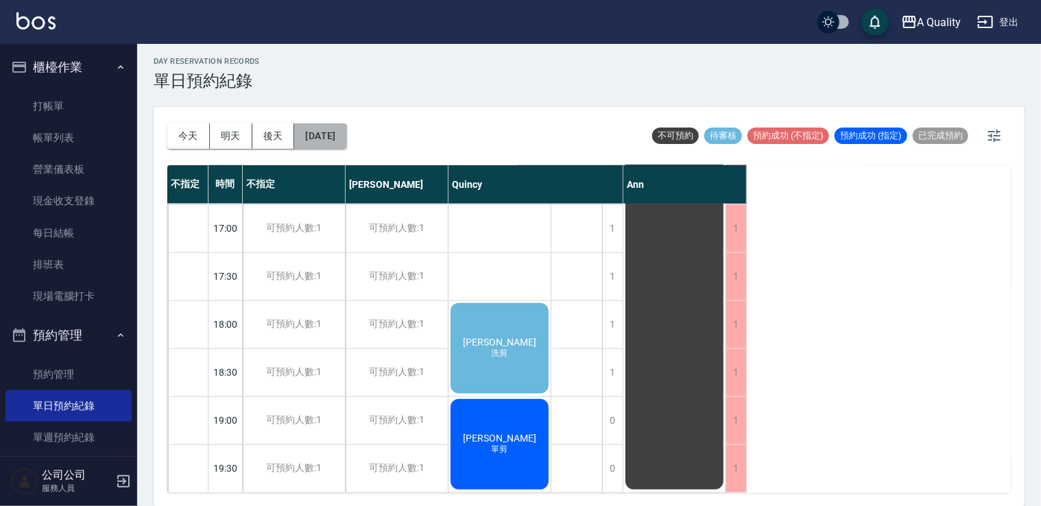
click at [346, 147] on button "2025/09/25" at bounding box center [320, 135] width 52 height 25
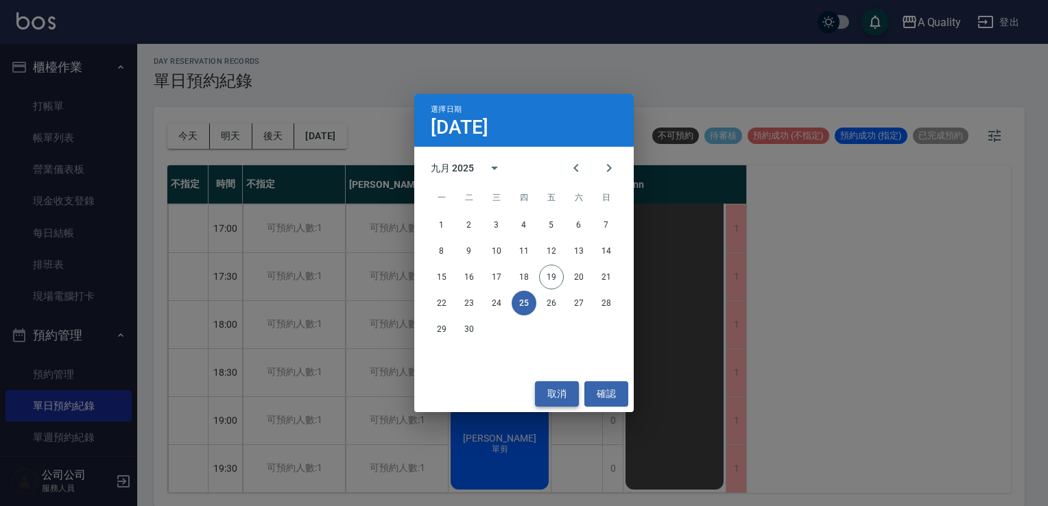
drag, startPoint x: 558, startPoint y: 385, endPoint x: 542, endPoint y: 377, distance: 18.4
click at [558, 386] on button "取消" at bounding box center [557, 393] width 44 height 25
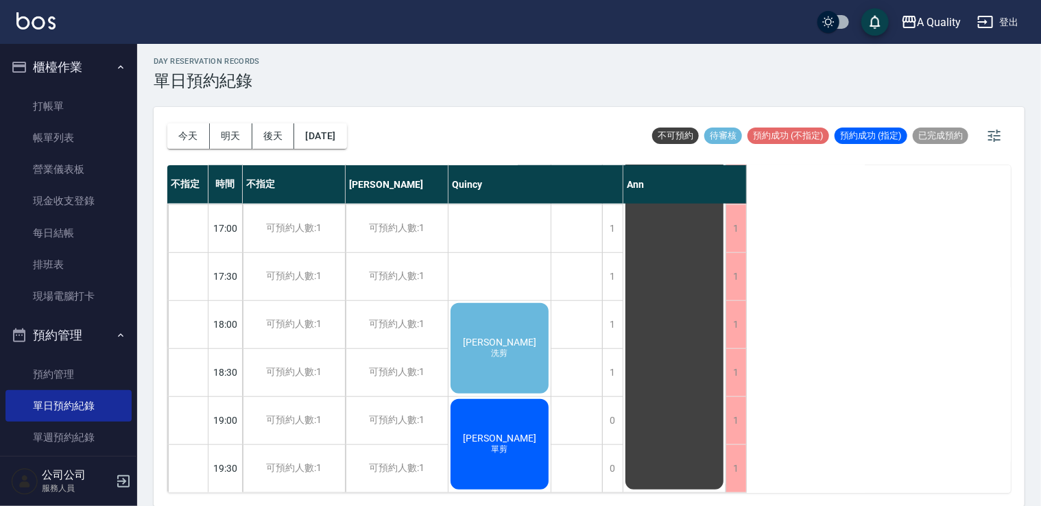
click at [516, 336] on div "承佑 洗剪" at bounding box center [499, 348] width 102 height 95
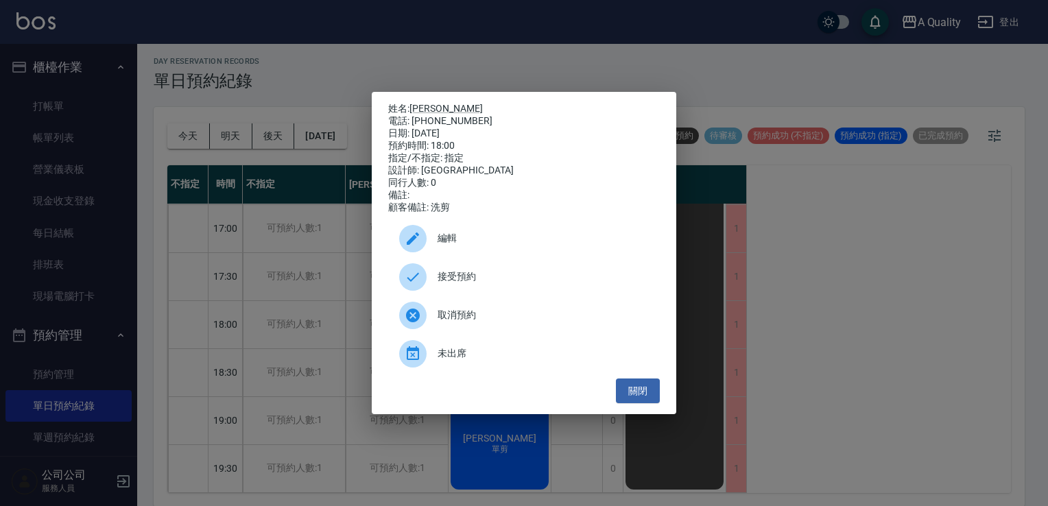
click at [480, 282] on span "接受預約" at bounding box center [542, 276] width 211 height 14
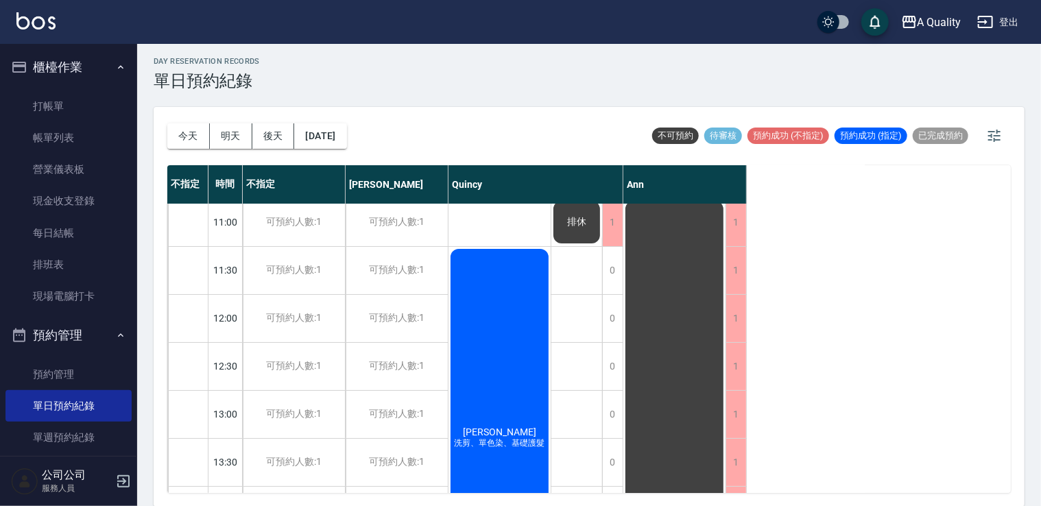
scroll to position [0, 0]
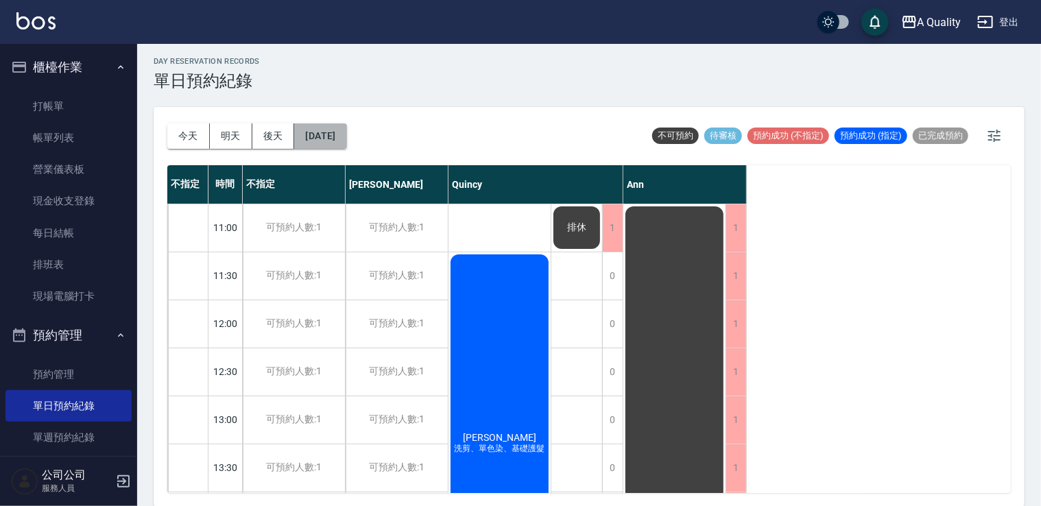
click at [346, 136] on button "2025/09/25" at bounding box center [320, 135] width 52 height 25
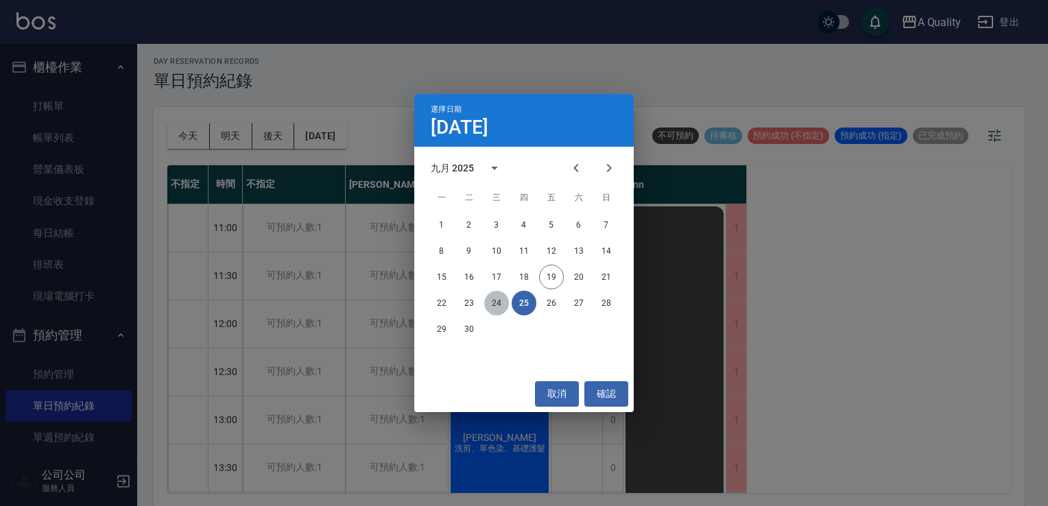
click at [498, 302] on button "24" at bounding box center [496, 303] width 25 height 25
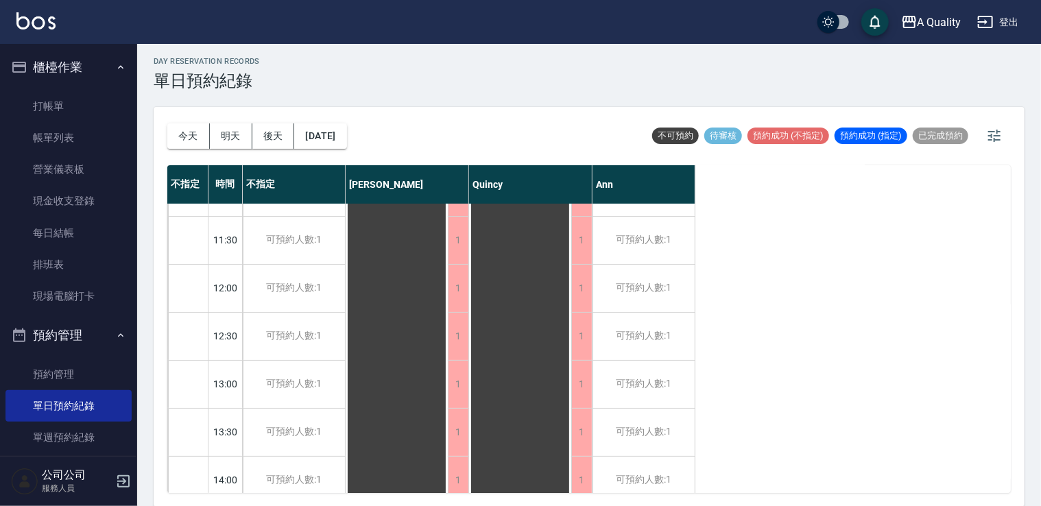
scroll to position [69, 0]
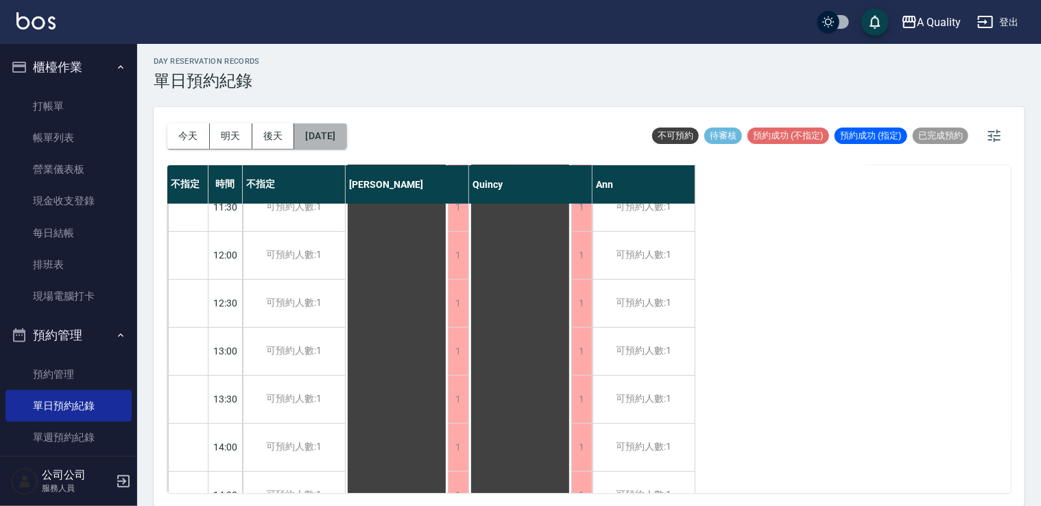
click at [339, 133] on button "2025/09/24" at bounding box center [320, 135] width 52 height 25
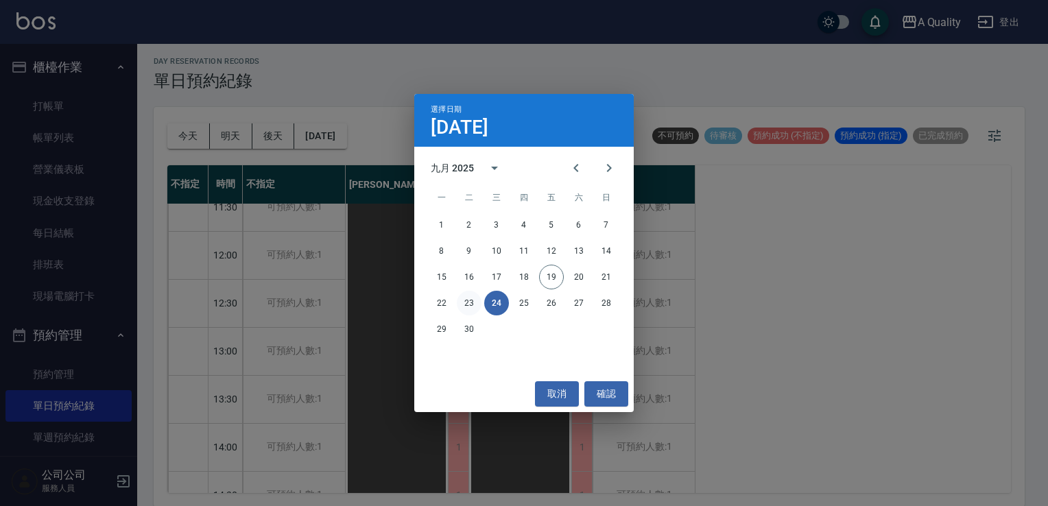
click at [468, 300] on button "23" at bounding box center [469, 303] width 25 height 25
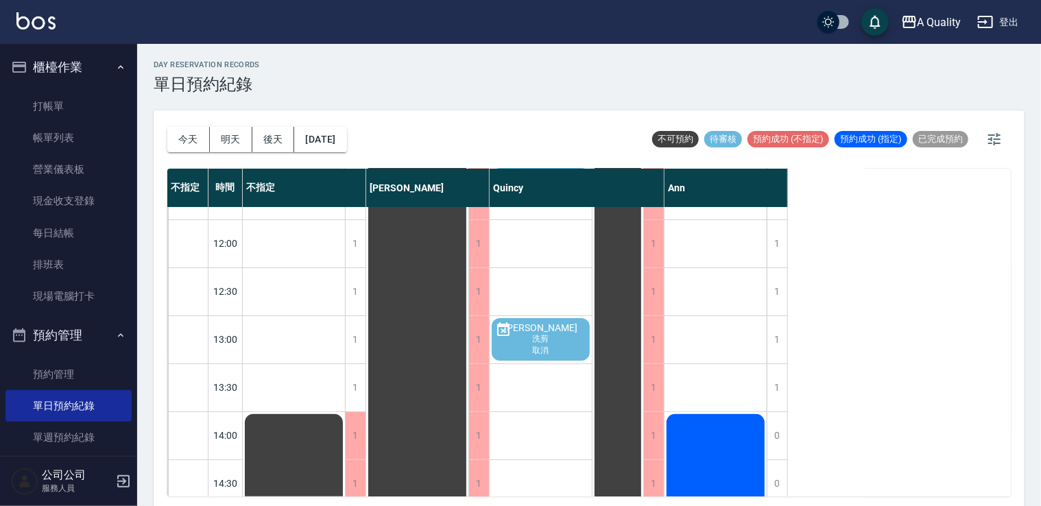
scroll to position [274, 0]
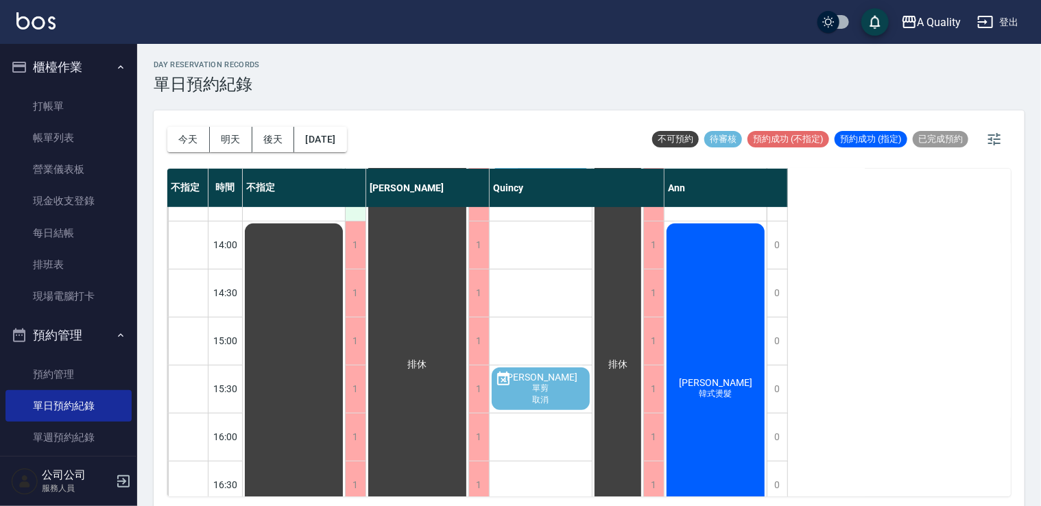
click at [355, 210] on div "1" at bounding box center [355, 196] width 21 height 47
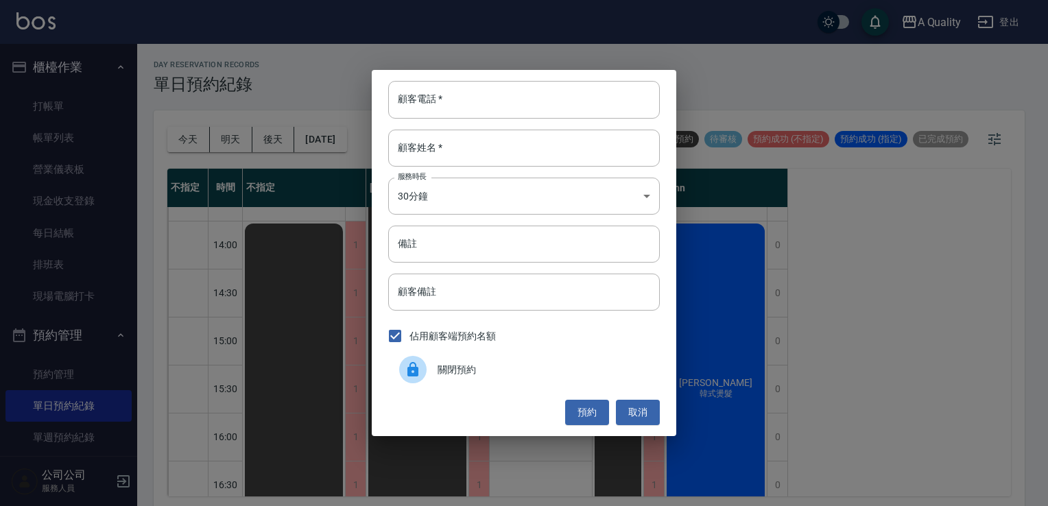
click at [432, 362] on div at bounding box center [418, 369] width 38 height 27
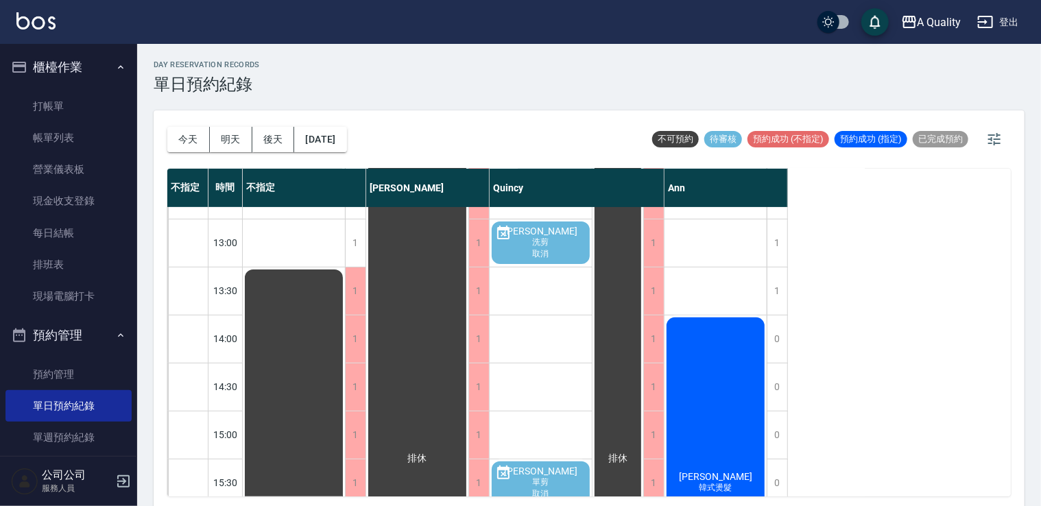
scroll to position [0, 0]
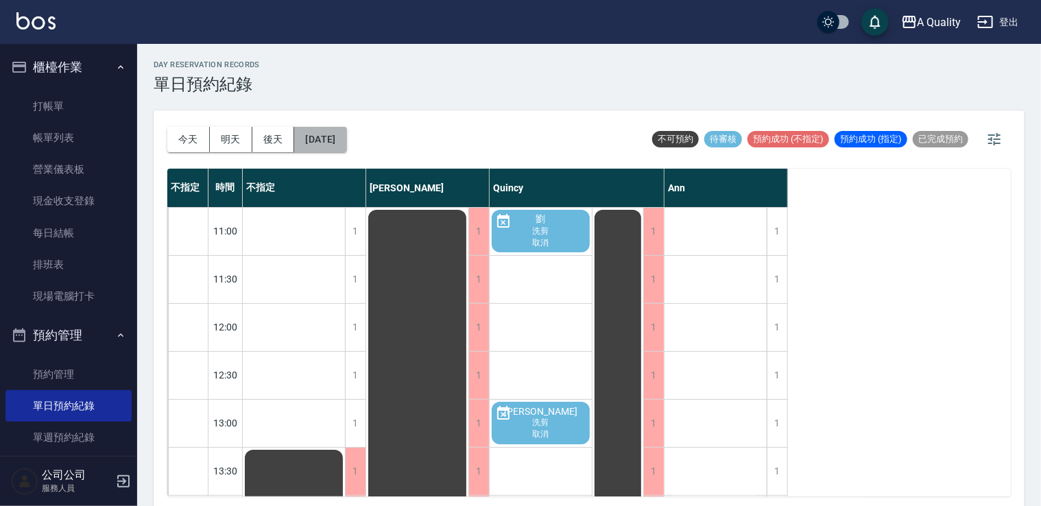
click at [346, 144] on button "2025/09/23" at bounding box center [320, 139] width 52 height 25
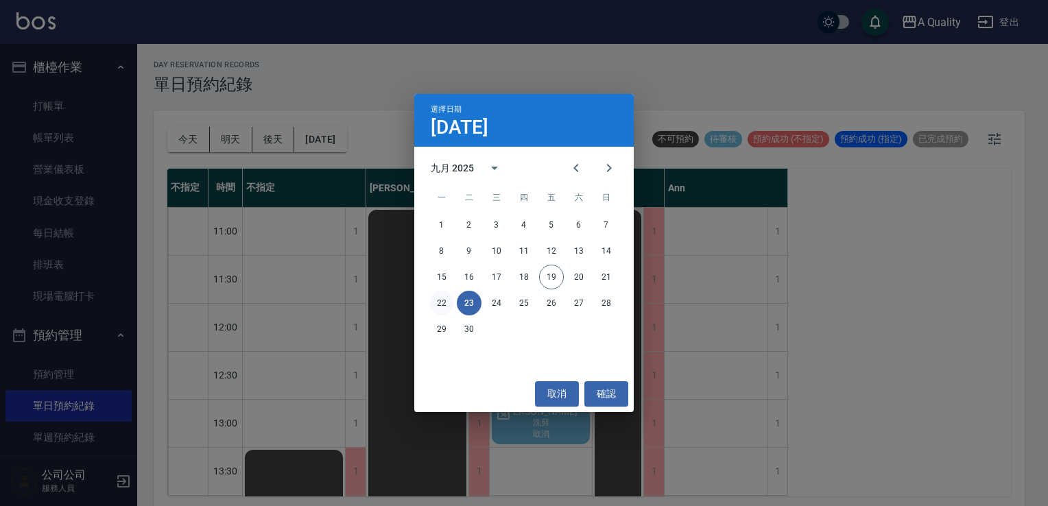
click at [442, 306] on button "22" at bounding box center [441, 303] width 25 height 25
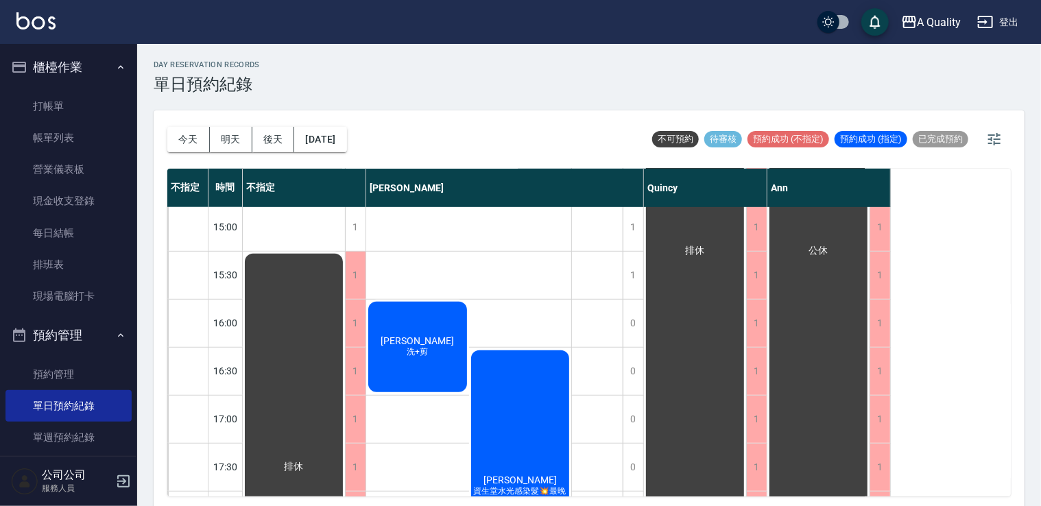
scroll to position [411, 0]
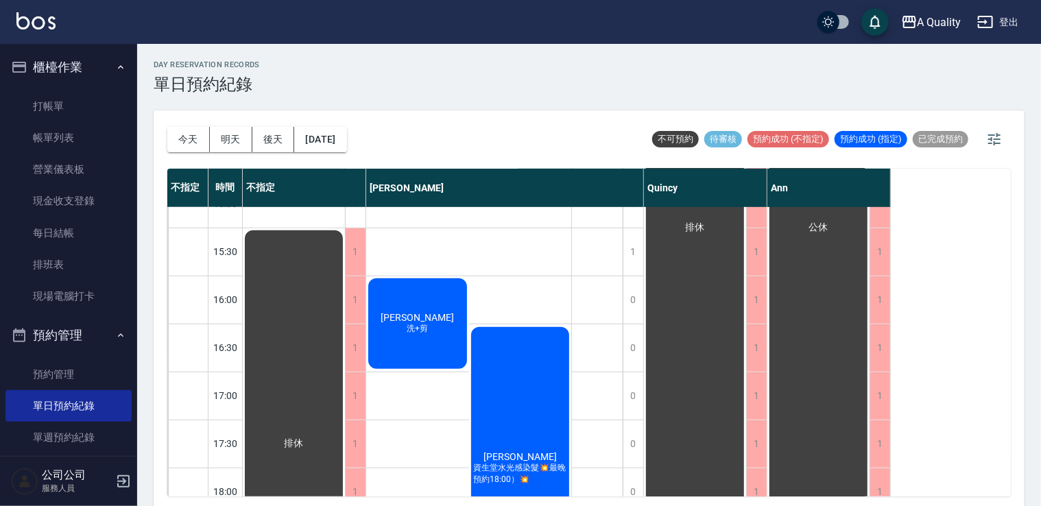
click at [502, 381] on div "廖恩嫺Elaine 資生堂水光感染髮💥最晚預約18:00）💥" at bounding box center [520, 468] width 103 height 287
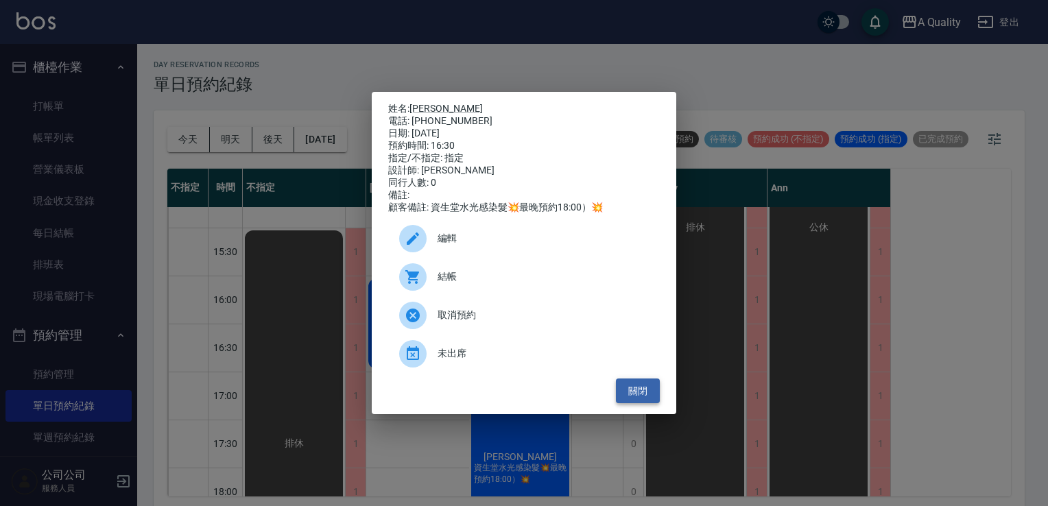
click at [650, 401] on button "關閉" at bounding box center [638, 391] width 44 height 25
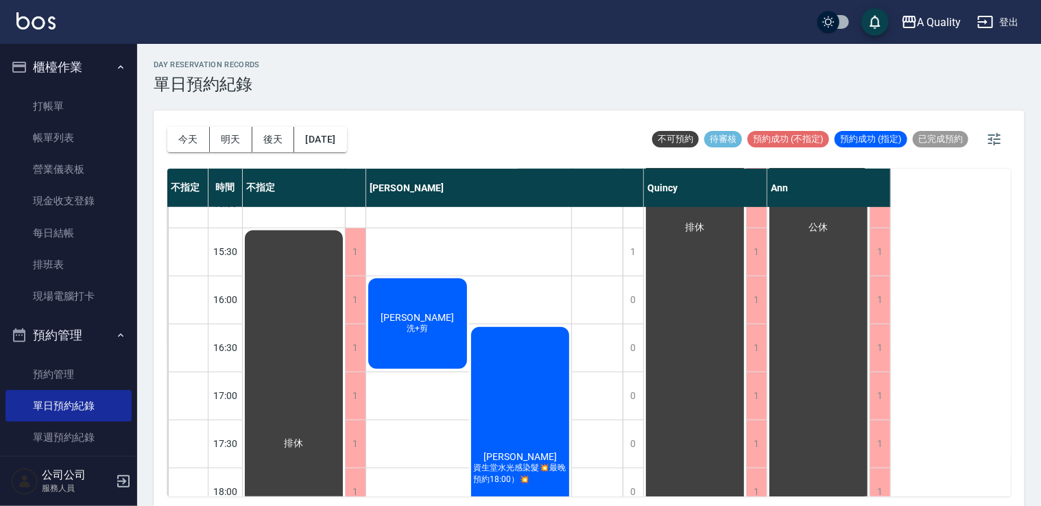
click at [181, 134] on button "今天" at bounding box center [188, 139] width 43 height 25
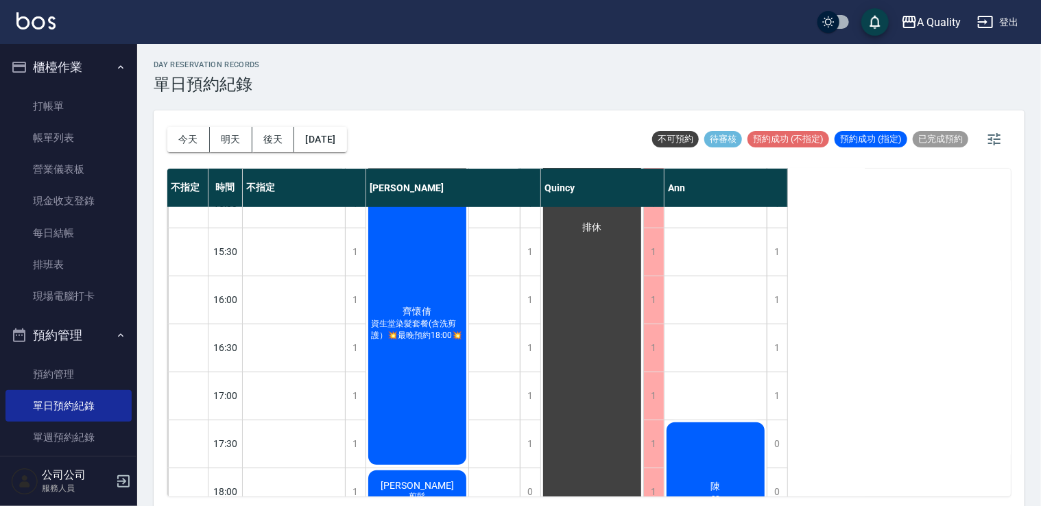
click at [373, 385] on div "齊懷倩 資生堂染髮套餐(含洗剪護）💥最晚預約18:00💥" at bounding box center [417, 323] width 102 height 287
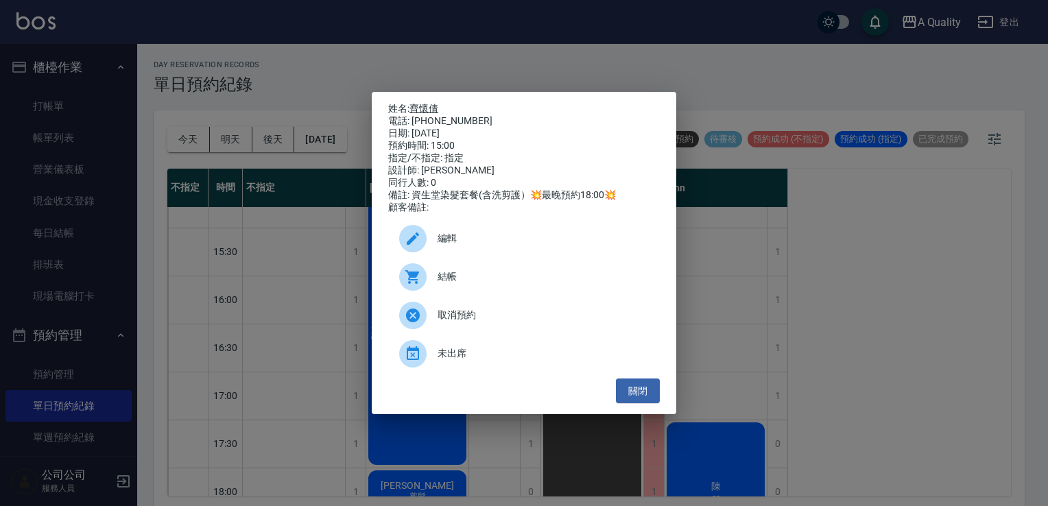
click at [425, 104] on link "齊懷倩" at bounding box center [423, 108] width 29 height 11
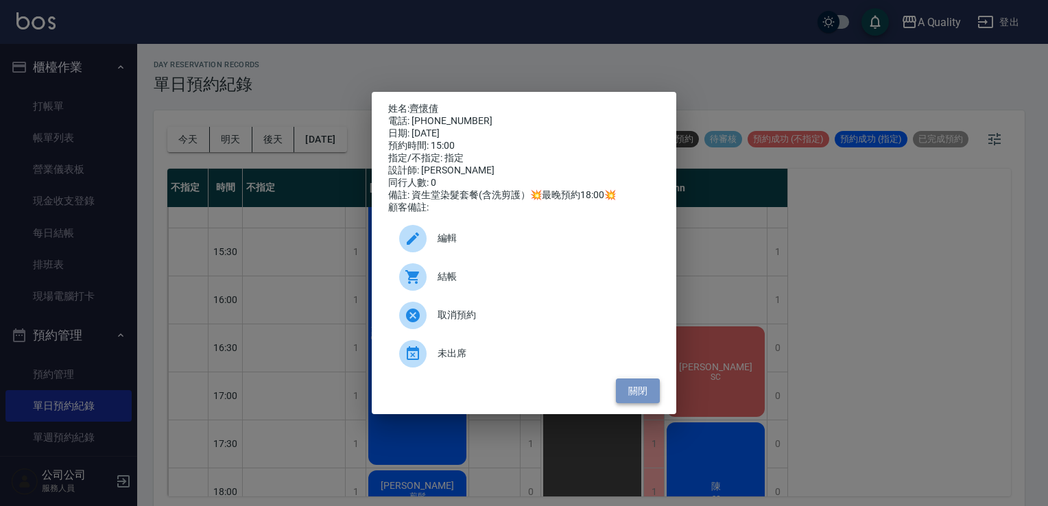
click at [636, 394] on button "關閉" at bounding box center [638, 391] width 44 height 25
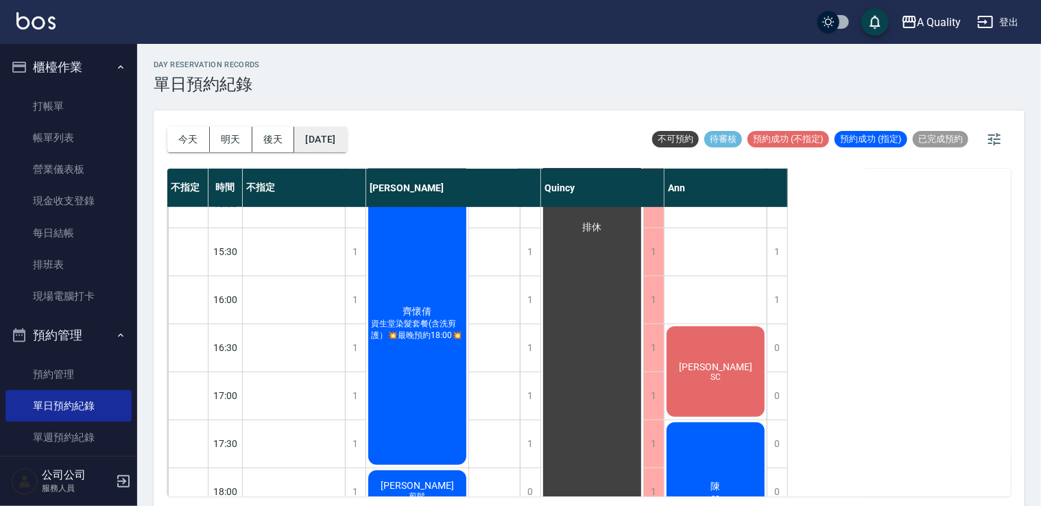
click at [346, 145] on button "2025/09/19" at bounding box center [320, 139] width 52 height 25
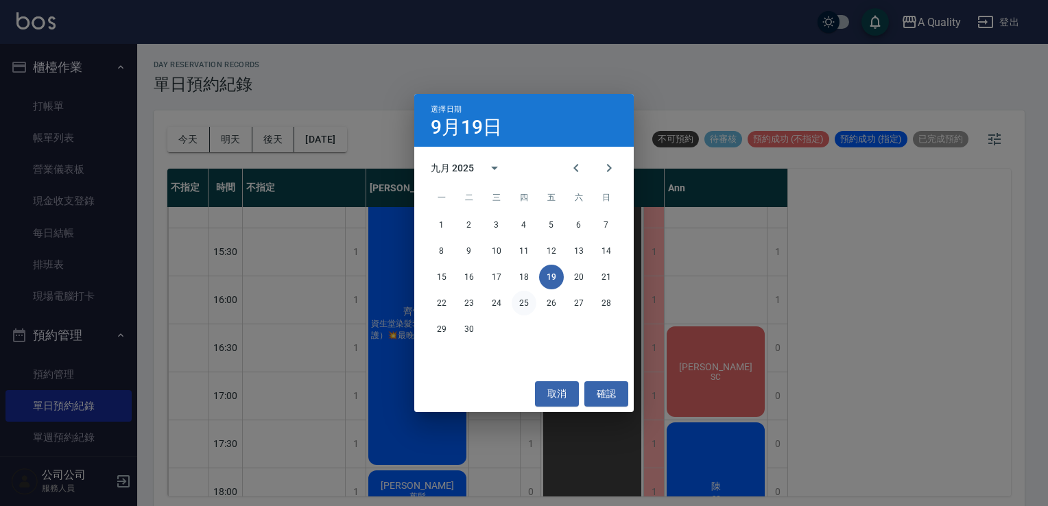
click at [527, 310] on button "25" at bounding box center [524, 303] width 25 height 25
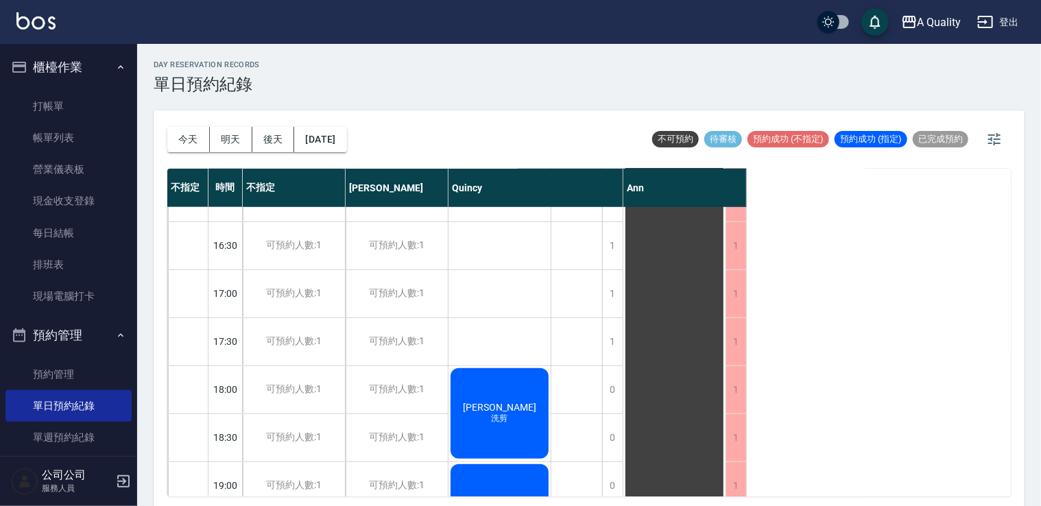
scroll to position [516, 0]
click at [195, 143] on button "今天" at bounding box center [188, 139] width 43 height 25
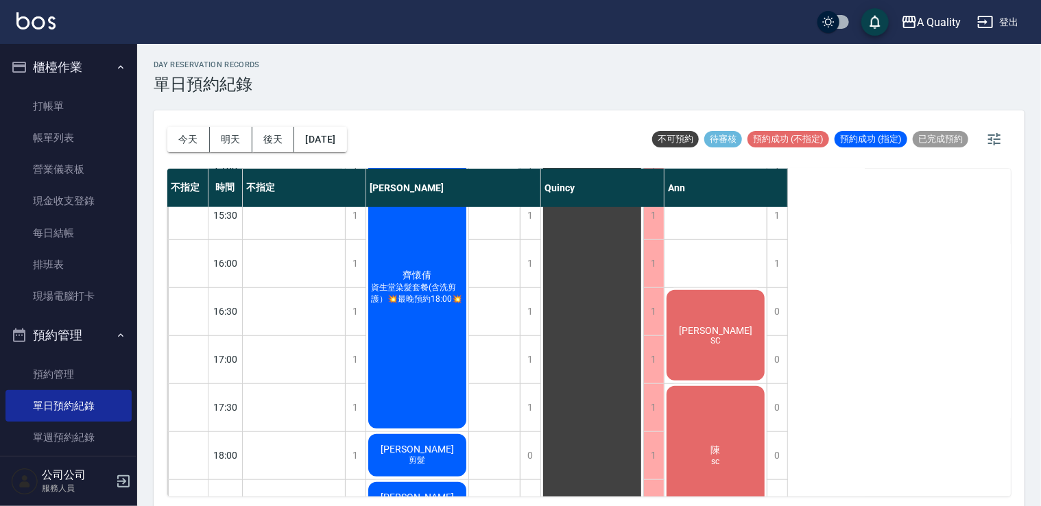
scroll to position [516, 0]
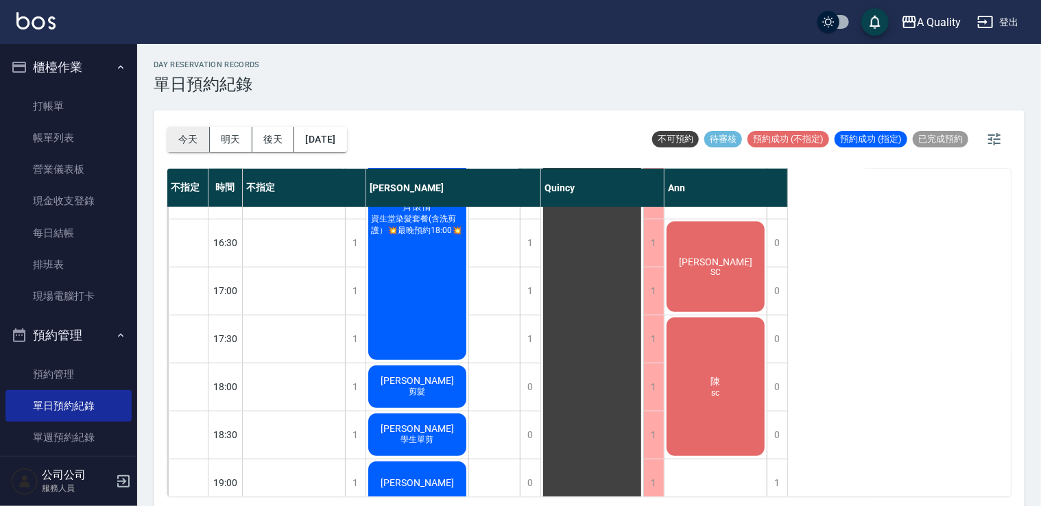
click at [180, 141] on button "今天" at bounding box center [188, 139] width 43 height 25
click at [416, 275] on div "齊懷倩 資生堂染髮套餐(含洗剪護）💥最晚預約18:00💥" at bounding box center [417, 218] width 102 height 287
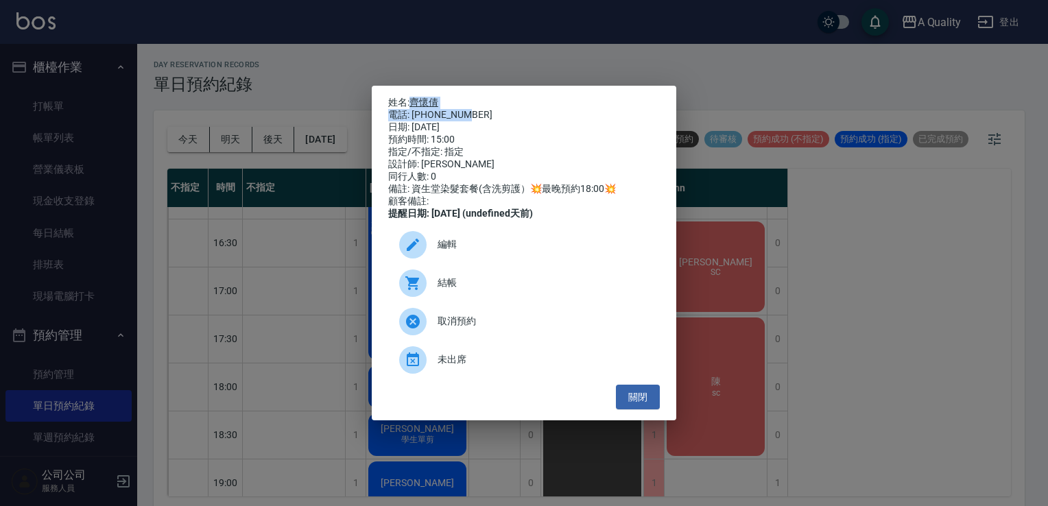
drag, startPoint x: 411, startPoint y: 97, endPoint x: 464, endPoint y: 111, distance: 54.7
click at [464, 111] on div "姓名: 齊懷倩 電話: 0936192489 日期: 2025/09/19 預約時間: 15:00 指定/不指定: 指定 設計師: Taylor 同行人數: …" at bounding box center [524, 158] width 272 height 123
copy div "齊懷倩 電話: 0936192489"
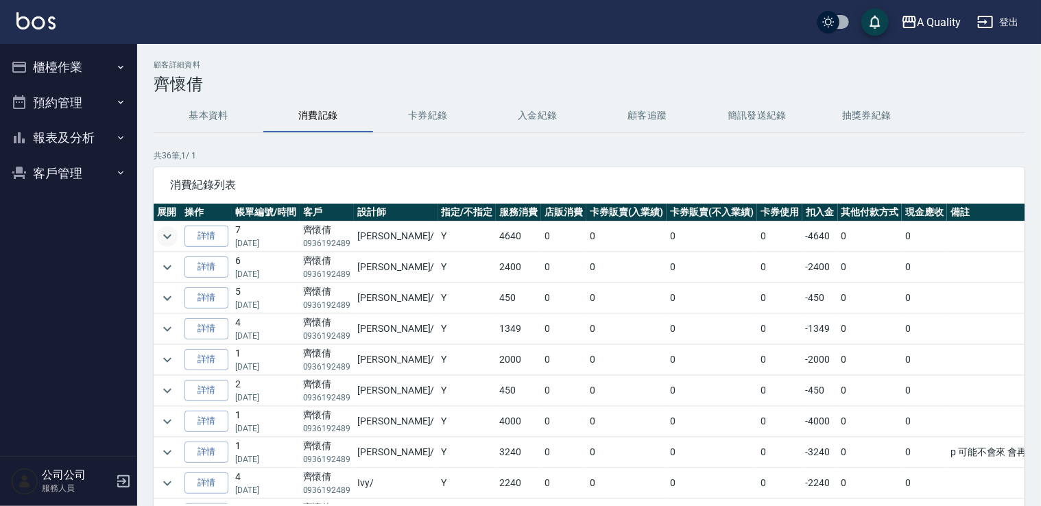
click at [176, 232] on button "expand row" at bounding box center [167, 236] width 21 height 21
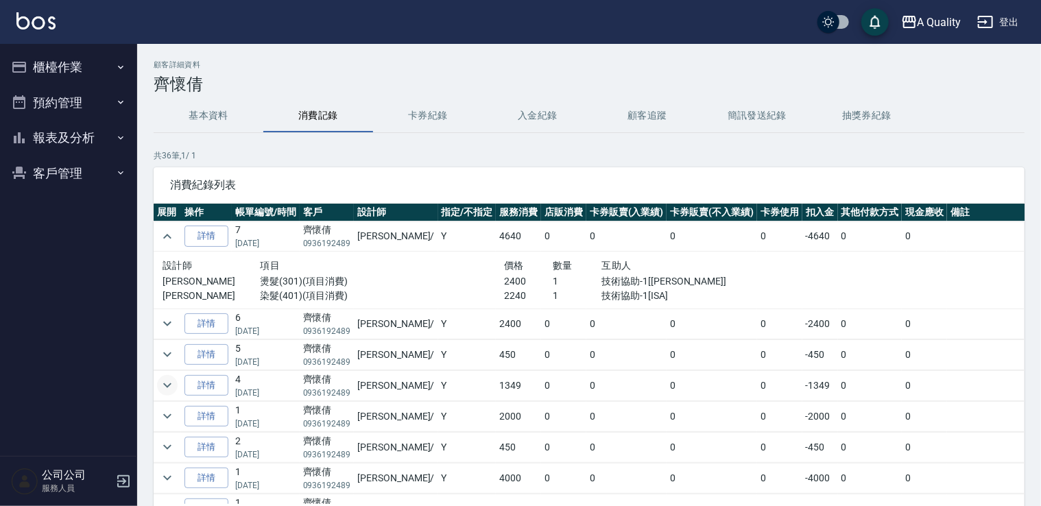
click at [167, 377] on icon "expand row" at bounding box center [167, 385] width 16 height 16
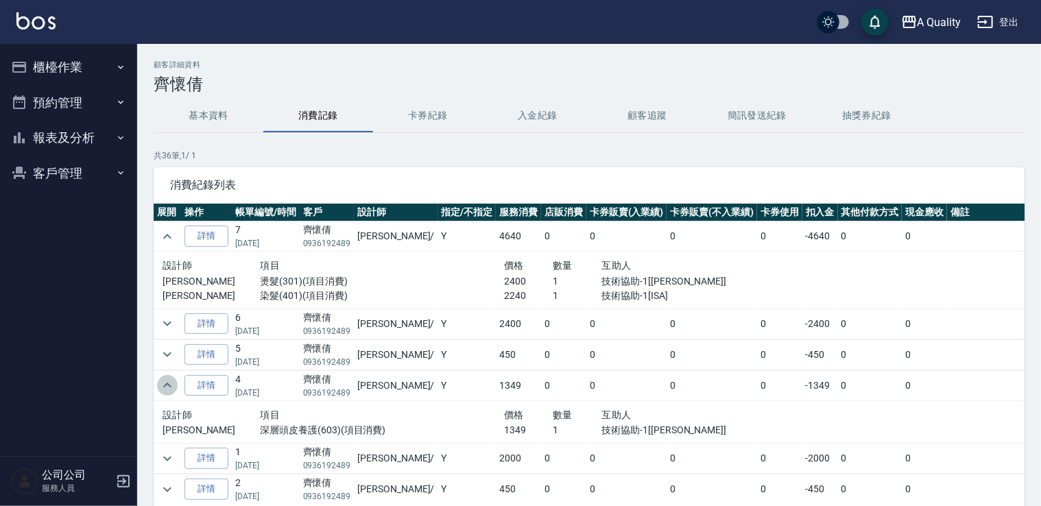
click at [167, 377] on icon "expand row" at bounding box center [167, 385] width 16 height 16
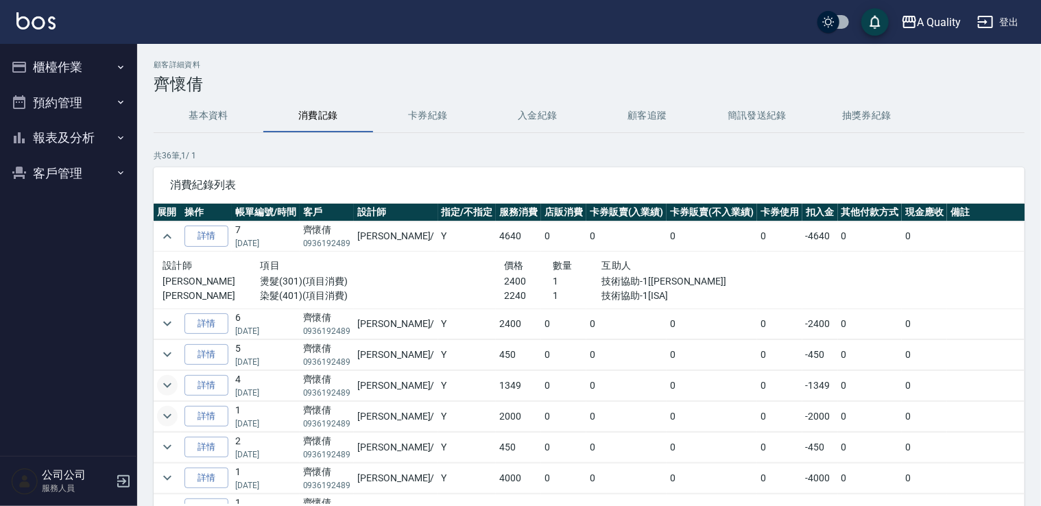
click at [165, 410] on icon "expand row" at bounding box center [167, 416] width 16 height 16
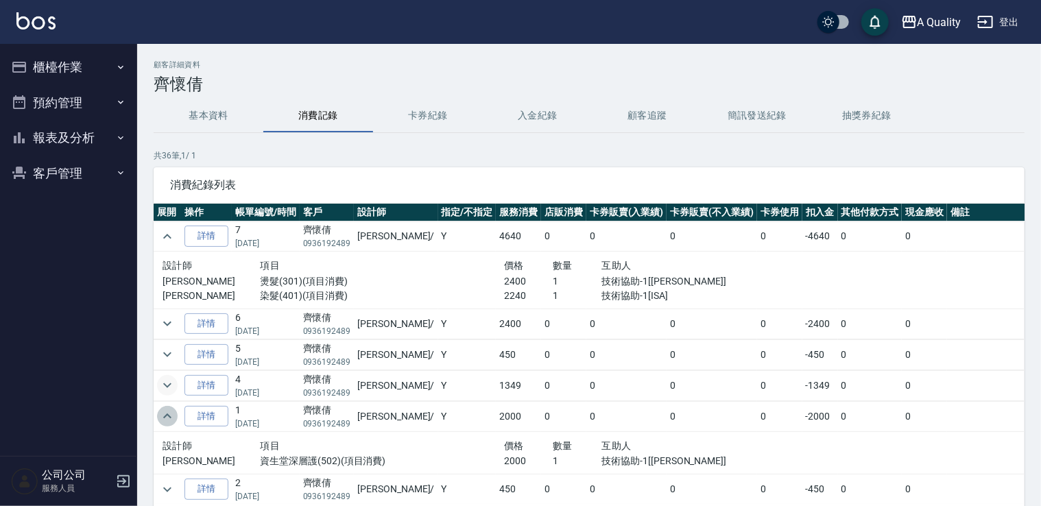
click at [165, 410] on icon "expand row" at bounding box center [167, 416] width 16 height 16
drag, startPoint x: 455, startPoint y: 109, endPoint x: 464, endPoint y: 108, distance: 8.9
click at [459, 109] on button "卡券紀錄" at bounding box center [428, 115] width 110 height 33
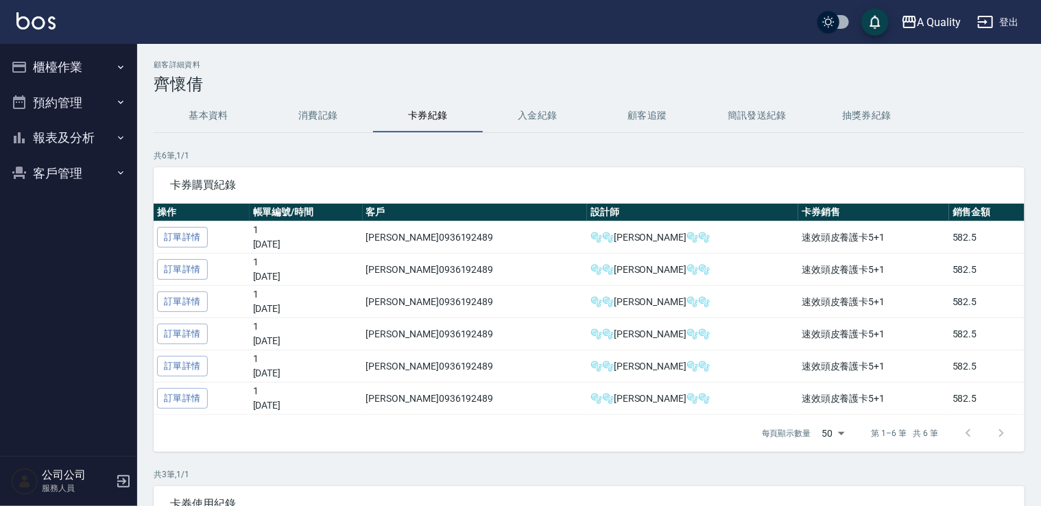
click at [534, 116] on button "入金紀錄" at bounding box center [538, 115] width 110 height 33
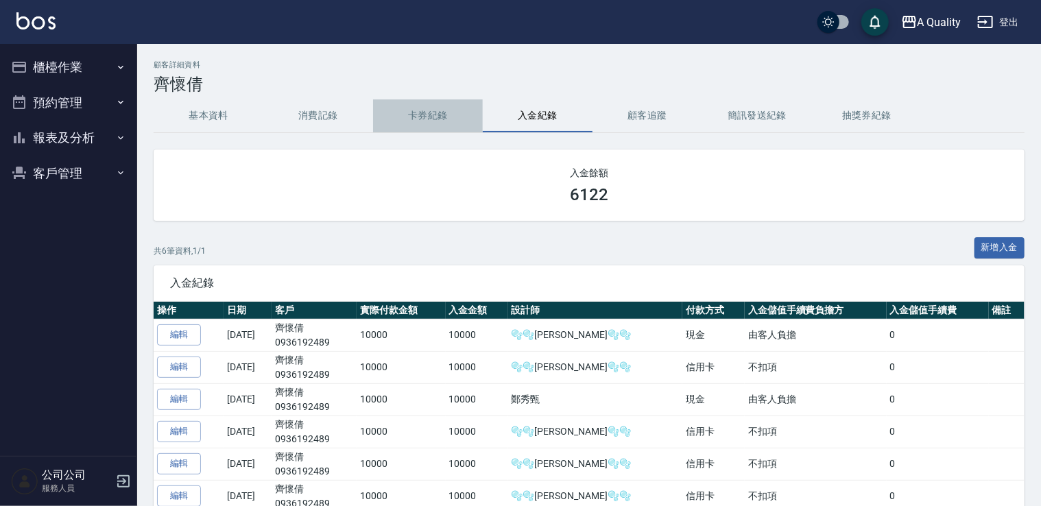
click at [417, 118] on button "卡券紀錄" at bounding box center [428, 115] width 110 height 33
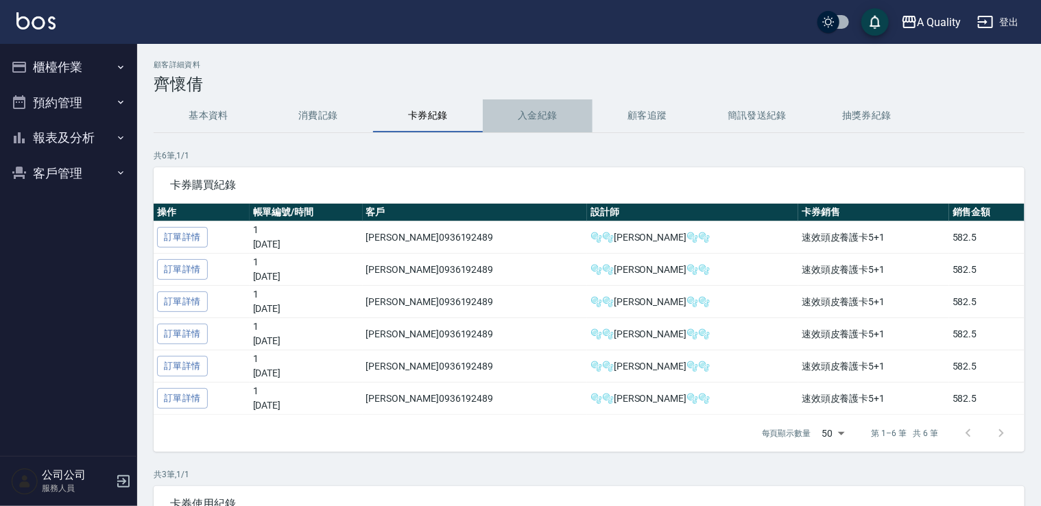
click at [533, 108] on button "入金紀錄" at bounding box center [538, 115] width 110 height 33
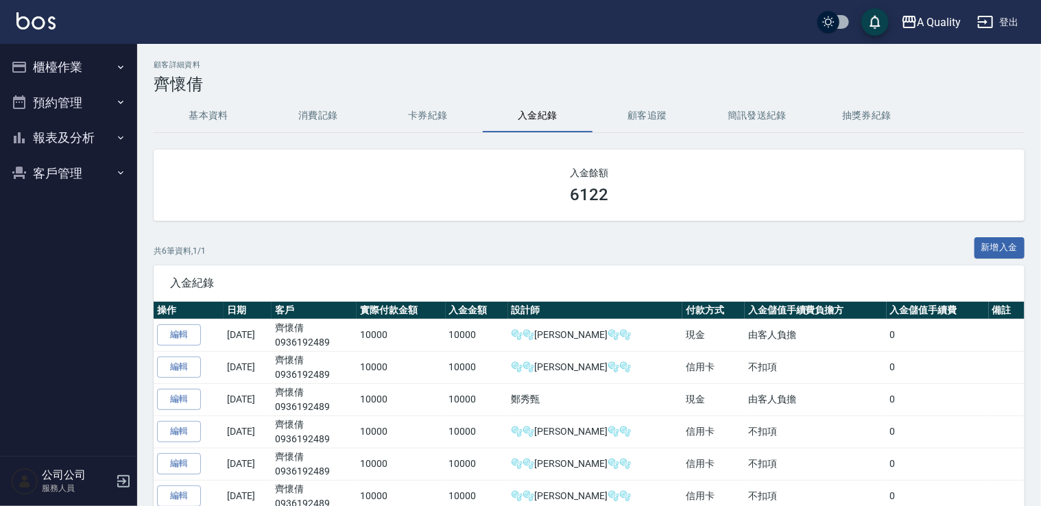
click at [430, 111] on button "卡券紀錄" at bounding box center [428, 115] width 110 height 33
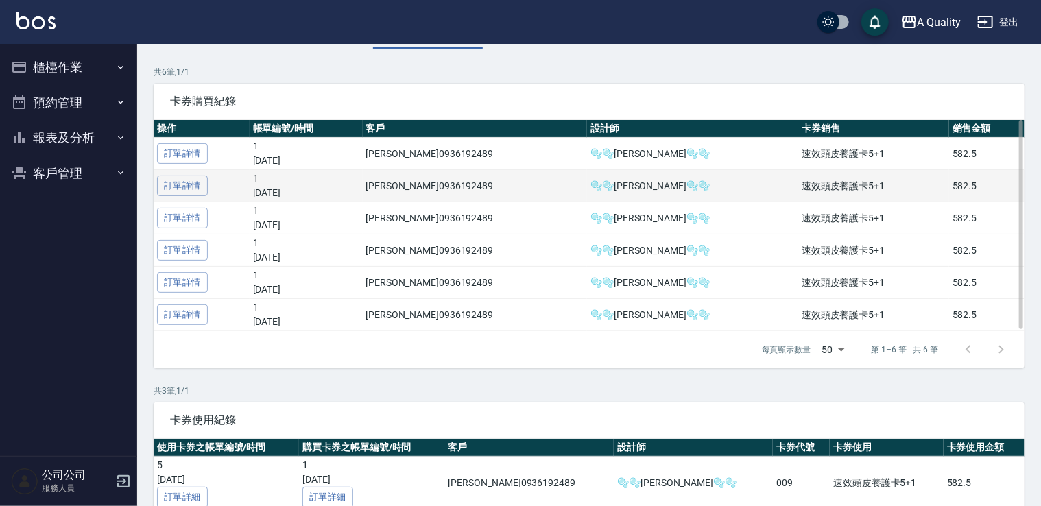
scroll to position [286, 0]
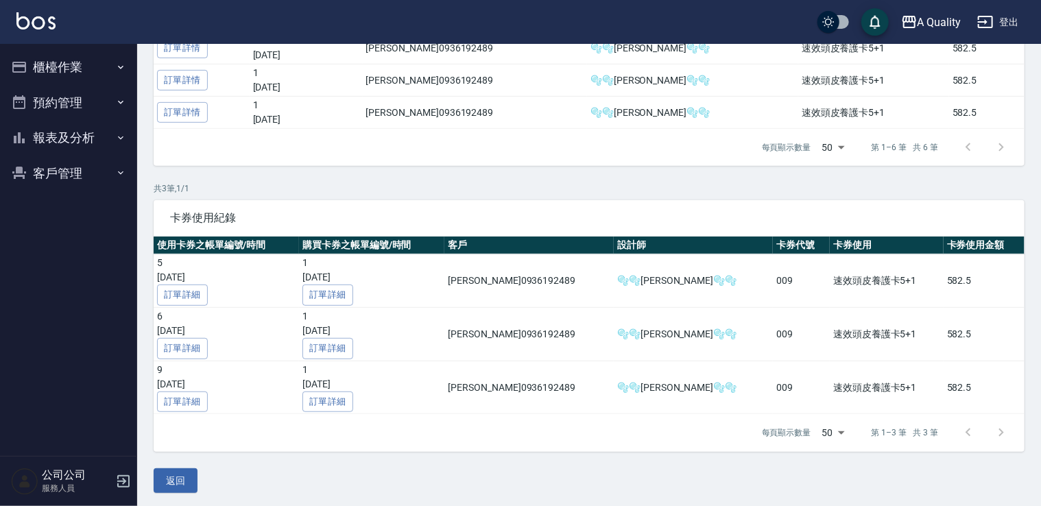
click at [75, 95] on button "預約管理" at bounding box center [68, 103] width 126 height 36
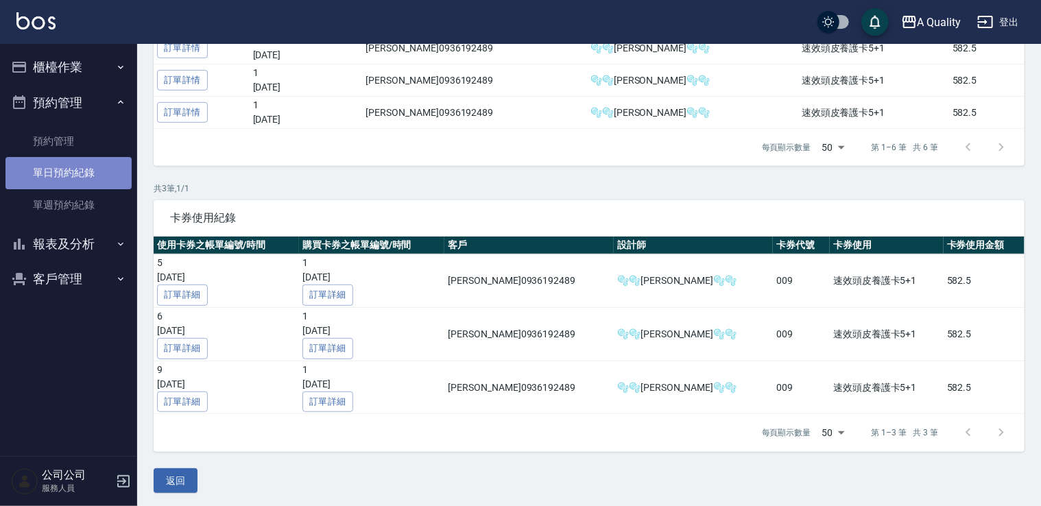
click at [88, 174] on link "單日預約紀錄" at bounding box center [68, 173] width 126 height 32
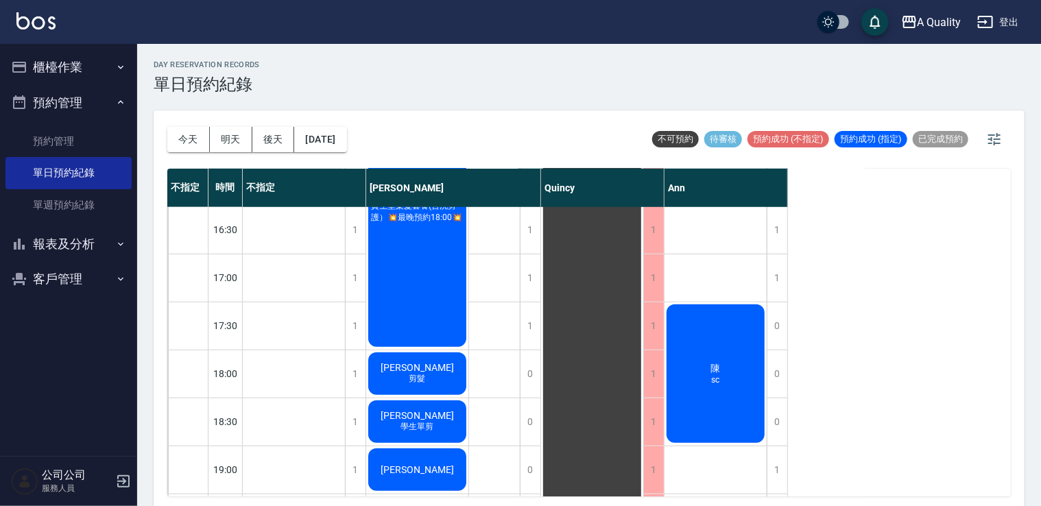
scroll to position [448, 0]
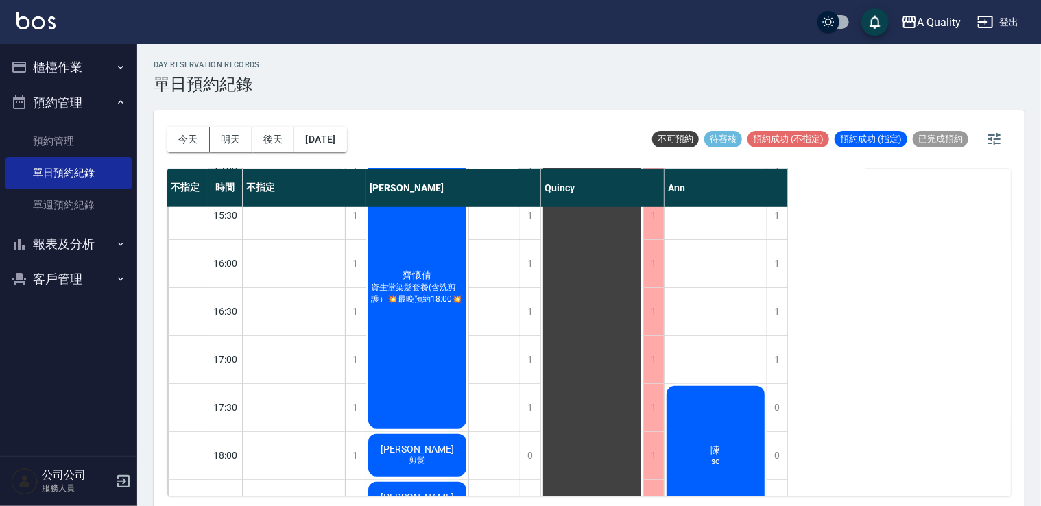
click at [693, 407] on div "陳 sc" at bounding box center [715, 455] width 102 height 143
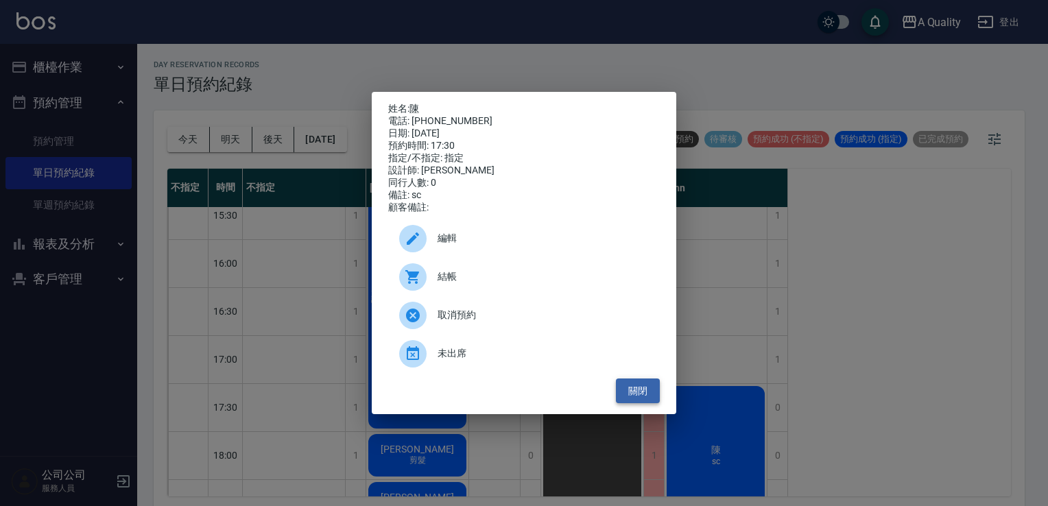
click at [645, 391] on button "關閉" at bounding box center [638, 391] width 44 height 25
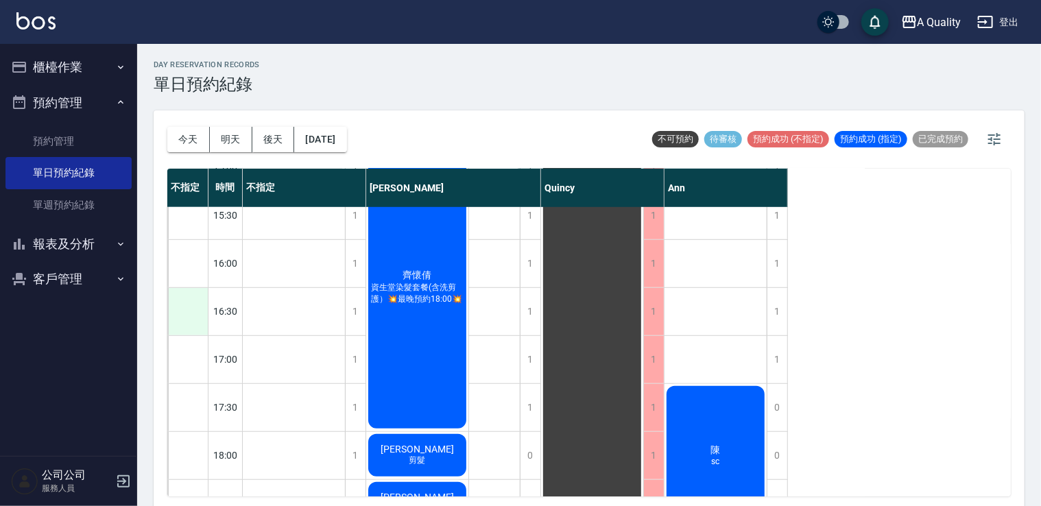
click at [174, 311] on div at bounding box center [188, 311] width 40 height 47
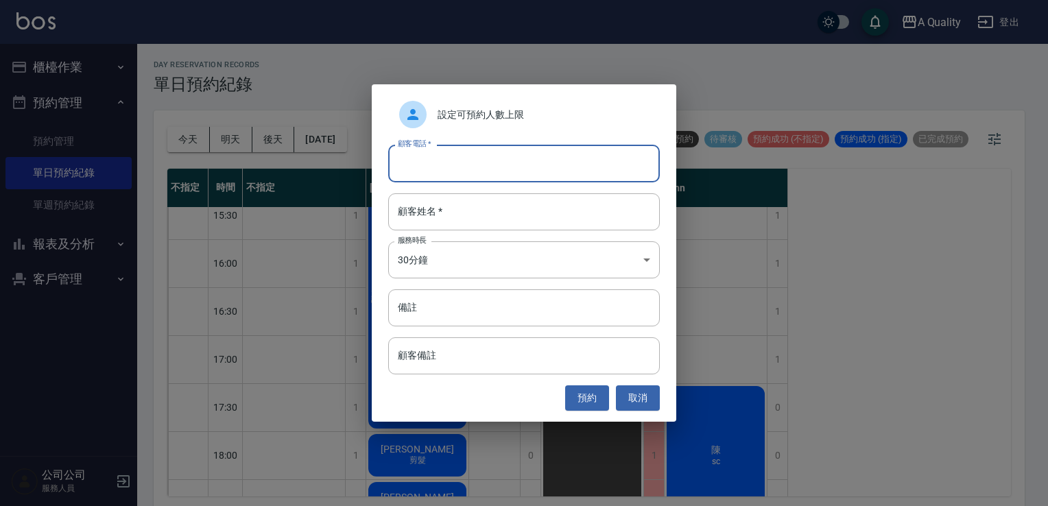
click at [488, 156] on input "顧客電話   *" at bounding box center [524, 163] width 272 height 37
type input "0988866632"
click at [459, 218] on input "顧客姓名   *" at bounding box center [524, 211] width 272 height 37
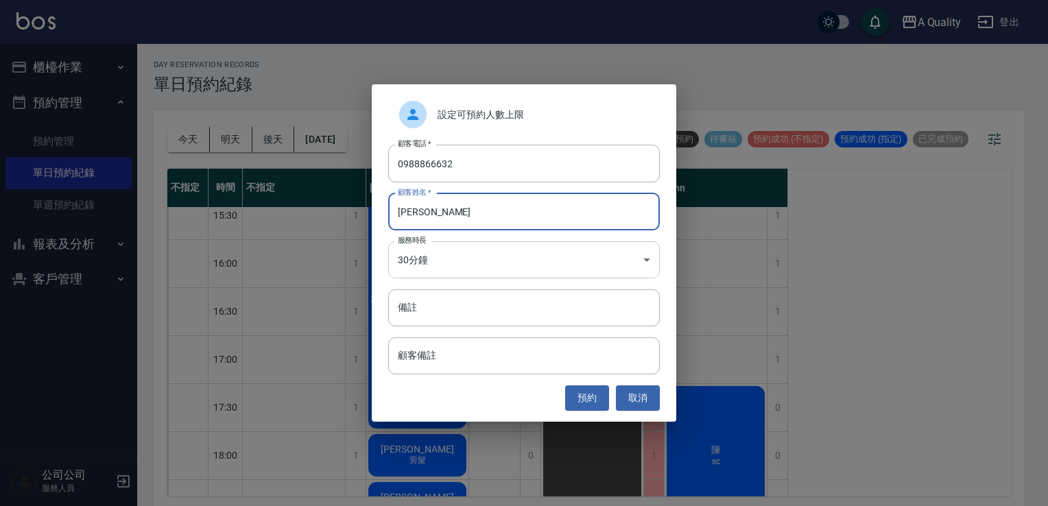
type input "王 S"
click at [474, 270] on body "A Quality 登出 櫃檯作業 打帳單 帳單列表 營業儀表板 現金收支登錄 每日結帳 排班表 現場電腦打卡 預約管理 預約管理 單日預約紀錄 單週預約紀錄…" at bounding box center [524, 255] width 1048 height 510
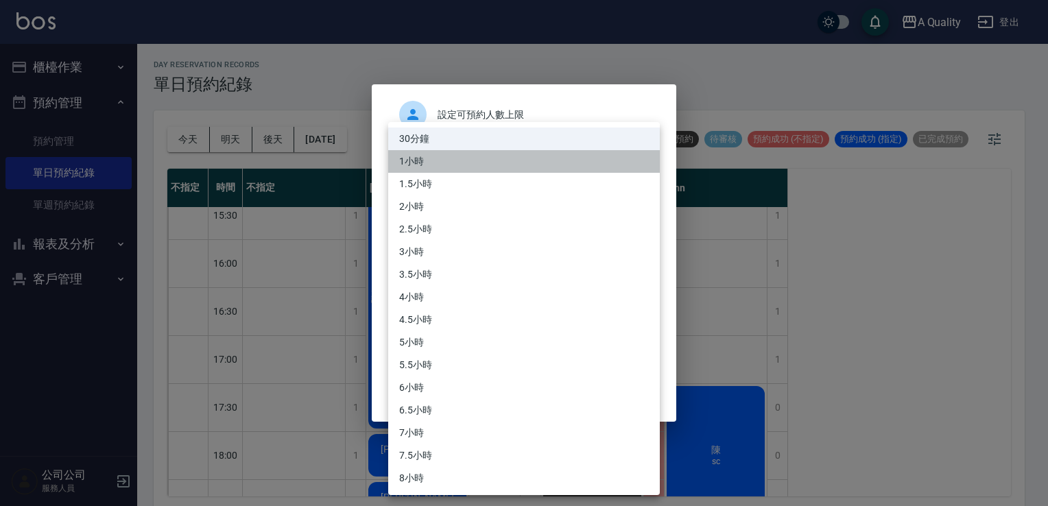
click at [420, 160] on li "1小時" at bounding box center [524, 161] width 272 height 23
type input "2"
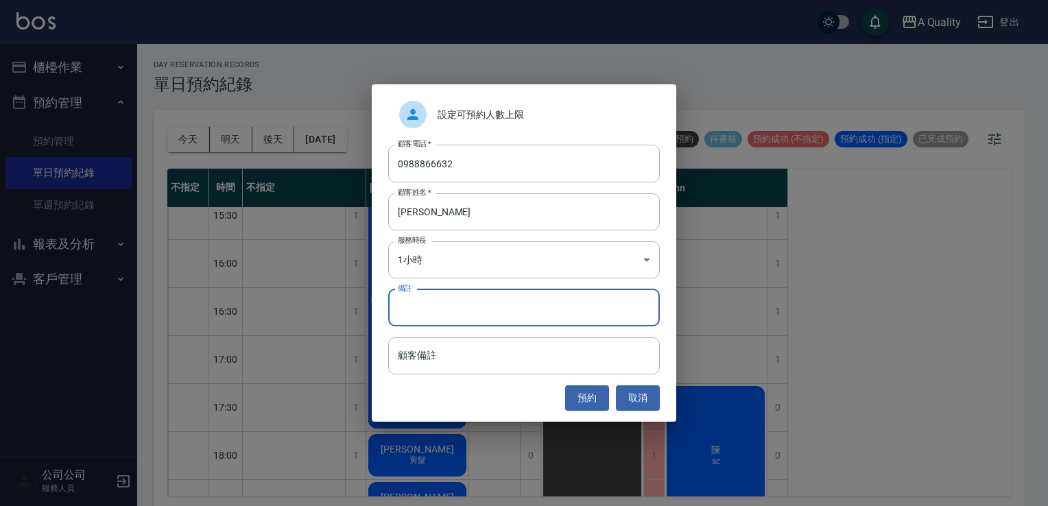
click at [456, 301] on input "備註" at bounding box center [524, 307] width 272 height 37
type input "D"
type input "SC"
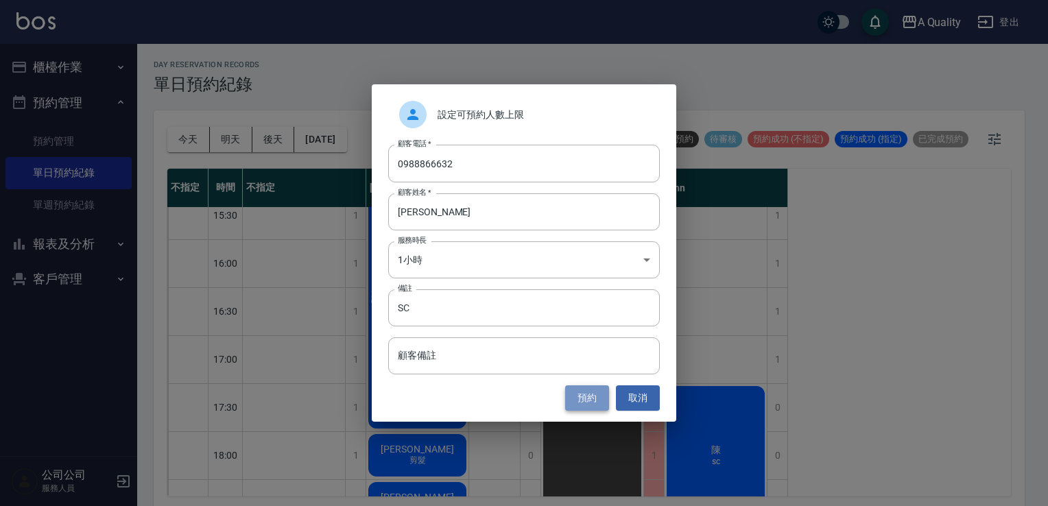
click at [590, 405] on button "預約" at bounding box center [587, 397] width 44 height 25
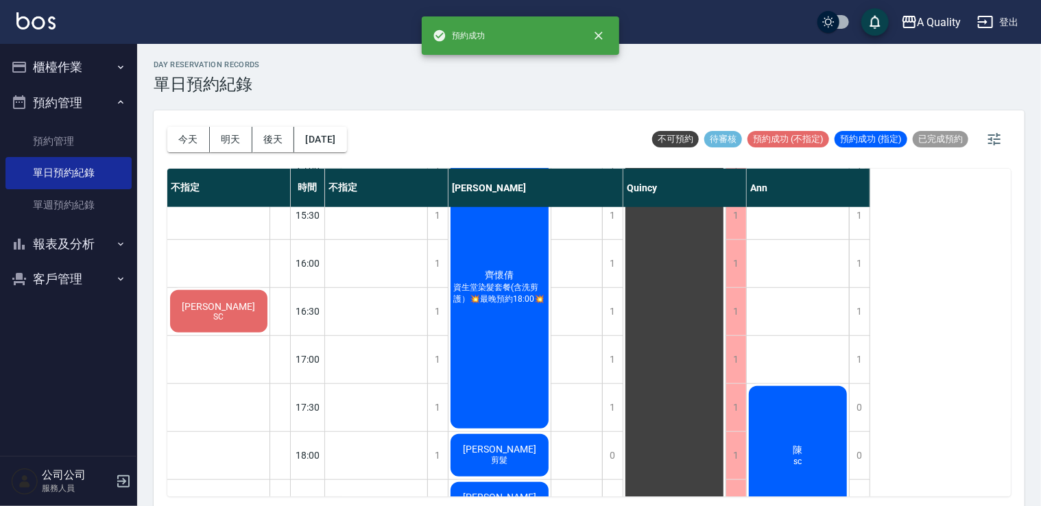
click at [249, 314] on div "黃怡綾 SC" at bounding box center [218, 311] width 101 height 47
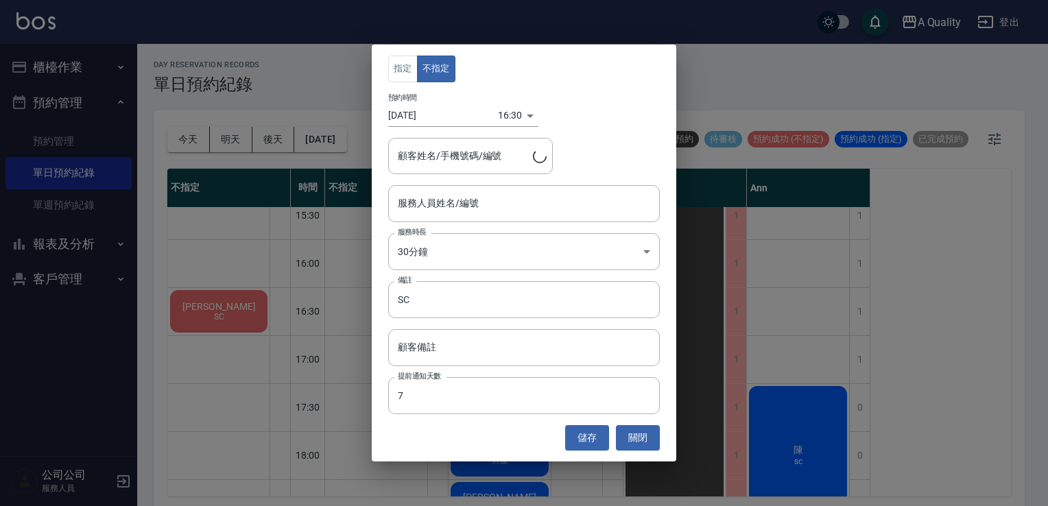
type input "黃怡綾/0988866632"
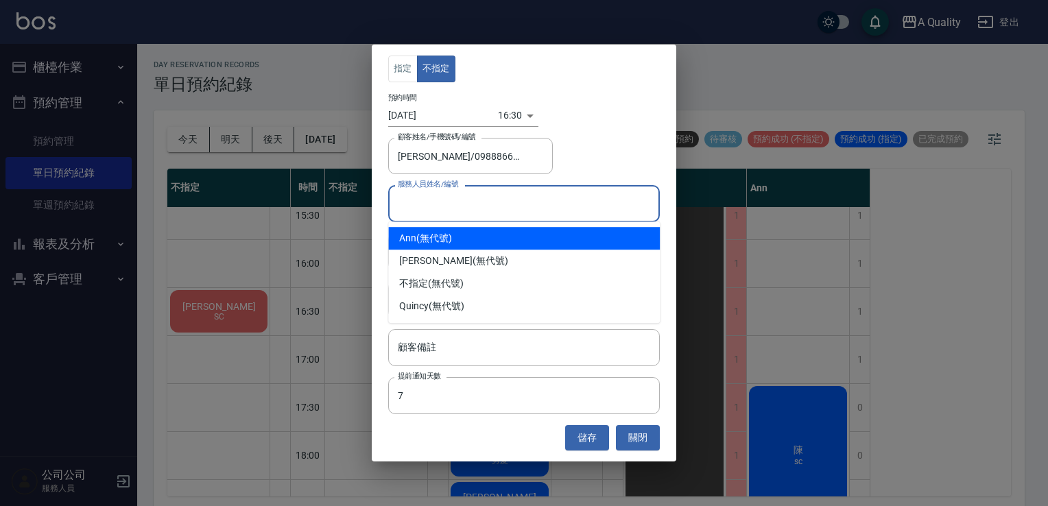
click at [473, 202] on input "服務人員姓名/編號" at bounding box center [523, 203] width 259 height 24
click at [431, 237] on div "Ann (無代號)" at bounding box center [524, 238] width 272 height 23
type input "Ann(無代號)"
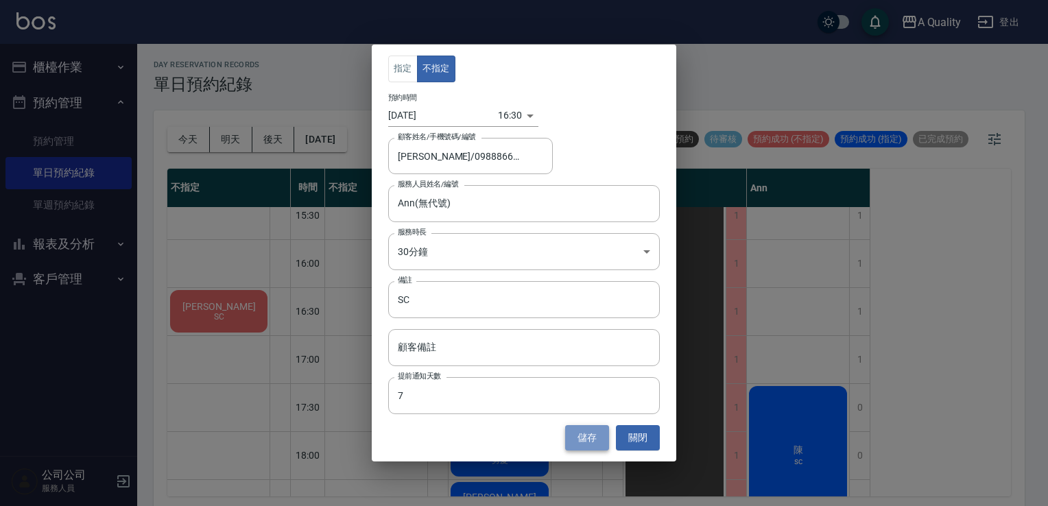
click at [568, 429] on button "儲存" at bounding box center [587, 437] width 44 height 25
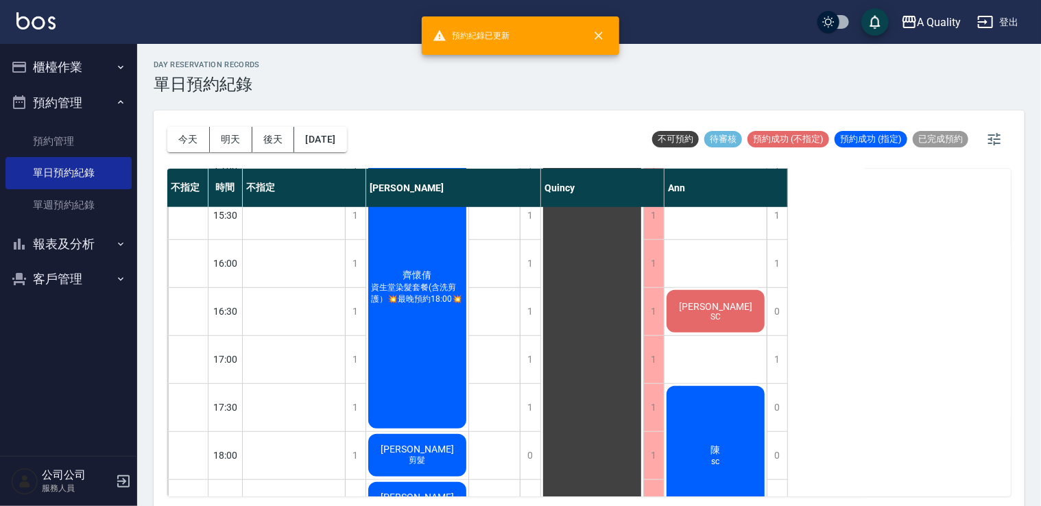
click at [710, 290] on div "黃怡綾 SC" at bounding box center [715, 311] width 102 height 47
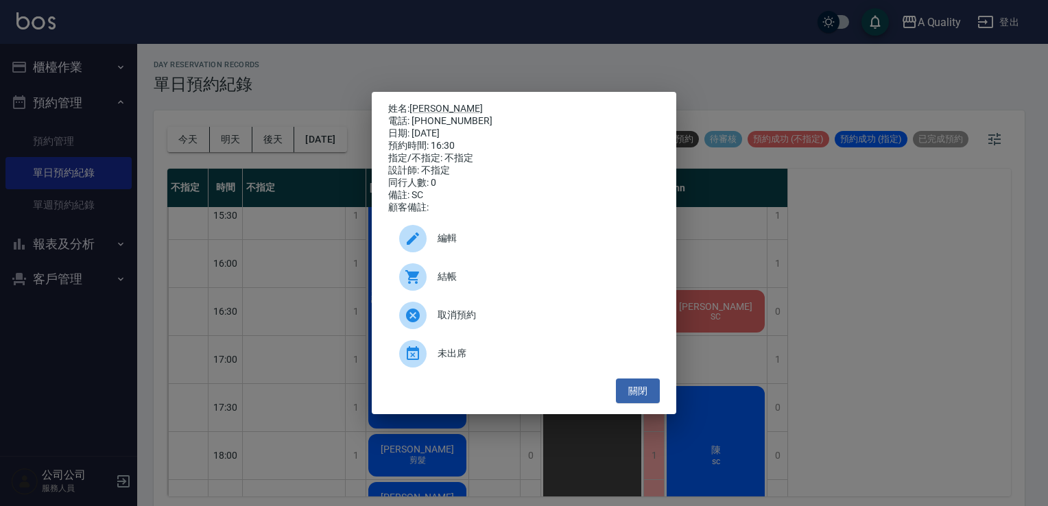
click at [449, 244] on span "編輯" at bounding box center [542, 238] width 211 height 14
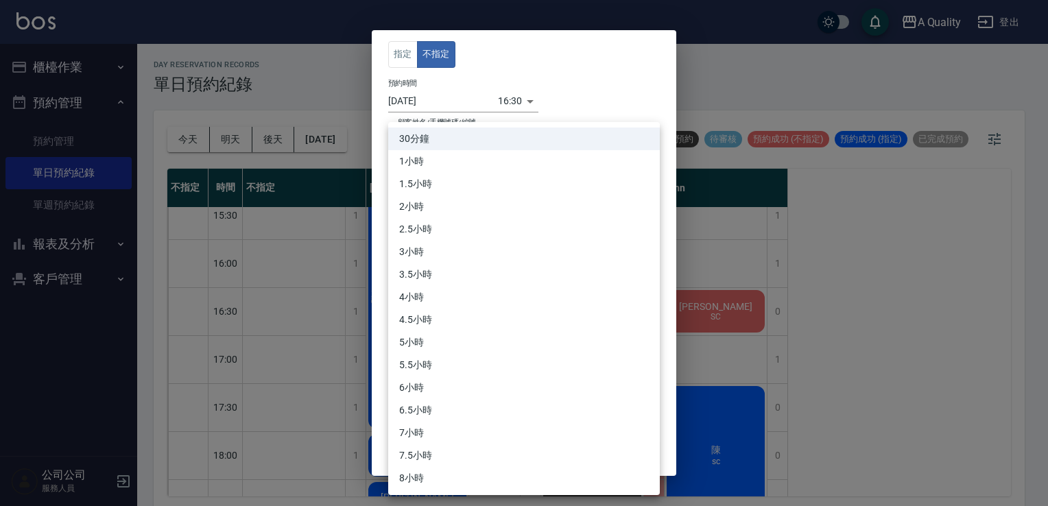
click at [478, 220] on body "A Quality 登出 櫃檯作業 打帳單 帳單列表 營業儀表板 現金收支登錄 每日結帳 排班表 現場電腦打卡 預約管理 預約管理 單日預約紀錄 單週預約紀錄…" at bounding box center [524, 255] width 1048 height 510
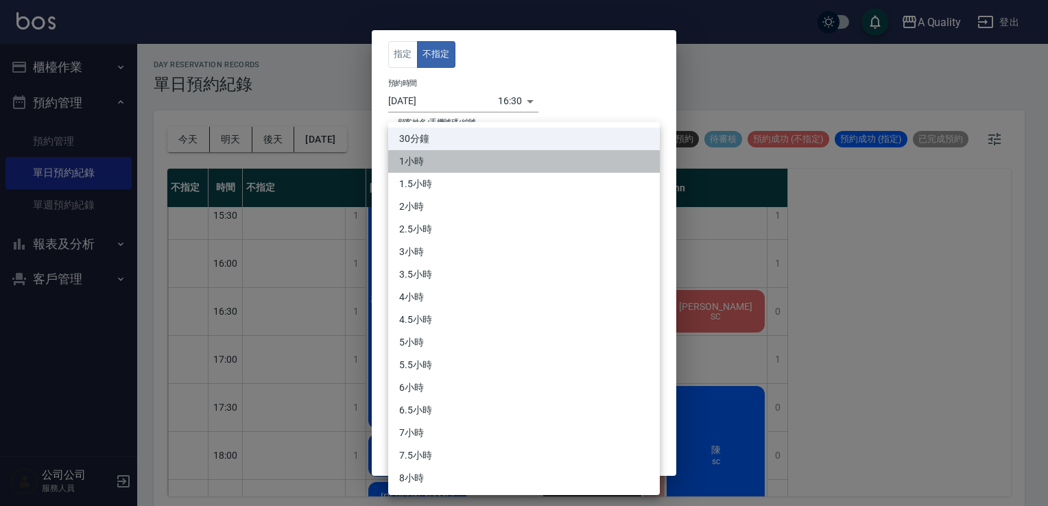
click at [422, 158] on li "1小時" at bounding box center [524, 161] width 272 height 23
type input "2"
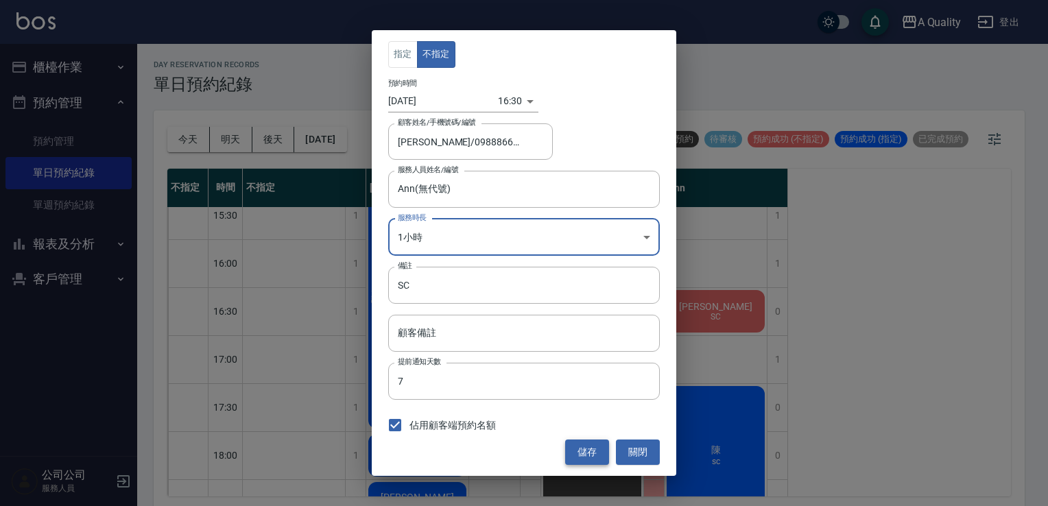
click at [579, 455] on button "儲存" at bounding box center [587, 452] width 44 height 25
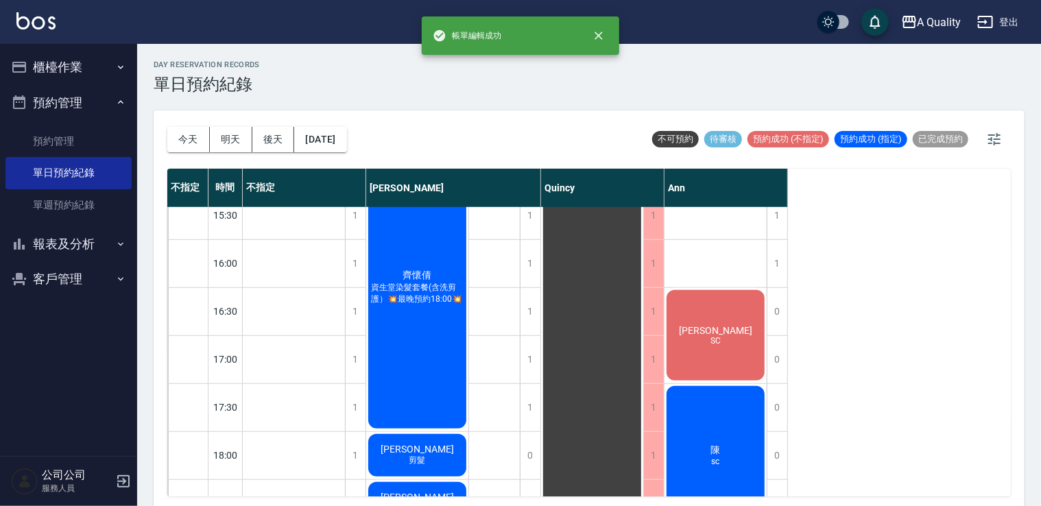
click at [700, 311] on div "黃怡綾 SC" at bounding box center [715, 335] width 102 height 95
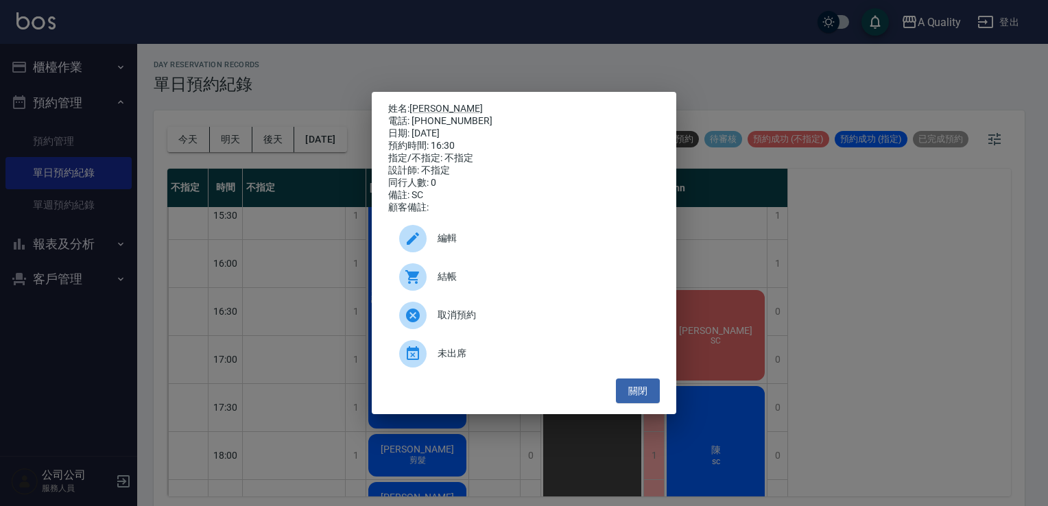
click at [431, 103] on p "姓名: 黃怡綾" at bounding box center [524, 109] width 272 height 12
click at [428, 105] on link "[PERSON_NAME]" at bounding box center [445, 108] width 73 height 11
click at [650, 402] on button "關閉" at bounding box center [638, 391] width 44 height 25
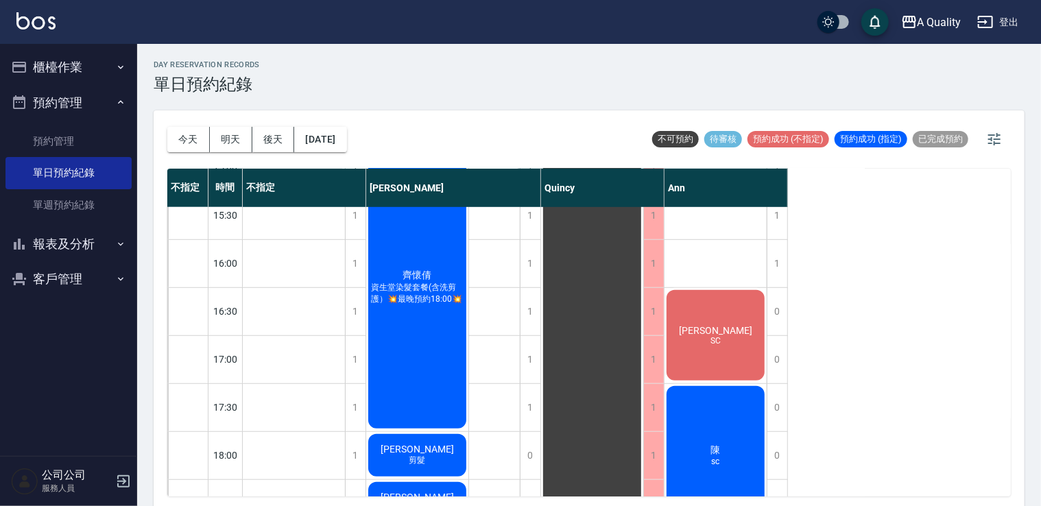
click at [736, 437] on div "陳 sc" at bounding box center [715, 455] width 102 height 143
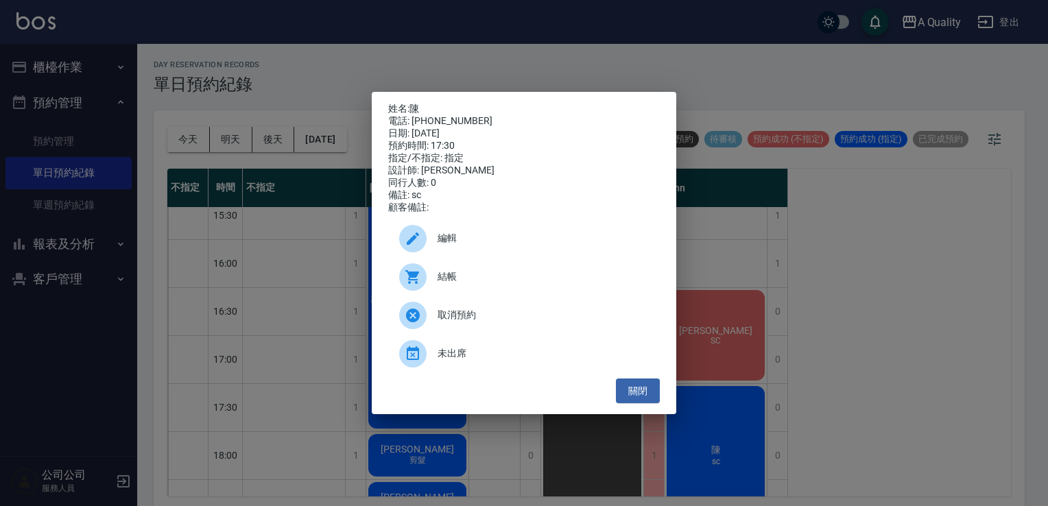
click at [490, 245] on span "編輯" at bounding box center [542, 238] width 211 height 14
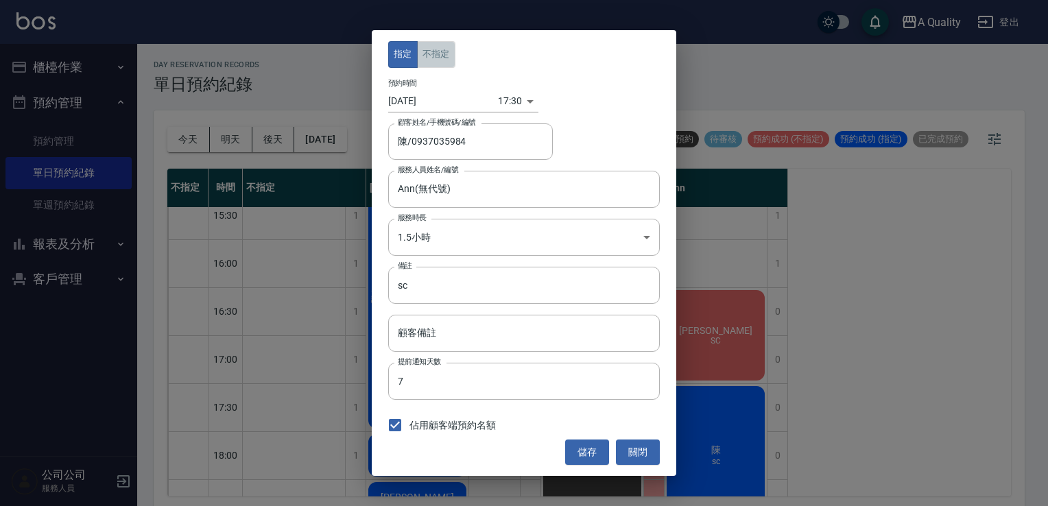
drag, startPoint x: 428, startPoint y: 59, endPoint x: 510, endPoint y: 275, distance: 231.1
click at [429, 59] on button "不指定" at bounding box center [436, 54] width 38 height 27
click at [602, 454] on button "儲存" at bounding box center [587, 452] width 44 height 25
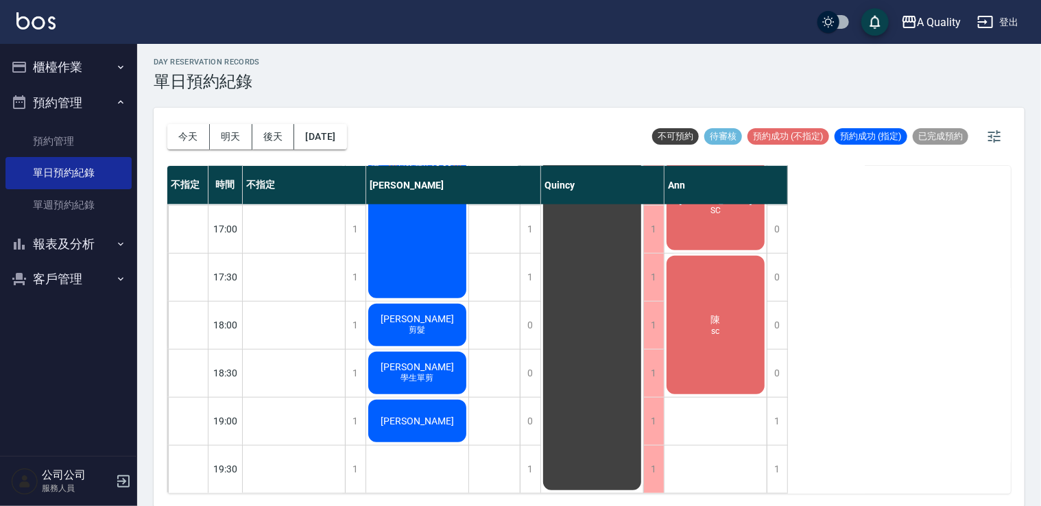
scroll to position [3, 0]
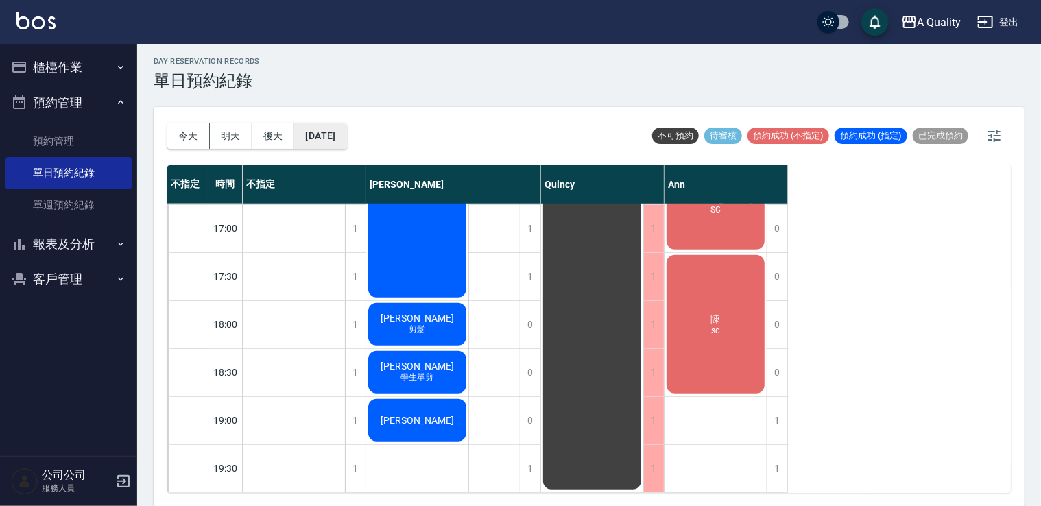
click at [346, 133] on button "2025/09/19" at bounding box center [320, 135] width 52 height 25
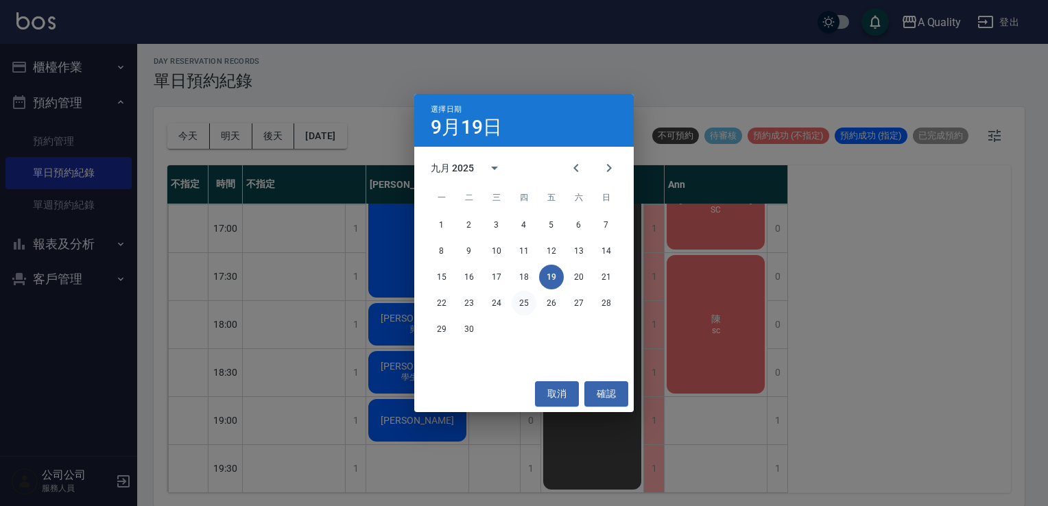
click at [527, 306] on button "25" at bounding box center [524, 303] width 25 height 25
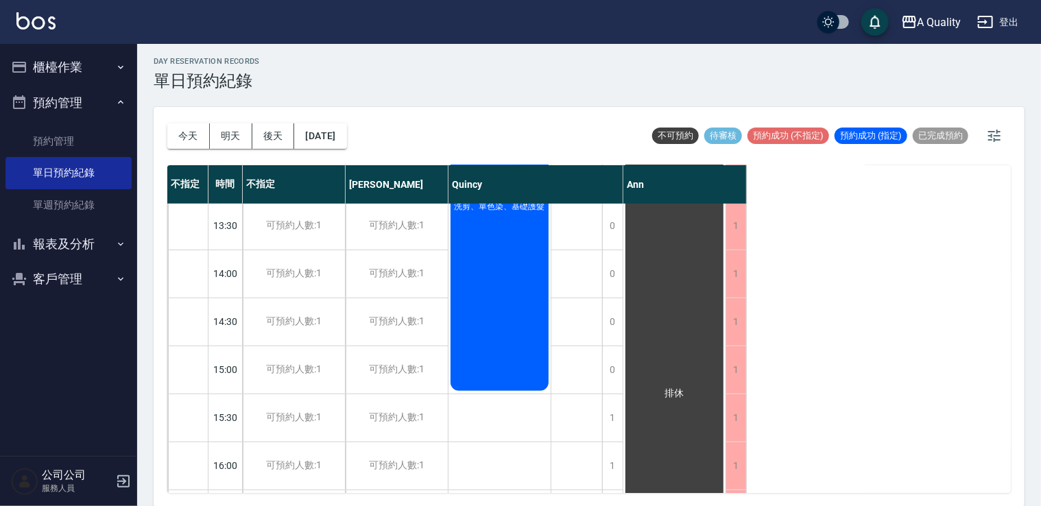
scroll to position [105, 0]
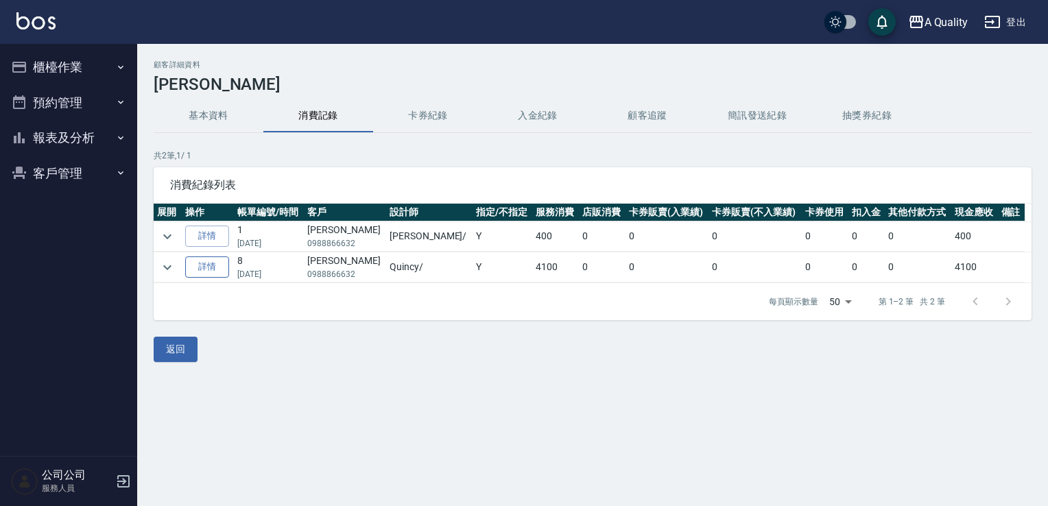
click at [214, 267] on link "詳情" at bounding box center [207, 266] width 44 height 21
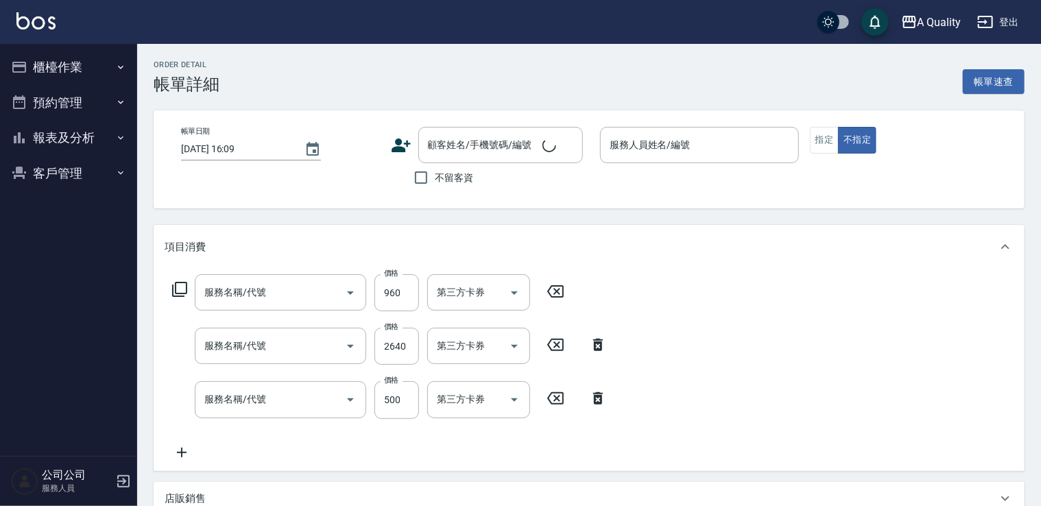
type input "[DATE] 11:00"
type input "Quincy(無代號)"
type input "資生堂基礎護(501)"
type input "染髮(401)"
type input "剪髮(201)"
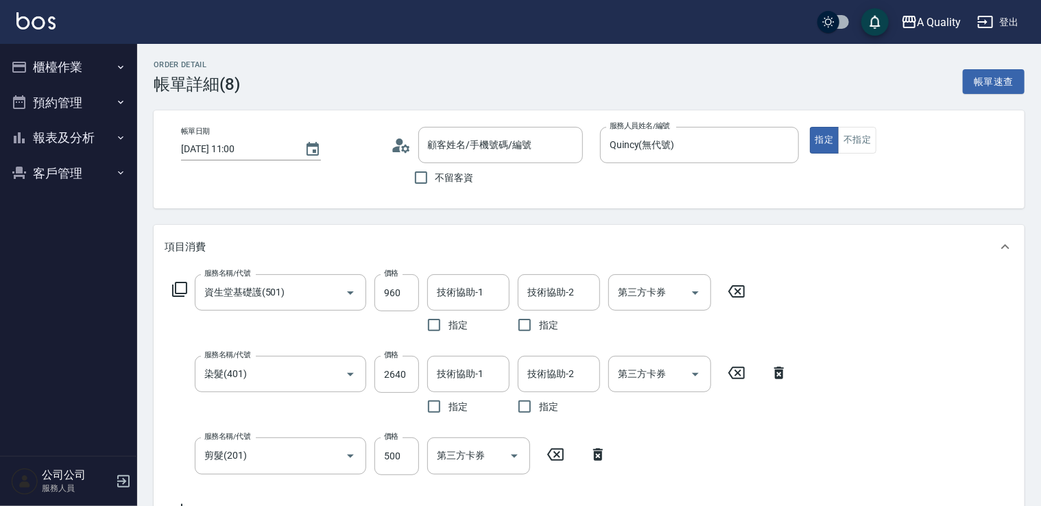
type input "[PERSON_NAME]/0988866632/null"
